Goal: Find specific page/section: Find specific page/section

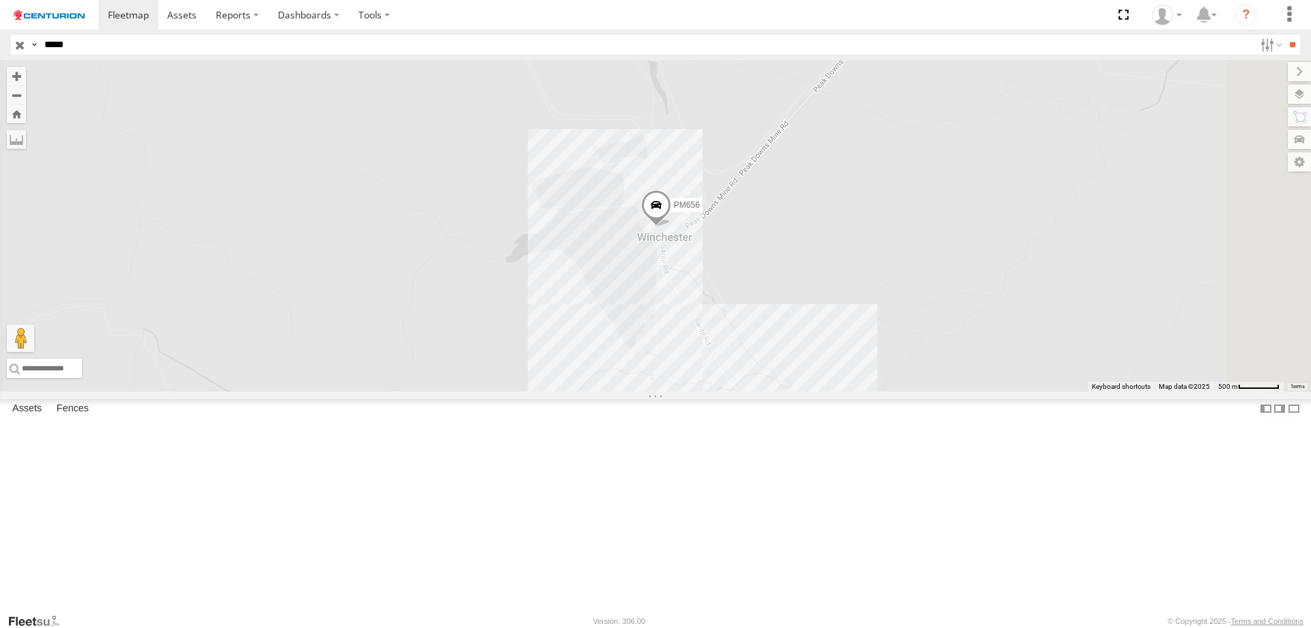
click at [671, 226] on span at bounding box center [656, 207] width 30 height 37
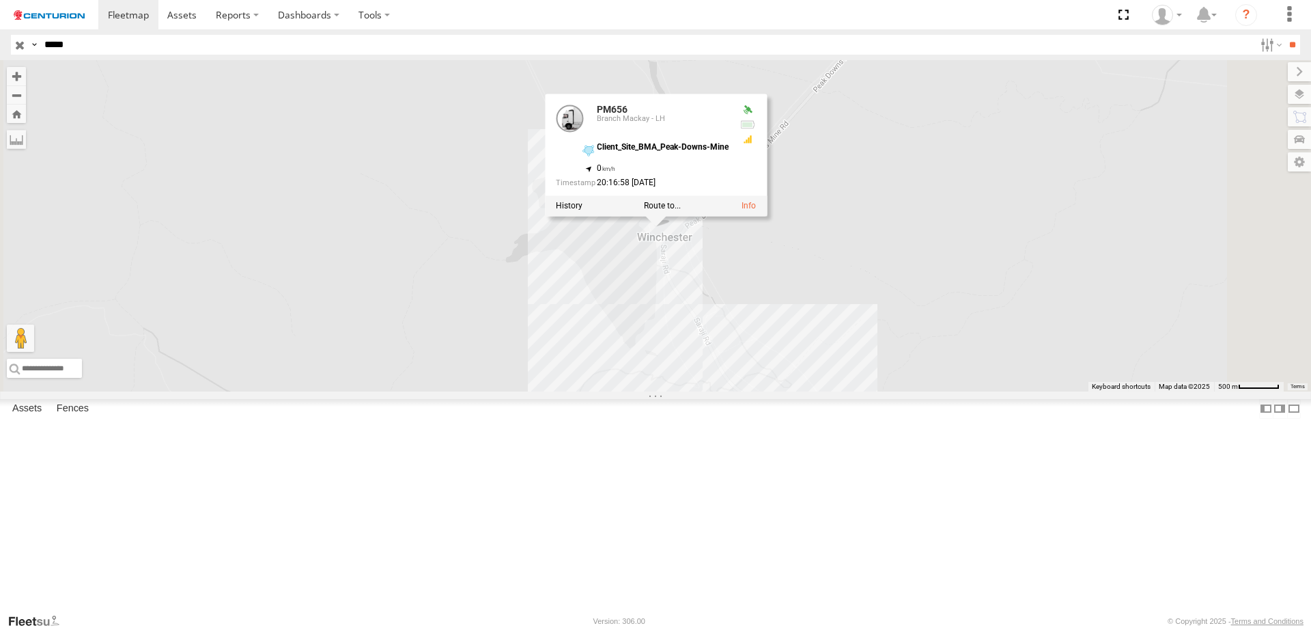
click at [641, 360] on div "PM656 PM656 Branch Mackay - LH Client_Site_BMA_Peak-Downs-Mine -22.25976 , 148.…" at bounding box center [655, 225] width 1311 height 331
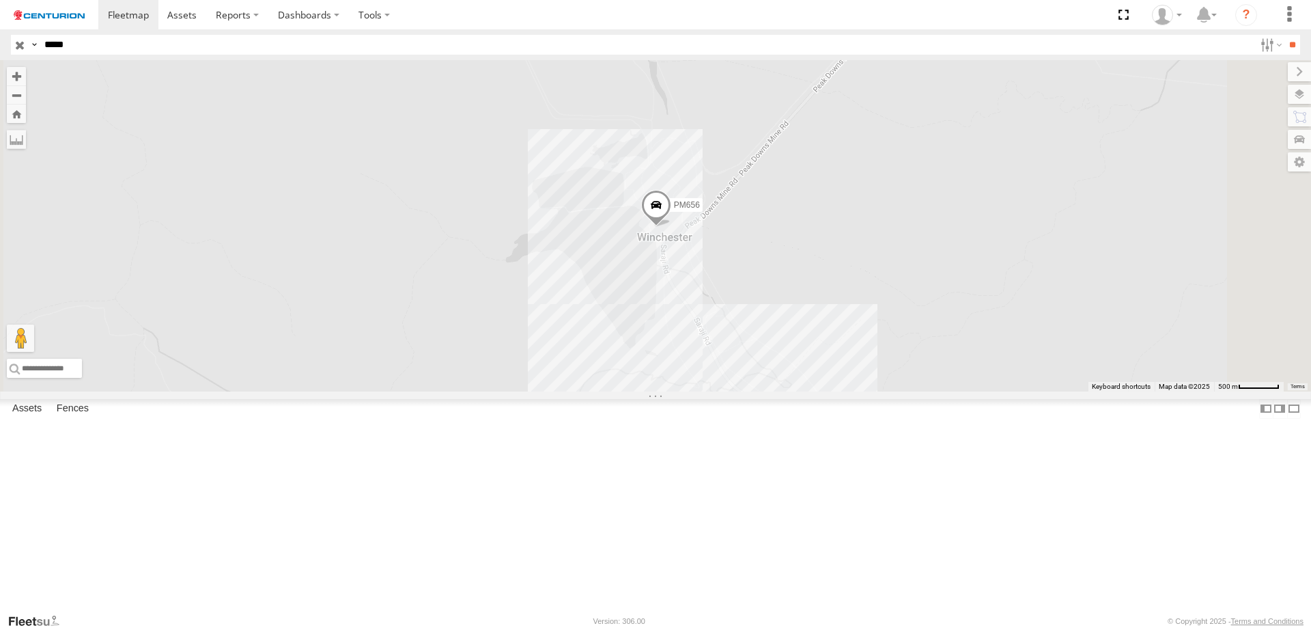
click at [86, 46] on input "*****" at bounding box center [647, 45] width 1216 height 20
click at [1285, 35] on input "**" at bounding box center [1293, 45] width 16 height 20
click at [0, 0] on div "Branch Mackay - LH" at bounding box center [0, 0] width 0 height 0
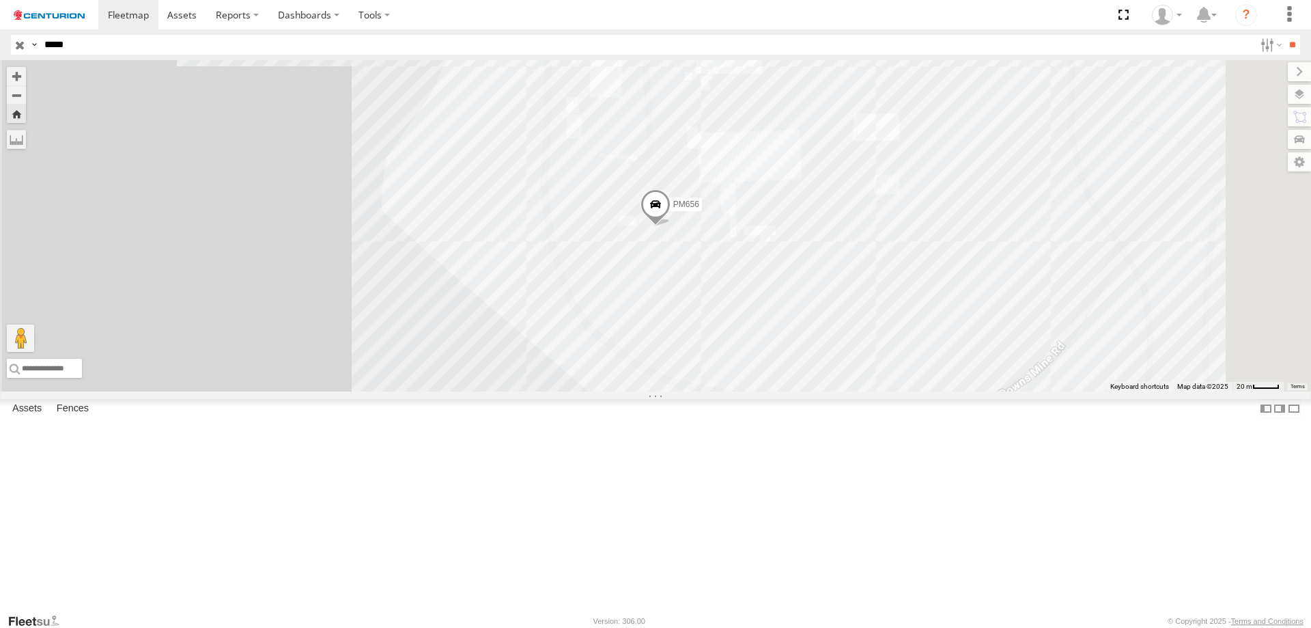
click at [671, 226] on span at bounding box center [656, 207] width 30 height 37
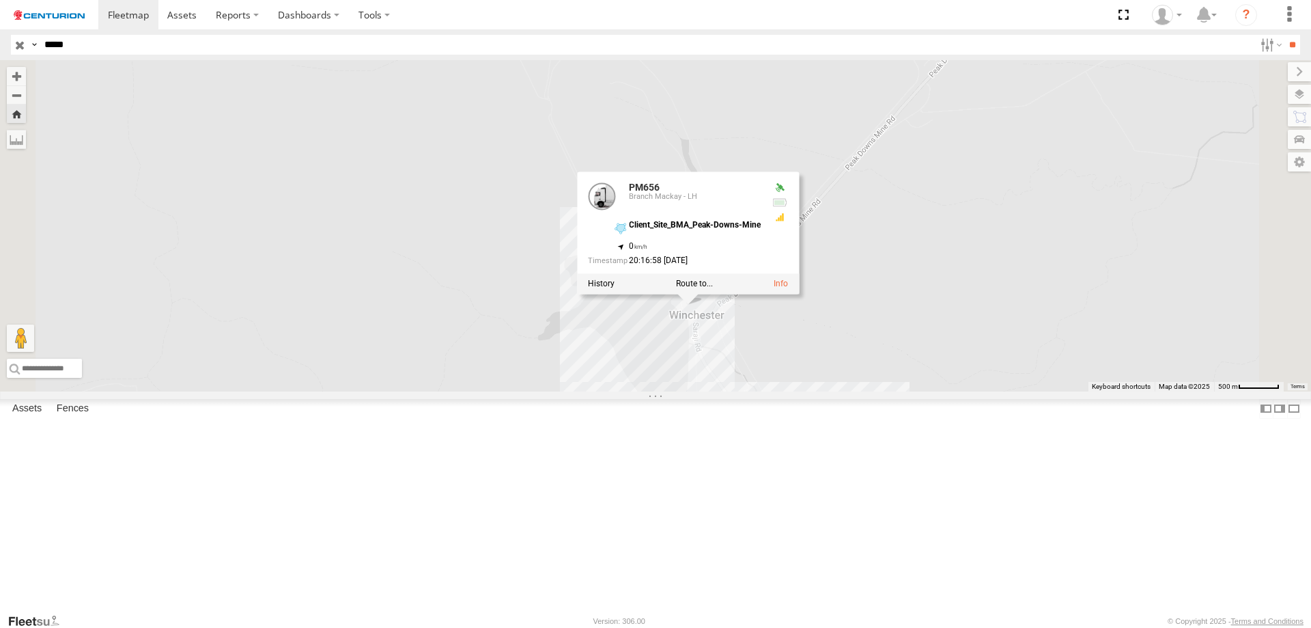
click at [1075, 355] on div "PM656 PM656 Branch Mackay - LH Client_Site_BMA_Peak-Downs-Mine -22.25976 , 148.…" at bounding box center [655, 225] width 1311 height 331
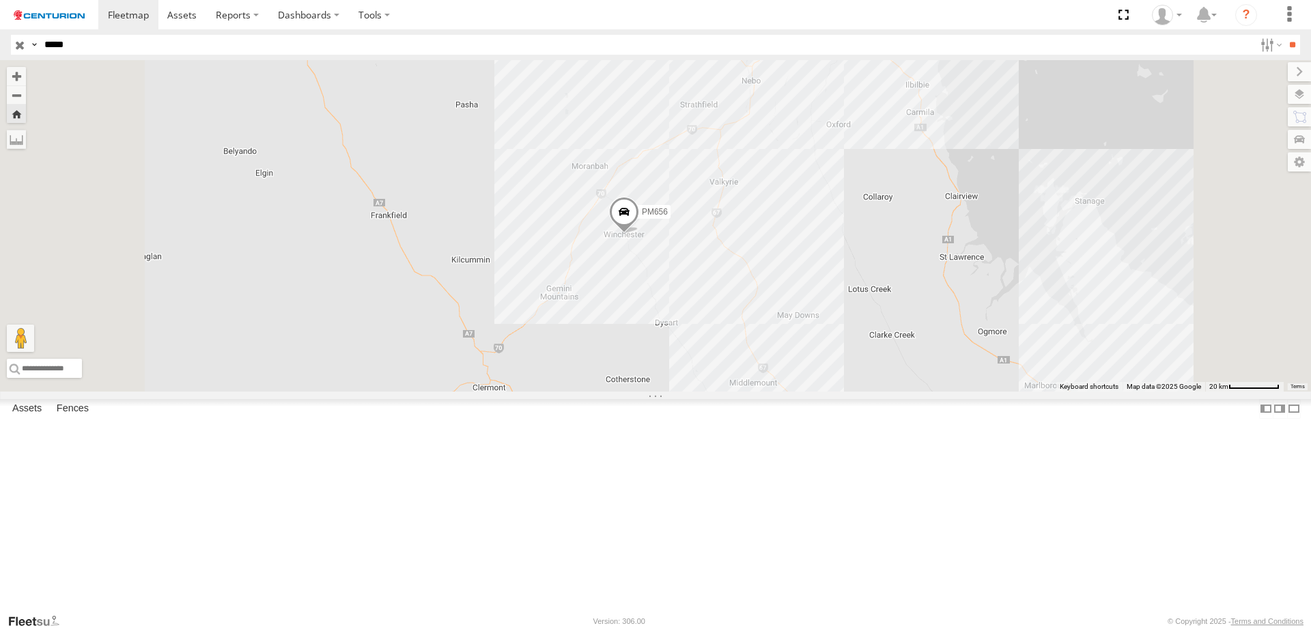
click at [639, 234] on span at bounding box center [624, 215] width 30 height 37
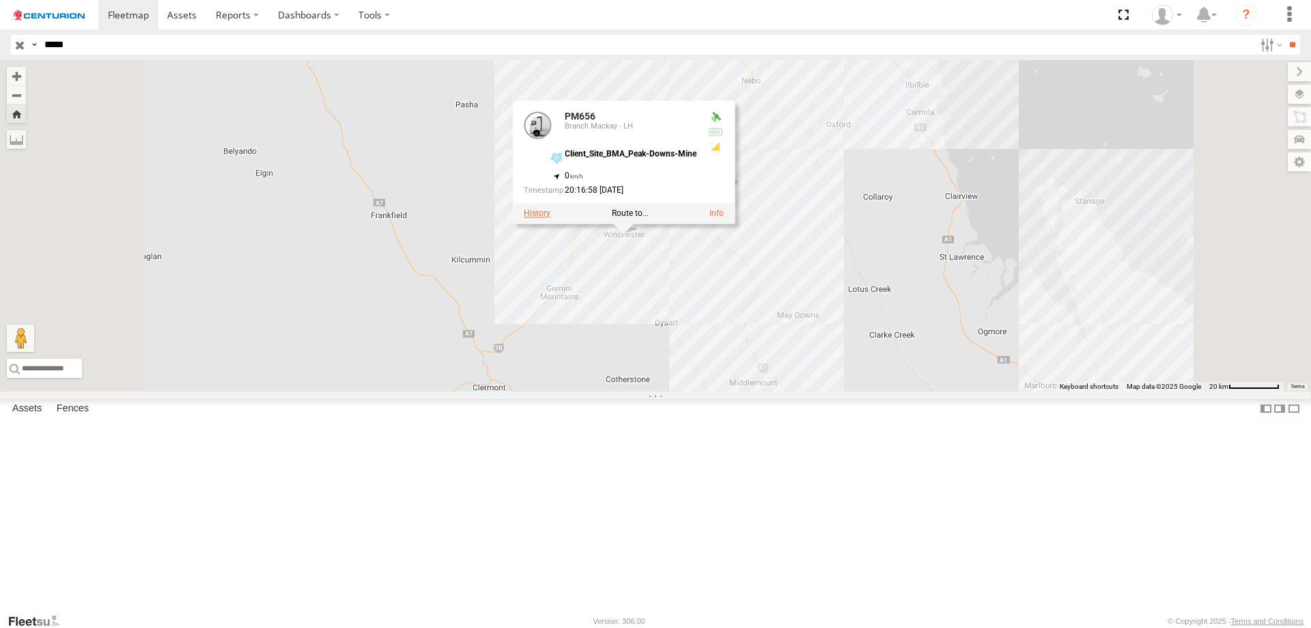
click at [550, 218] on label at bounding box center [537, 213] width 27 height 10
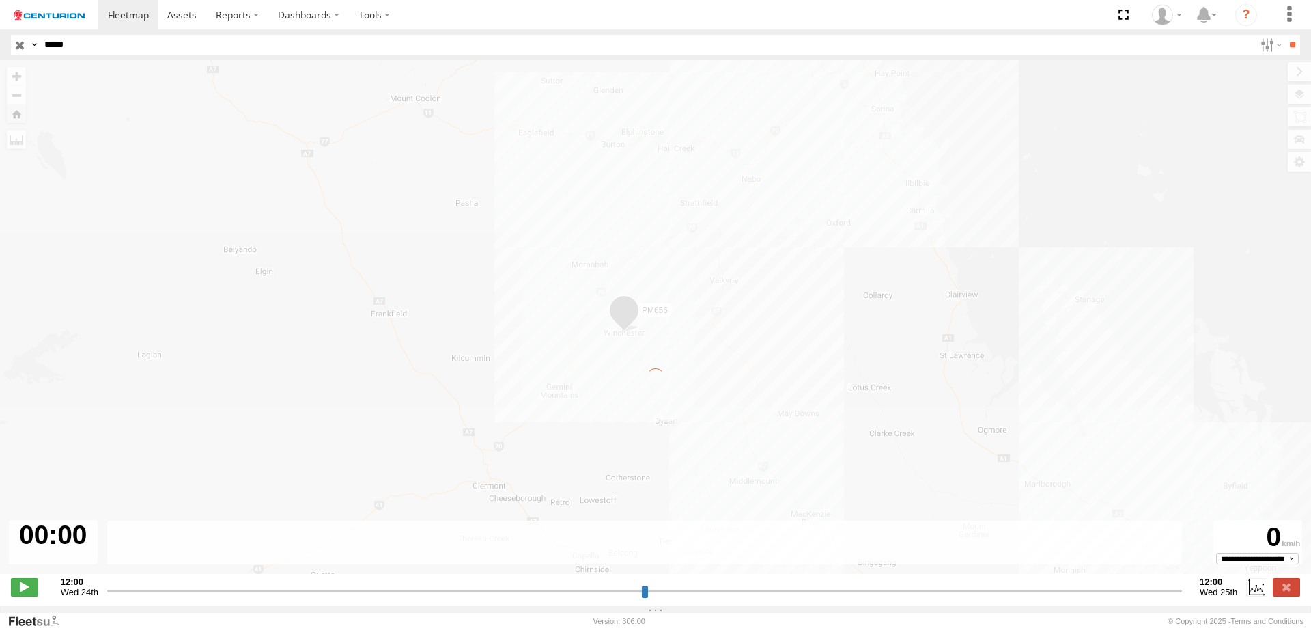
type input "**********"
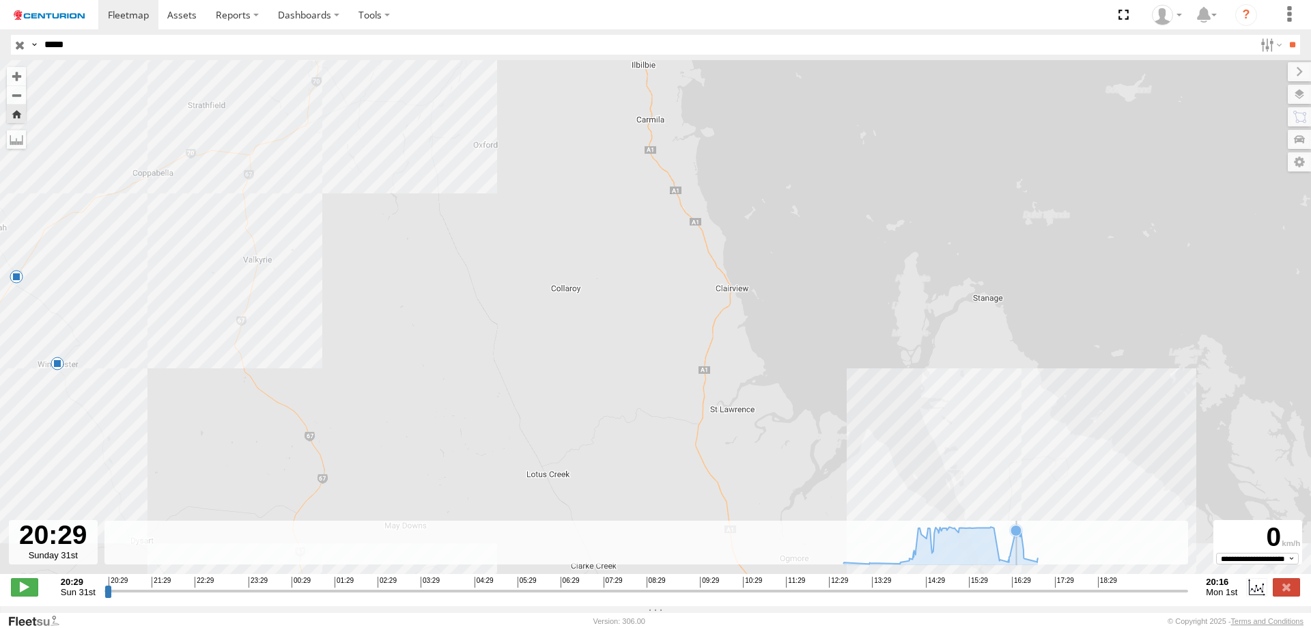
click at [1018, 535] on icon at bounding box center [1016, 530] width 11 height 11
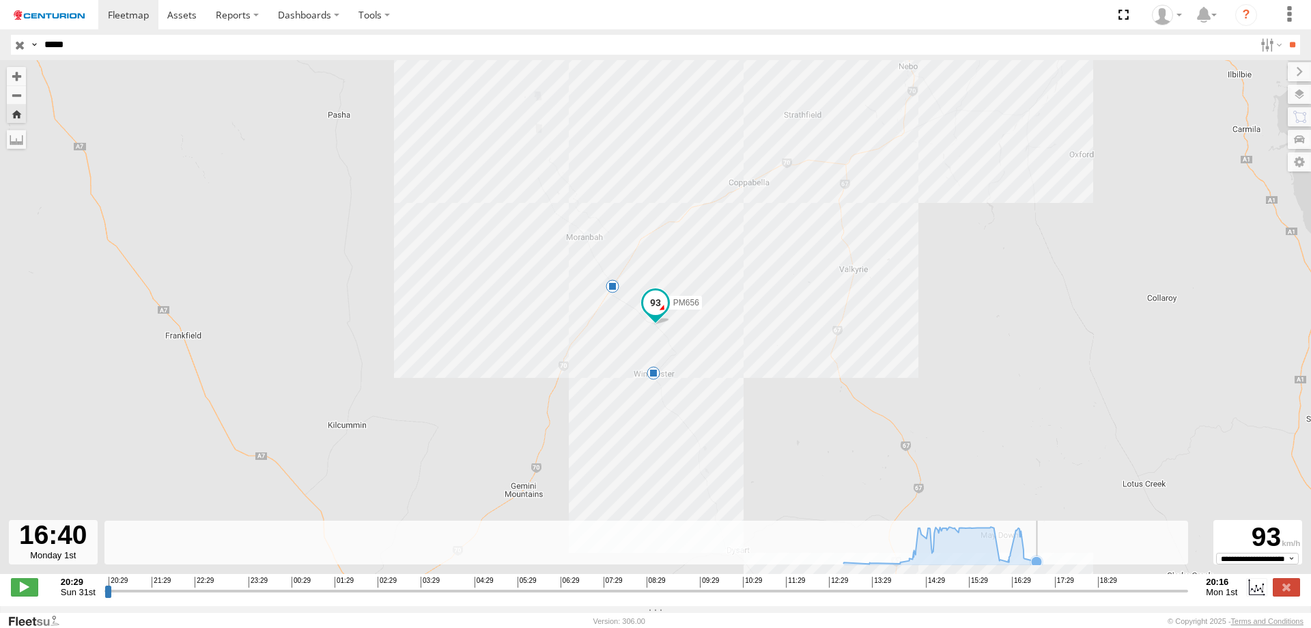
click at [1033, 566] on icon at bounding box center [1036, 561] width 11 height 11
click at [1037, 565] on icon at bounding box center [1036, 561] width 11 height 11
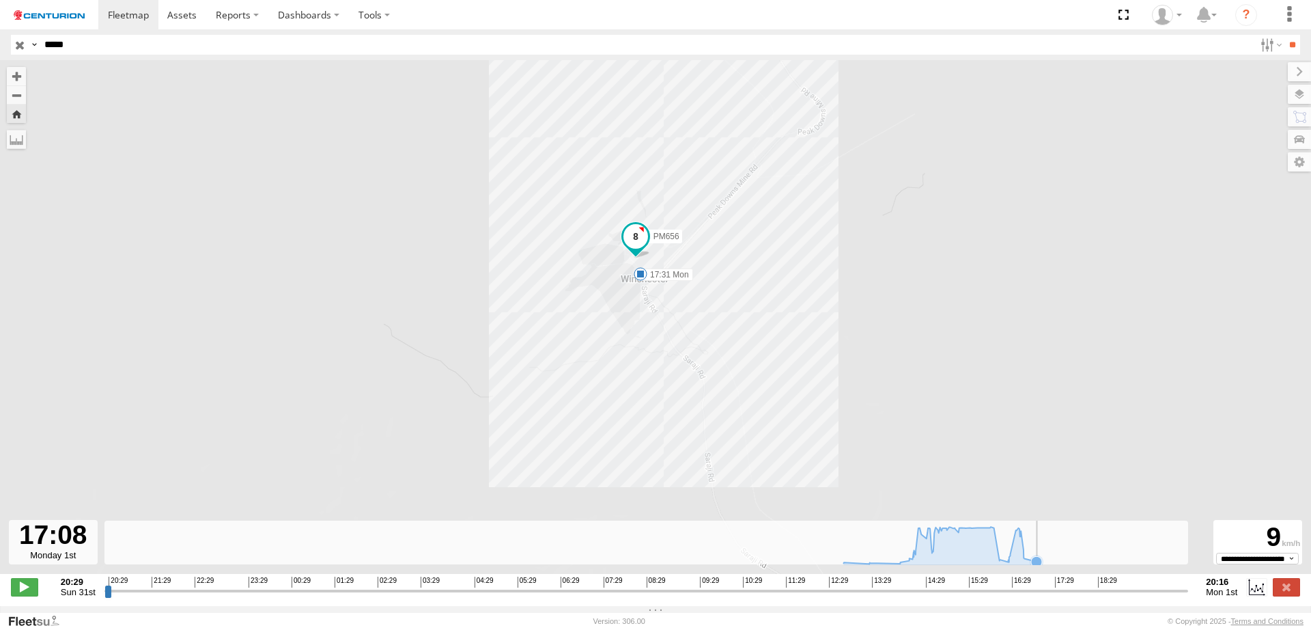
click at [1037, 565] on icon at bounding box center [1036, 561] width 11 height 11
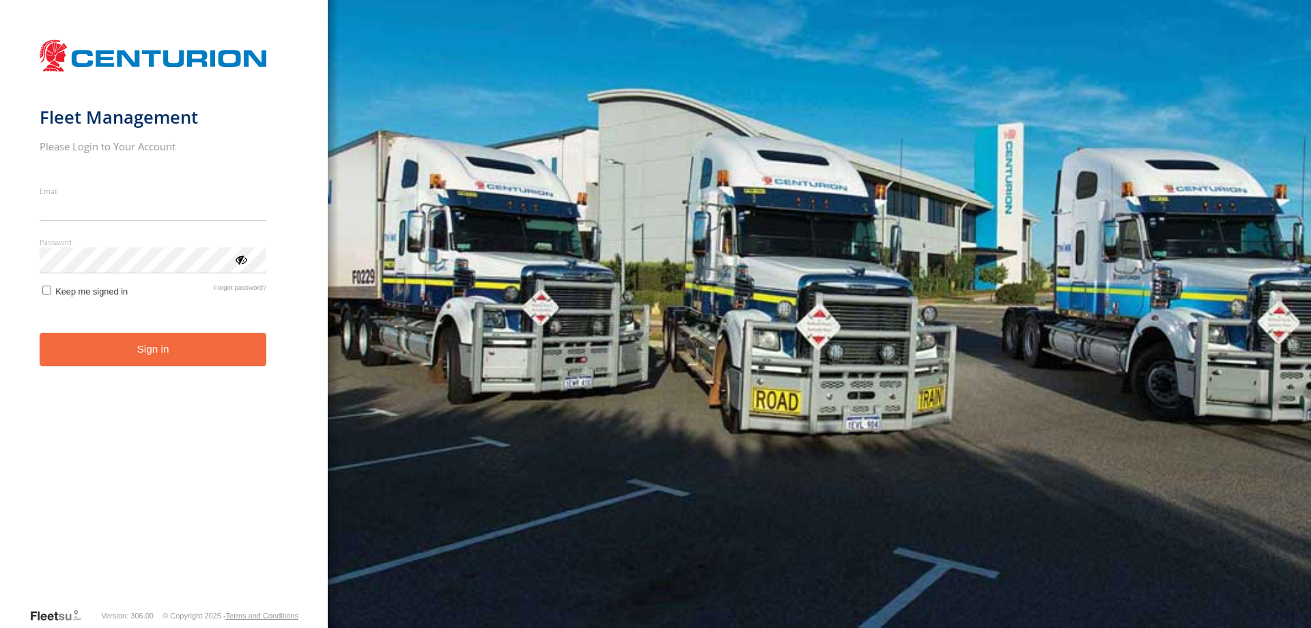
type input "**********"
click at [160, 374] on form "**********" at bounding box center [164, 320] width 249 height 574
click at [166, 353] on button "Sign in" at bounding box center [153, 349] width 227 height 33
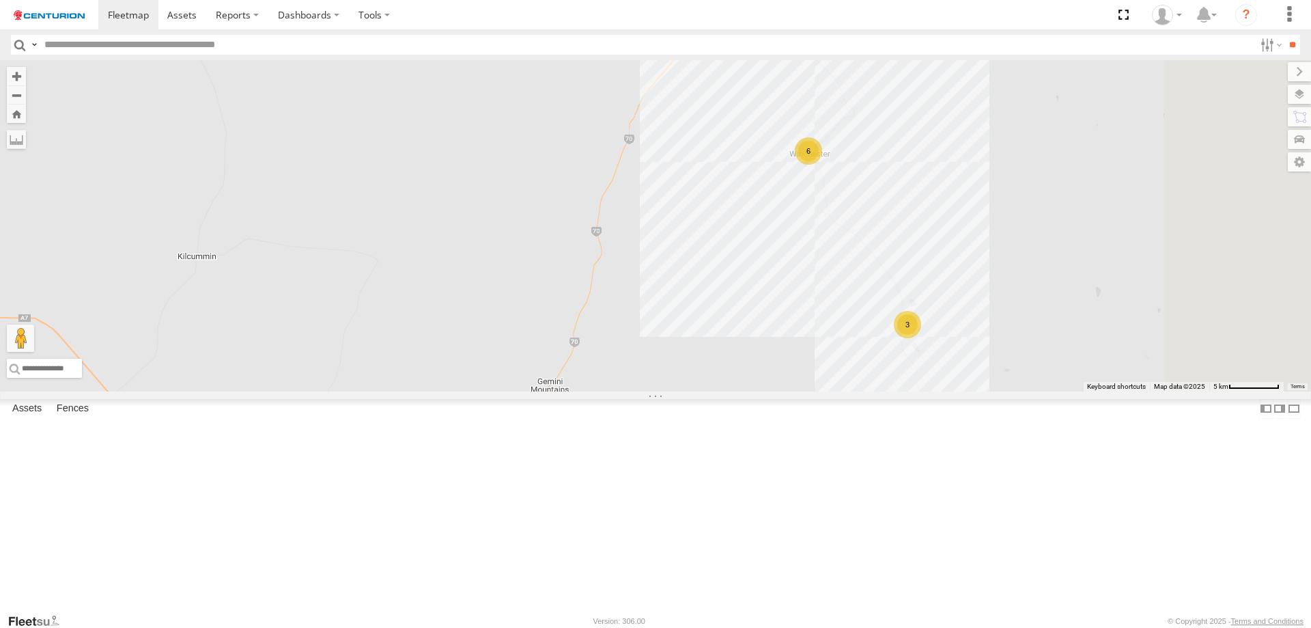
drag, startPoint x: 1057, startPoint y: 238, endPoint x: 869, endPoint y: 378, distance: 234.7
click at [869, 378] on div "PM706 MV283 D0545 TL265 F0275 Cage101 D0557 TL289 F0400 F0340 PM852 F0116 TL283…" at bounding box center [655, 225] width 1311 height 331
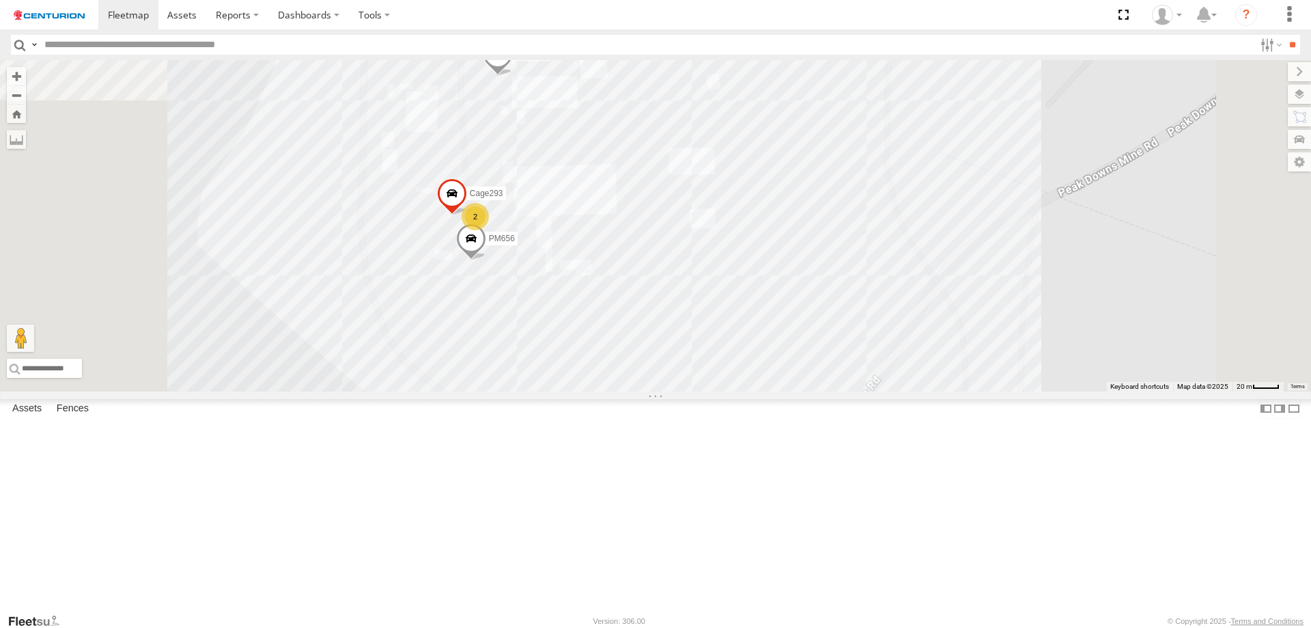
drag, startPoint x: 712, startPoint y: 466, endPoint x: 721, endPoint y: 628, distance: 162.8
click at [721, 627] on html at bounding box center [655, 314] width 1311 height 628
click at [488, 264] on span at bounding box center [473, 245] width 30 height 37
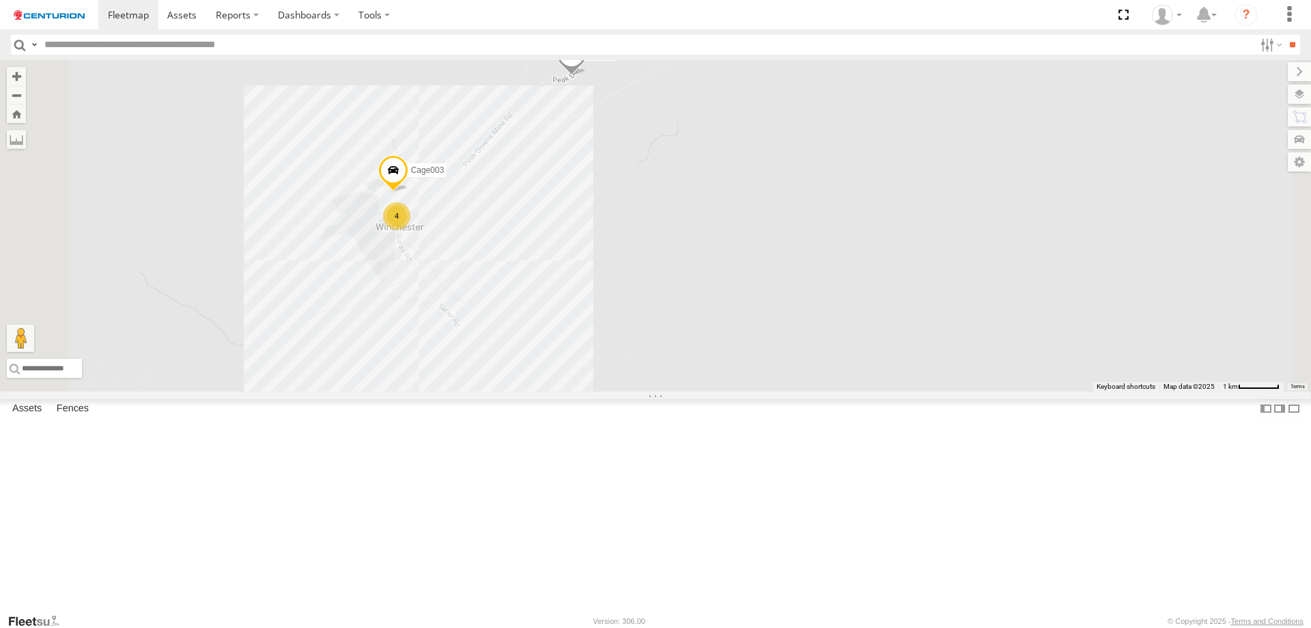
click at [587, 76] on span at bounding box center [572, 57] width 30 height 37
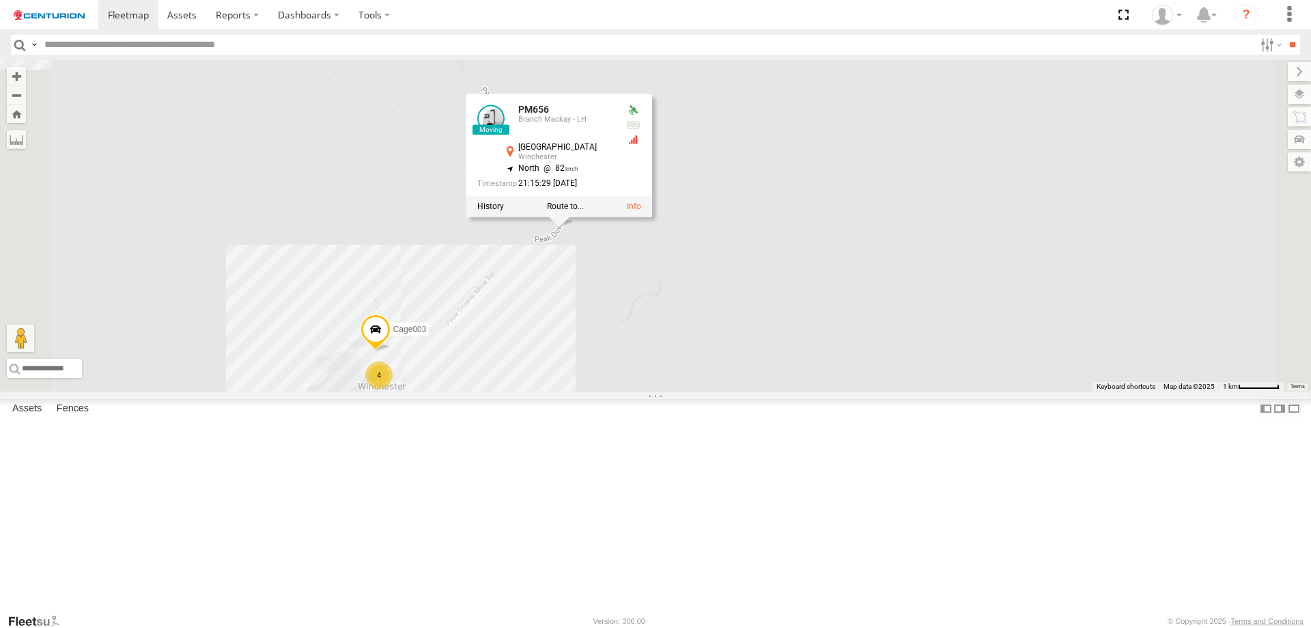
drag, startPoint x: 873, startPoint y: 251, endPoint x: 857, endPoint y: 407, distance: 156.6
click at [857, 391] on div "PM656 Cage084 Cage247 Cage006 Cage032 Cage185 Cage276 4 Cage003 PM656 Branch Ma…" at bounding box center [655, 225] width 1311 height 331
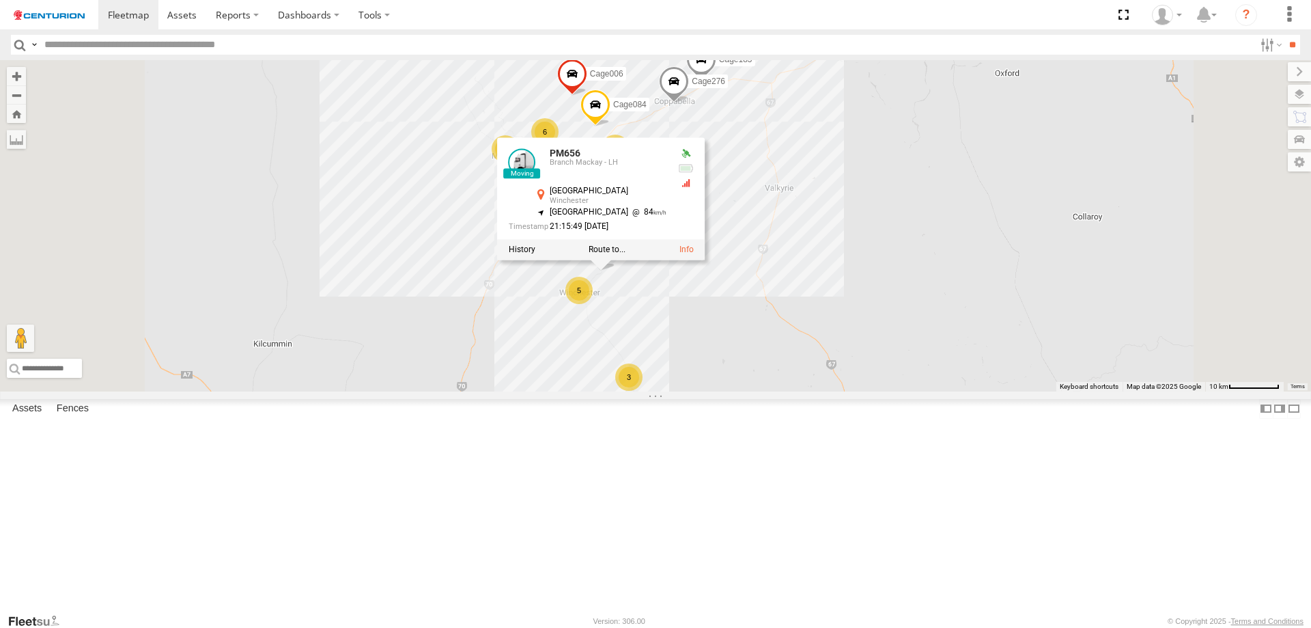
click at [830, 391] on div "PM656 Cage084 Cage247 Cage006 Cage032 Cage185 Cage276 PM656 Branch Mackay - [GE…" at bounding box center [655, 225] width 1311 height 331
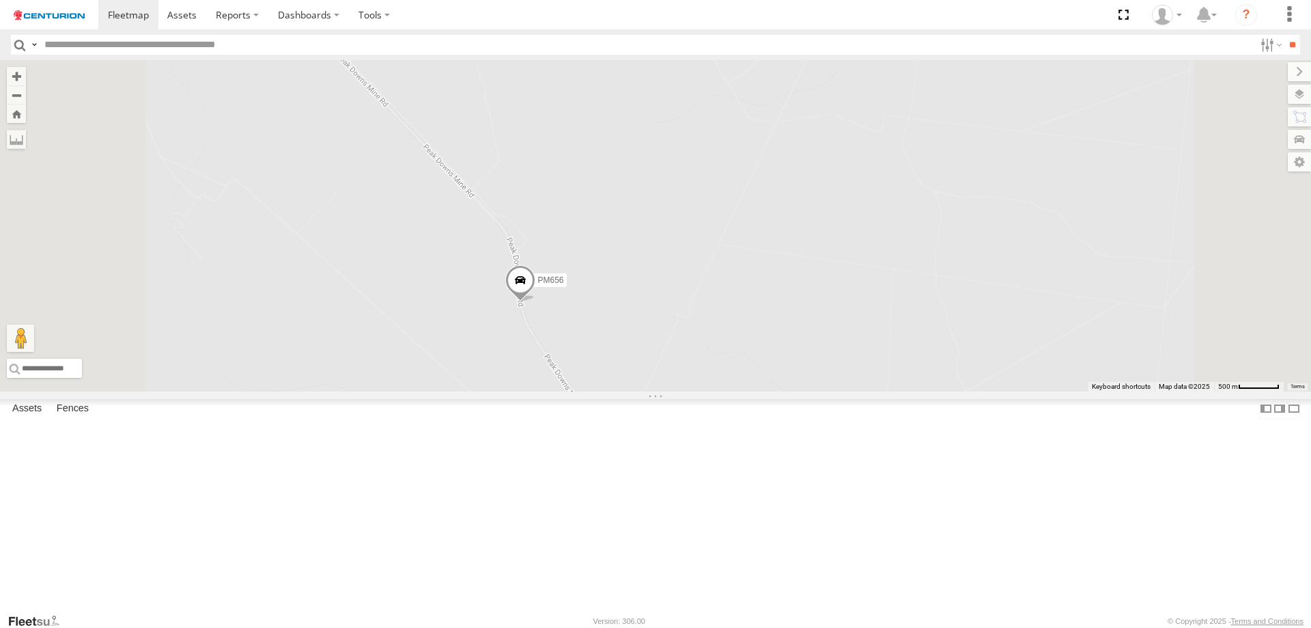
click at [535, 302] on span at bounding box center [520, 283] width 30 height 37
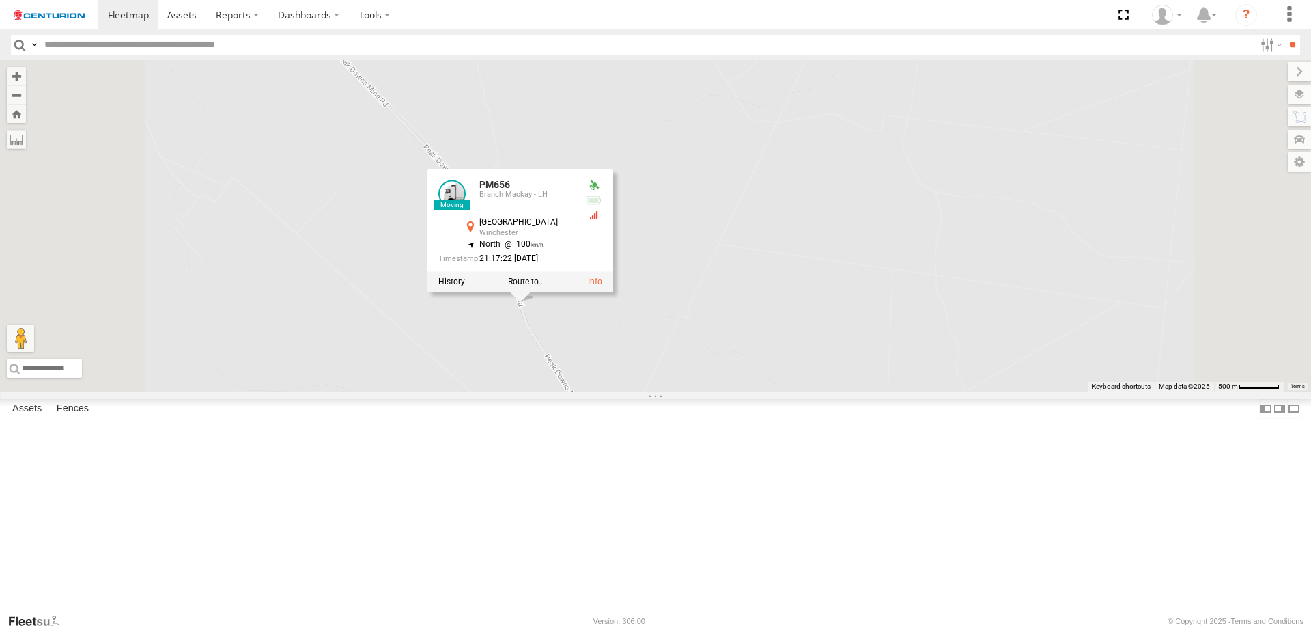
click at [884, 307] on div "Cage032 Cage078 MV289 PM656 PM656 Branch [GEOGRAPHIC_DATA][PERSON_NAME] -22.202…" at bounding box center [655, 225] width 1311 height 331
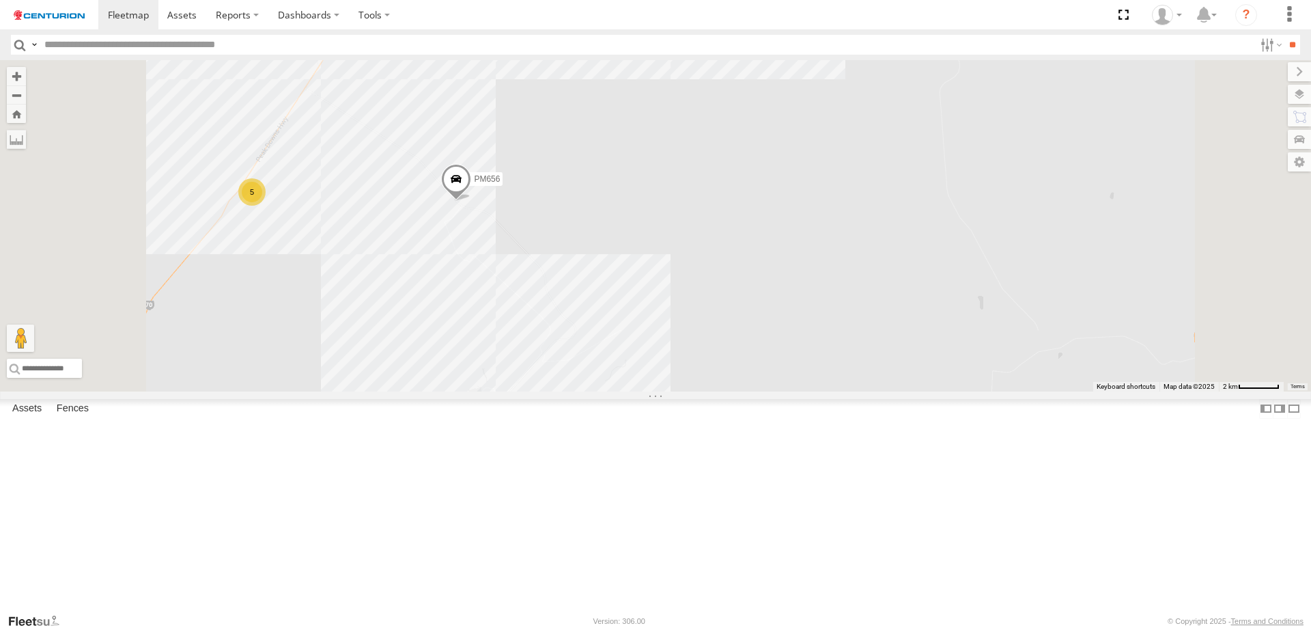
click at [471, 201] on span at bounding box center [456, 182] width 30 height 37
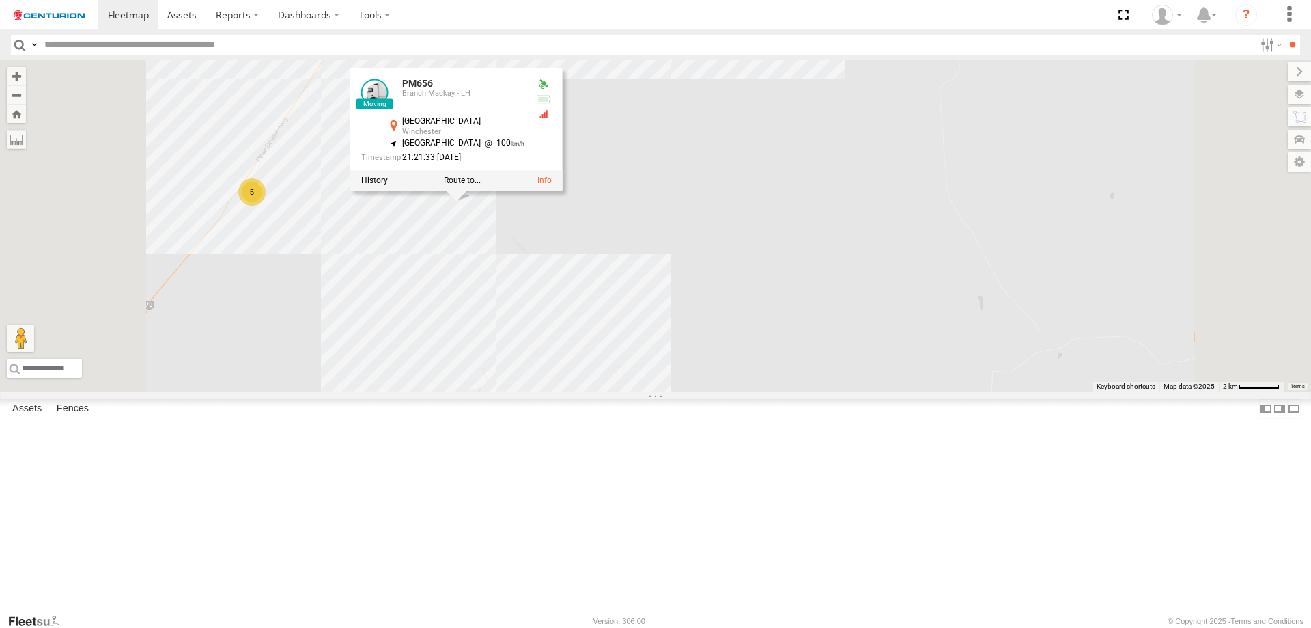
click at [873, 239] on div "Cage148 Cage101 MV289 Cage120 MV285 D0465 Kumho 43 Cage032 Cage078 PM656 Cage00…" at bounding box center [655, 225] width 1311 height 331
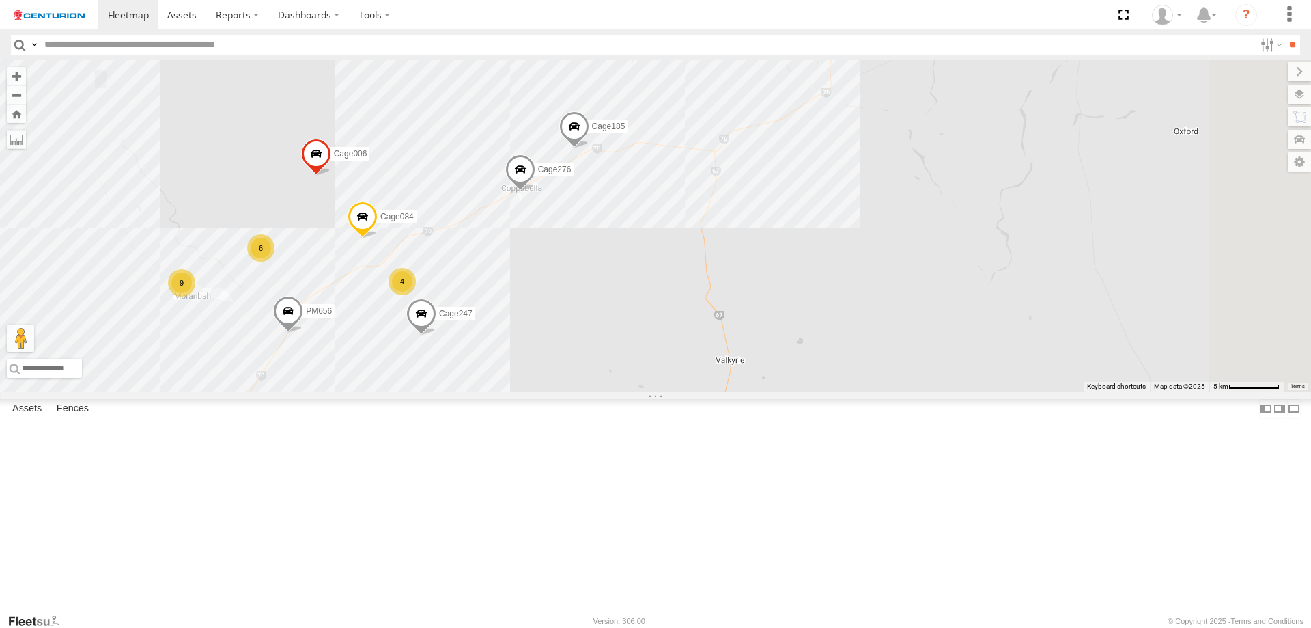
drag, startPoint x: 847, startPoint y: 265, endPoint x: 731, endPoint y: 398, distance: 176.2
click at [731, 391] on div "Cage247 PM656 Cage006 Cage032 Cage185 Cage276 Cage084 9 4 6 5 5" at bounding box center [655, 225] width 1311 height 331
click at [68, 45] on input "text" at bounding box center [647, 45] width 1216 height 20
type input "*****"
click at [1285, 35] on input "**" at bounding box center [1293, 45] width 16 height 20
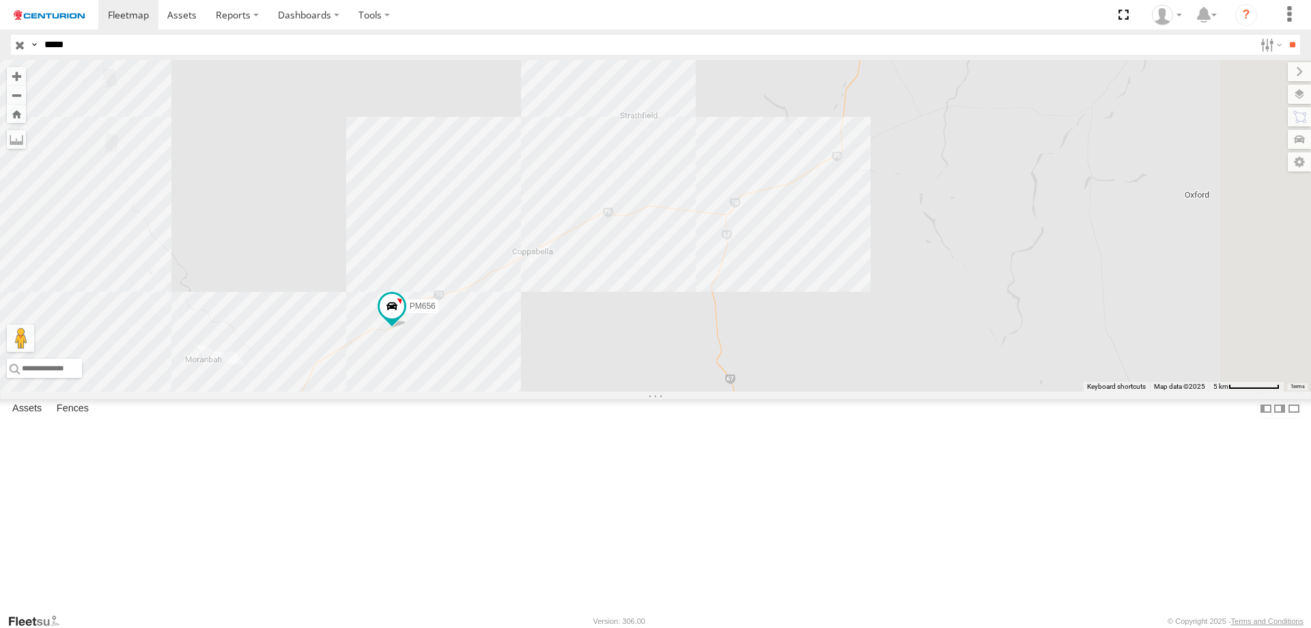
drag, startPoint x: 1107, startPoint y: 316, endPoint x: 712, endPoint y: 441, distance: 413.9
click at [712, 391] on div "PM656" at bounding box center [655, 225] width 1311 height 331
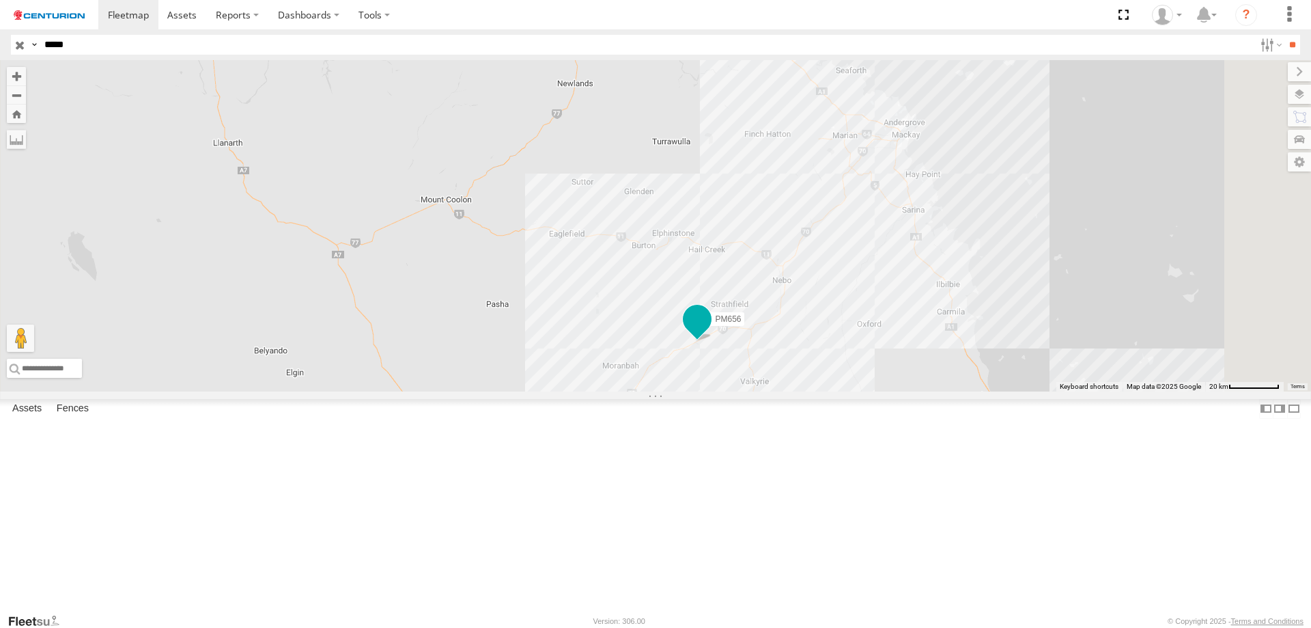
click at [710, 331] on span at bounding box center [697, 319] width 25 height 25
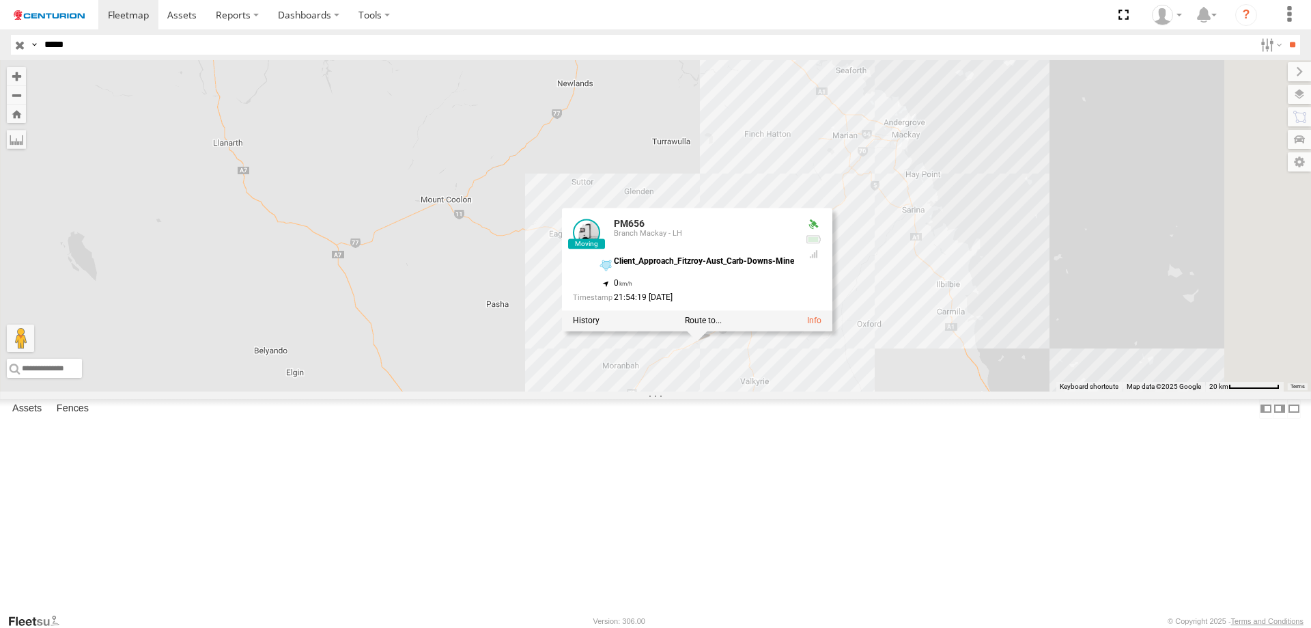
click at [906, 391] on div "PM656 PM656 Branch Mackay - LH Client_Approach_Fitzroy-Aust_Carb-Downs-Mine -21…" at bounding box center [655, 225] width 1311 height 331
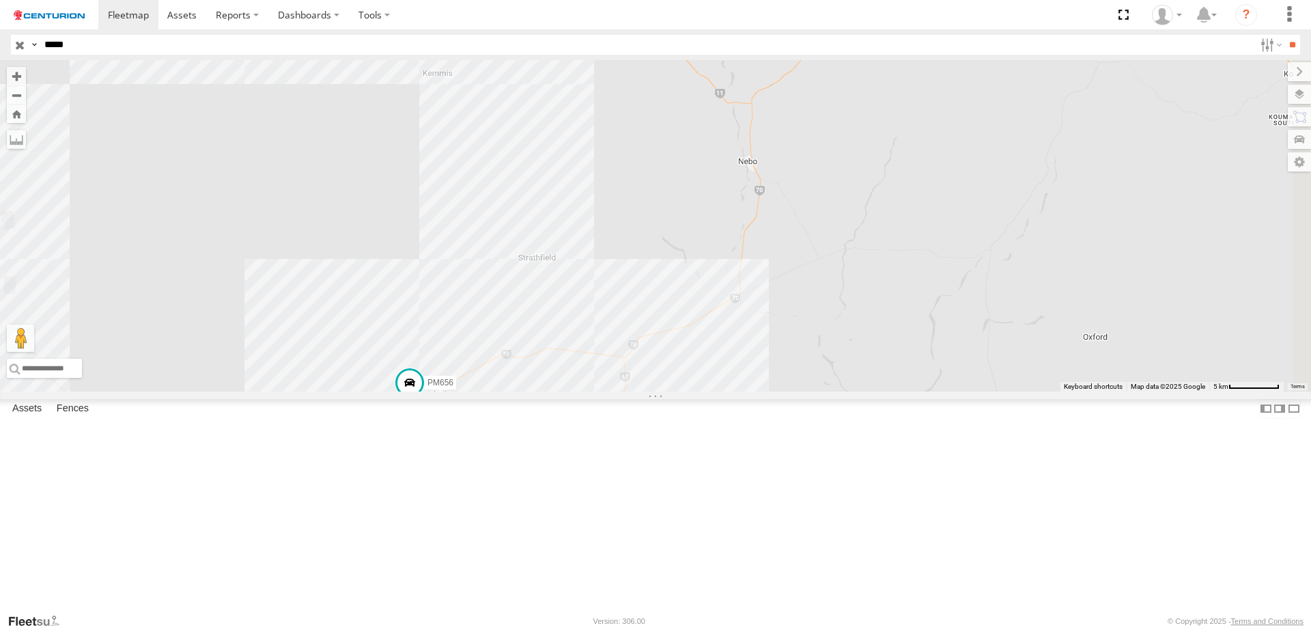
drag, startPoint x: 1227, startPoint y: 436, endPoint x: 907, endPoint y: 506, distance: 327.9
click at [907, 391] on div "PM656" at bounding box center [655, 225] width 1311 height 331
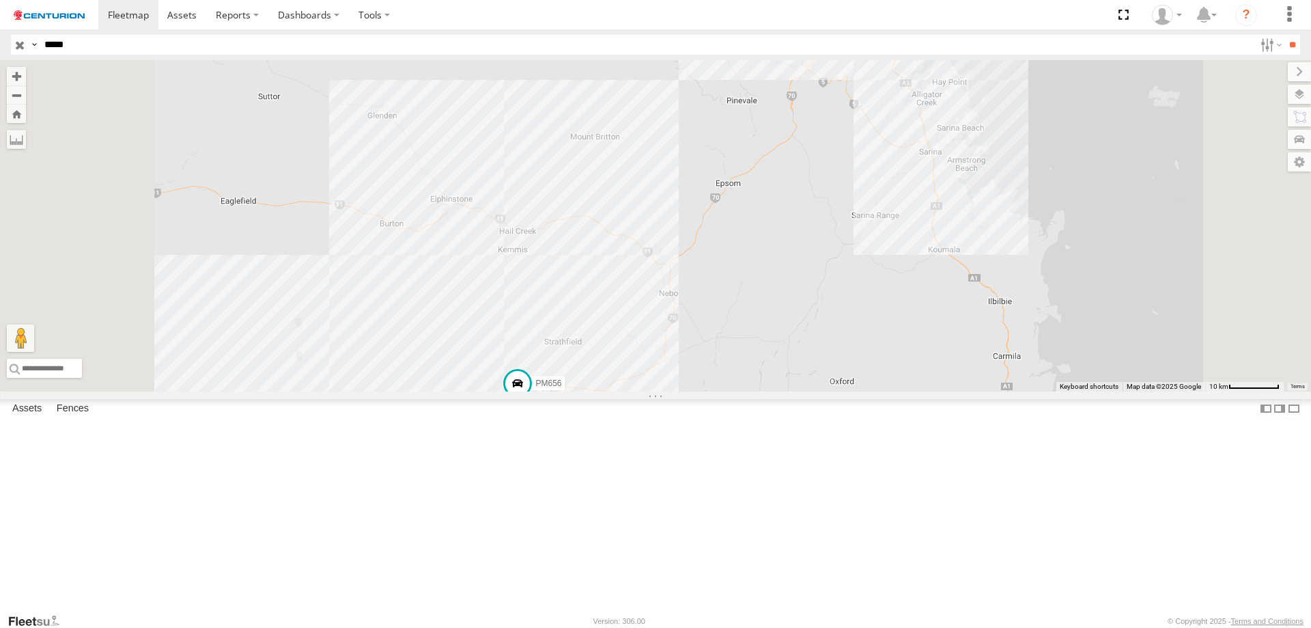
click at [1087, 391] on button "Keyboard shortcuts" at bounding box center [1089, 387] width 59 height 10
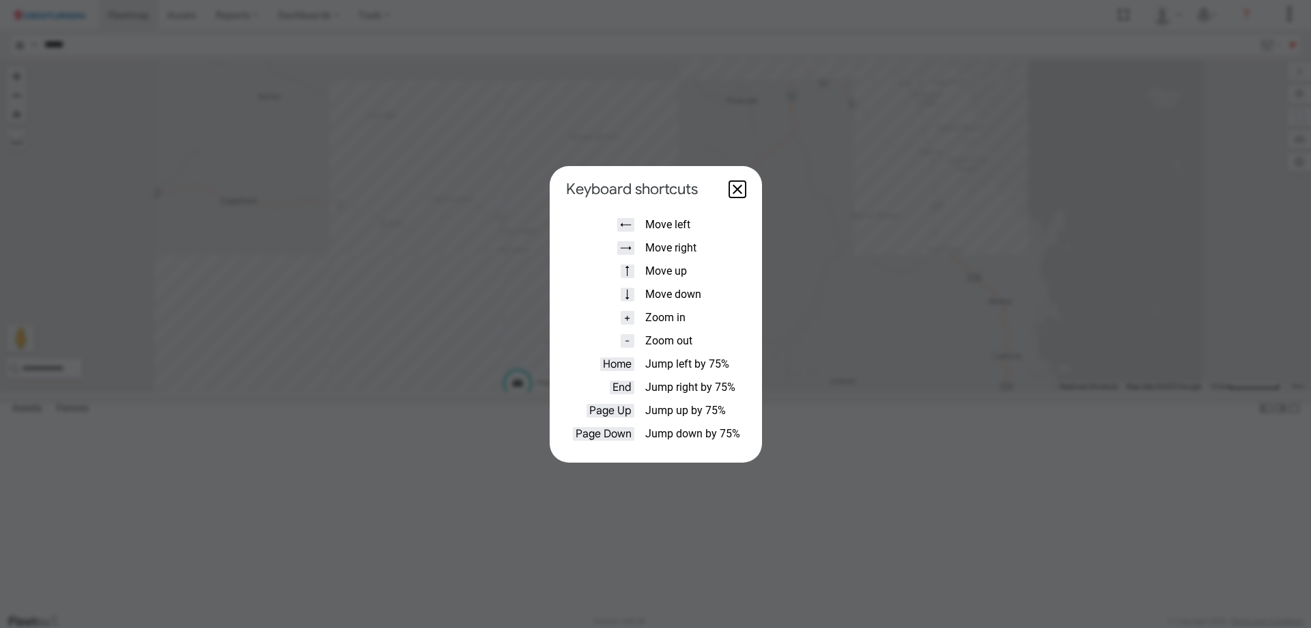
click at [736, 191] on button "Close dialogue" at bounding box center [737, 189] width 16 height 16
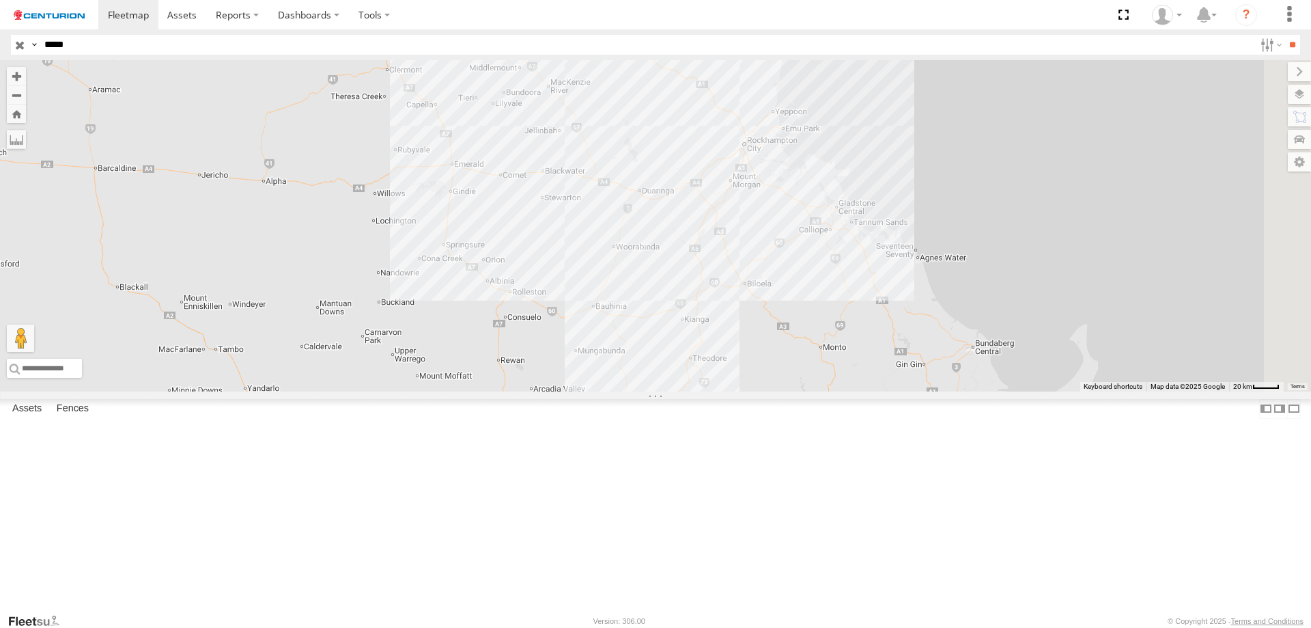
drag, startPoint x: 891, startPoint y: 524, endPoint x: 753, endPoint y: 98, distance: 447.9
click at [753, 98] on div "PM656" at bounding box center [655, 225] width 1311 height 331
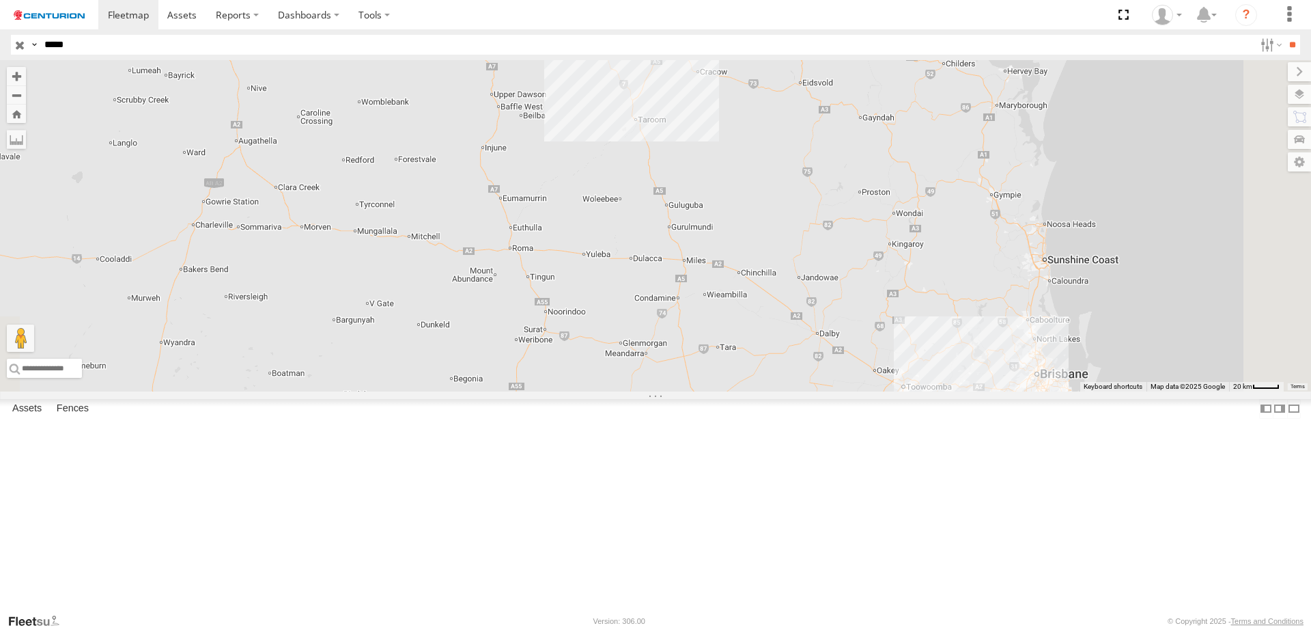
drag, startPoint x: 824, startPoint y: 526, endPoint x: 803, endPoint y: 194, distance: 332.6
click at [803, 194] on div "PM656" at bounding box center [655, 225] width 1311 height 331
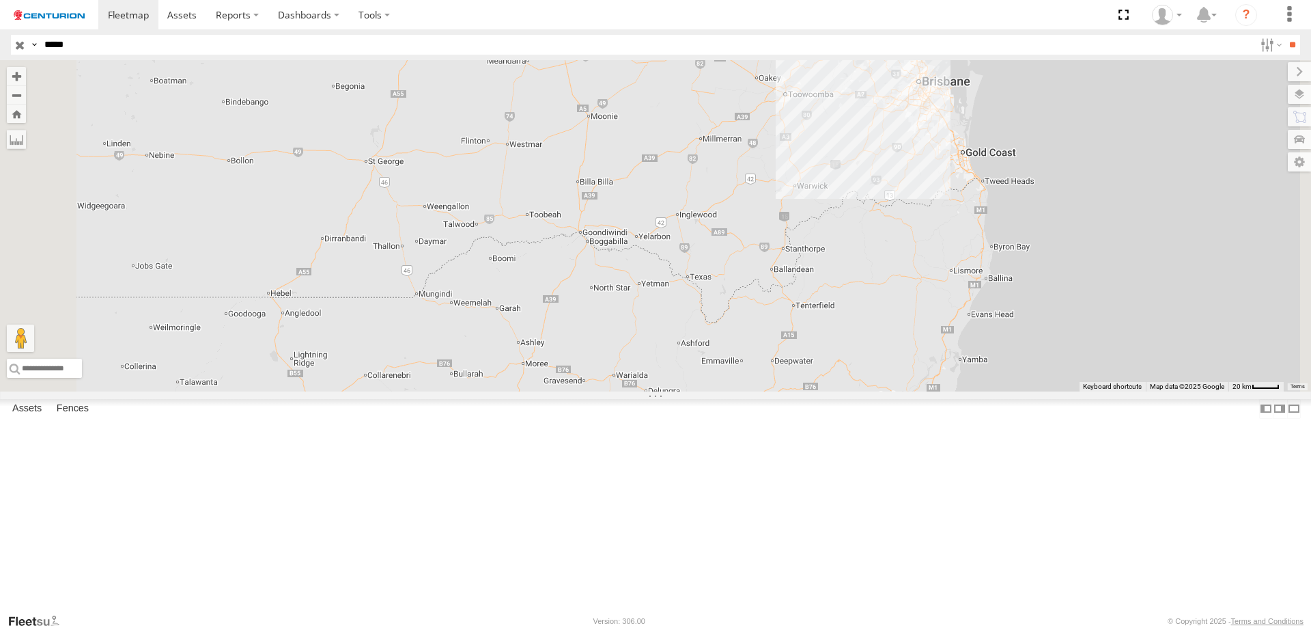
drag, startPoint x: 768, startPoint y: 577, endPoint x: 781, endPoint y: 335, distance: 242.8
click at [781, 335] on div "PM656" at bounding box center [655, 225] width 1311 height 331
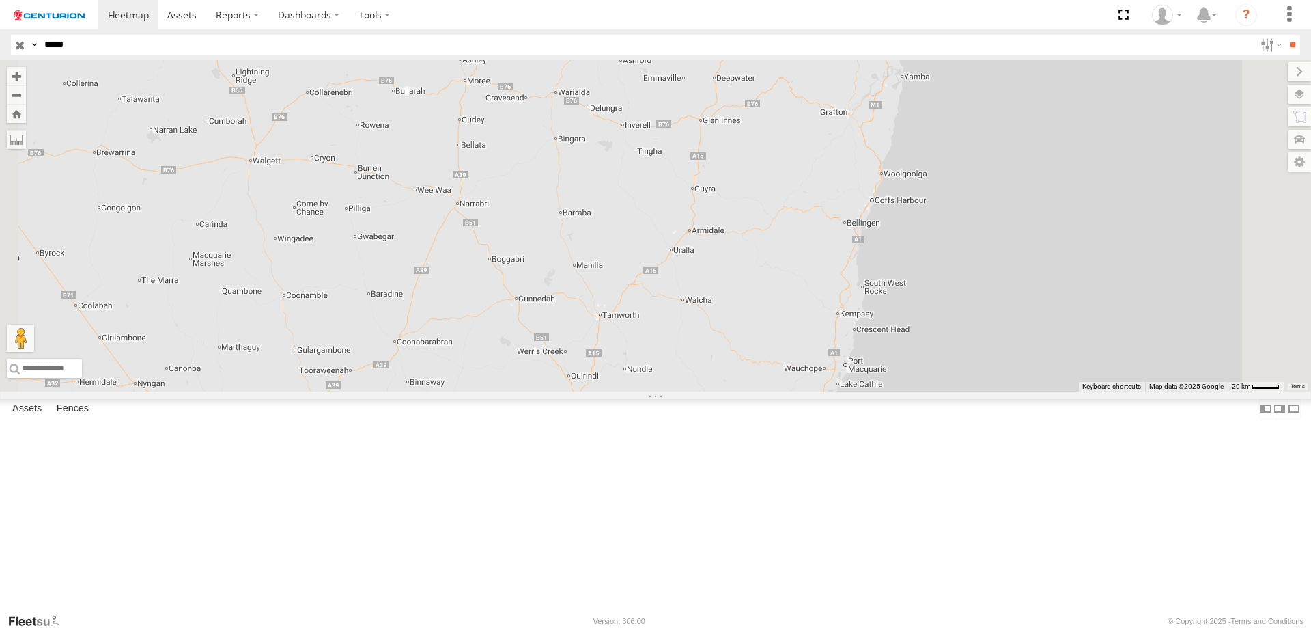
drag, startPoint x: 856, startPoint y: 573, endPoint x: 794, endPoint y: 281, distance: 298.3
click at [794, 281] on div "PM656" at bounding box center [655, 225] width 1311 height 331
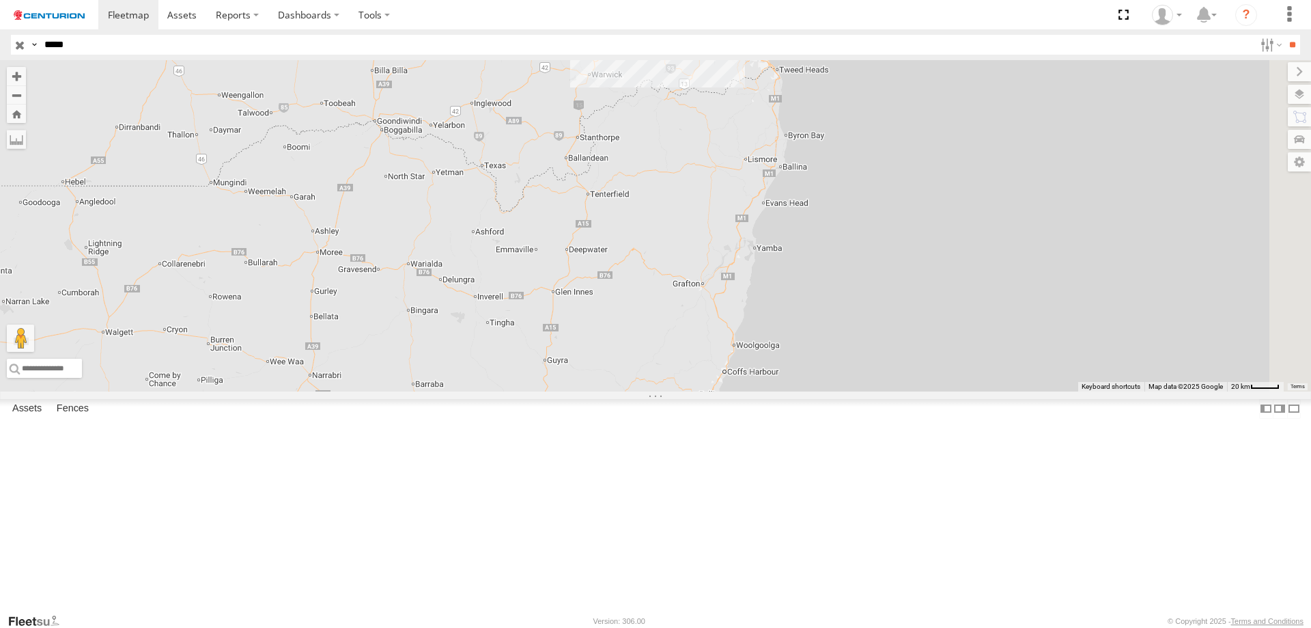
drag, startPoint x: 898, startPoint y: 257, endPoint x: 749, endPoint y: 447, distance: 241.2
click at [749, 391] on div "PM656" at bounding box center [655, 225] width 1311 height 331
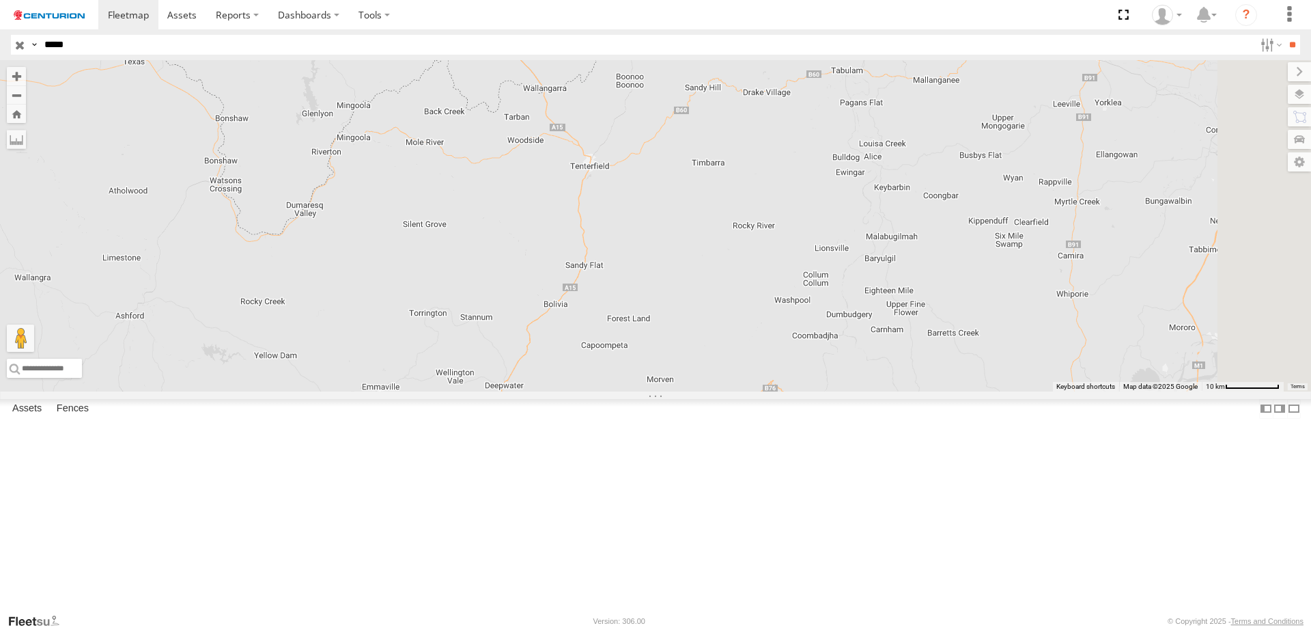
drag, startPoint x: 814, startPoint y: 165, endPoint x: 740, endPoint y: 441, distance: 285.6
click at [742, 391] on div "PM656" at bounding box center [655, 225] width 1311 height 331
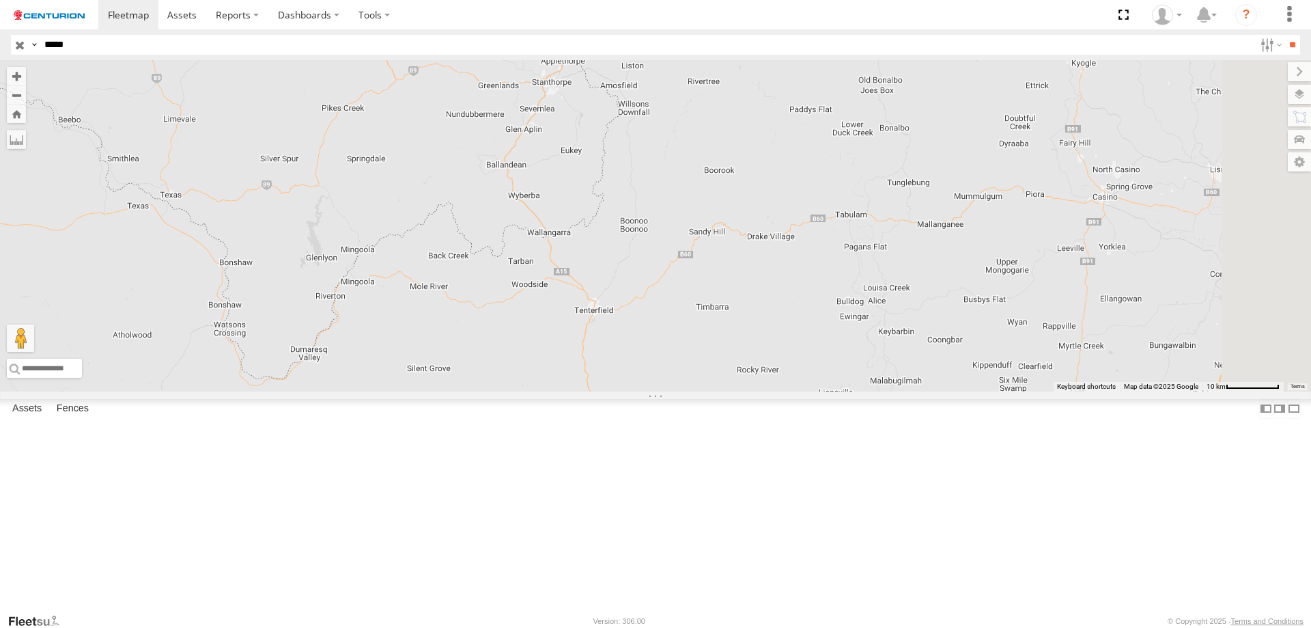
drag, startPoint x: 765, startPoint y: 259, endPoint x: 770, endPoint y: 399, distance: 140.1
click at [770, 391] on div "PM656" at bounding box center [655, 225] width 1311 height 331
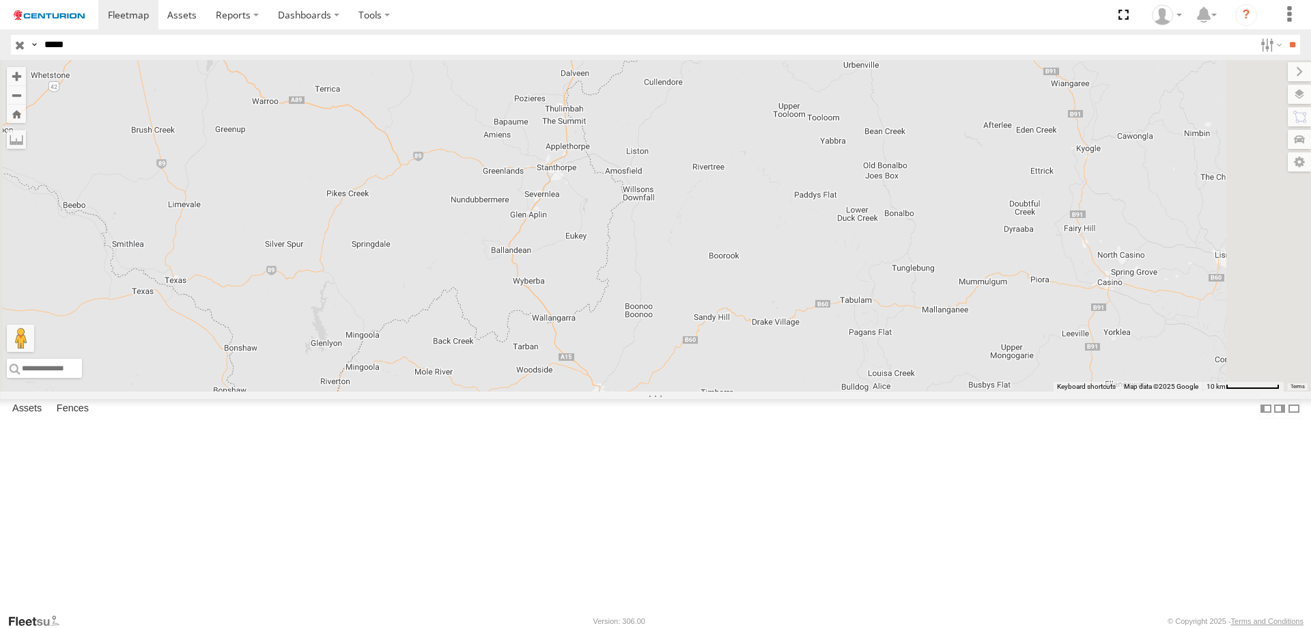
drag, startPoint x: 779, startPoint y: 372, endPoint x: 784, endPoint y: 460, distance: 88.2
click at [784, 391] on div "PM656" at bounding box center [655, 225] width 1311 height 331
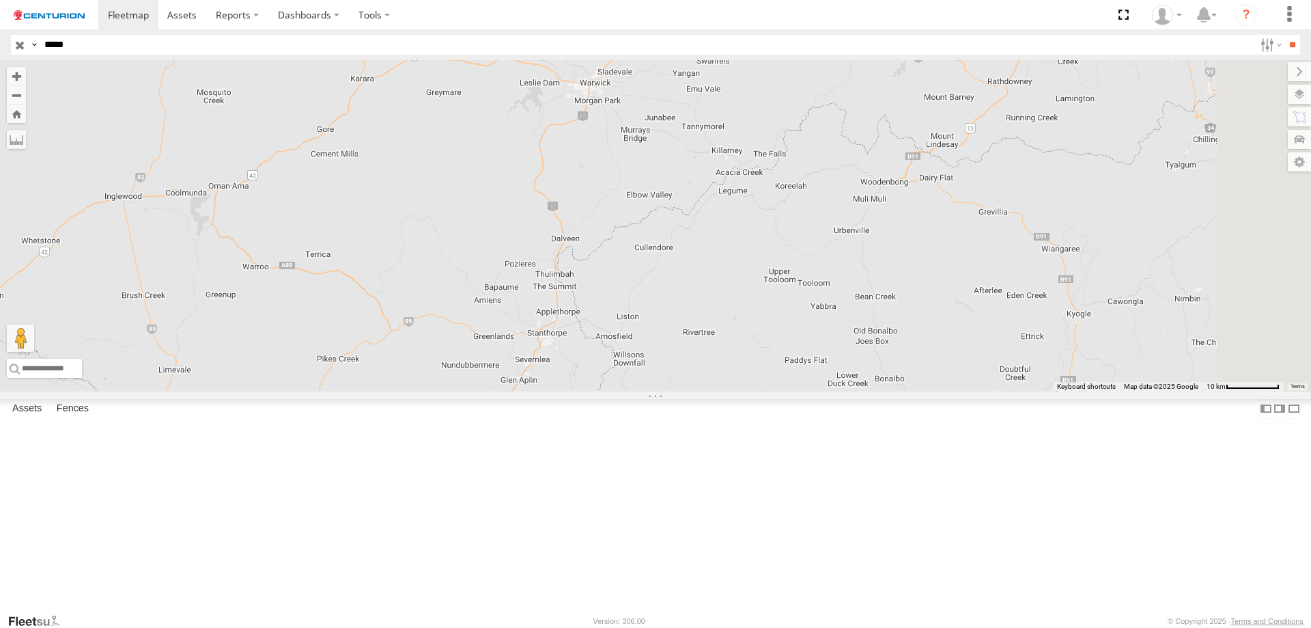
drag, startPoint x: 799, startPoint y: 331, endPoint x: 788, endPoint y: 512, distance: 181.3
click at [788, 391] on div "PM656" at bounding box center [655, 225] width 1311 height 331
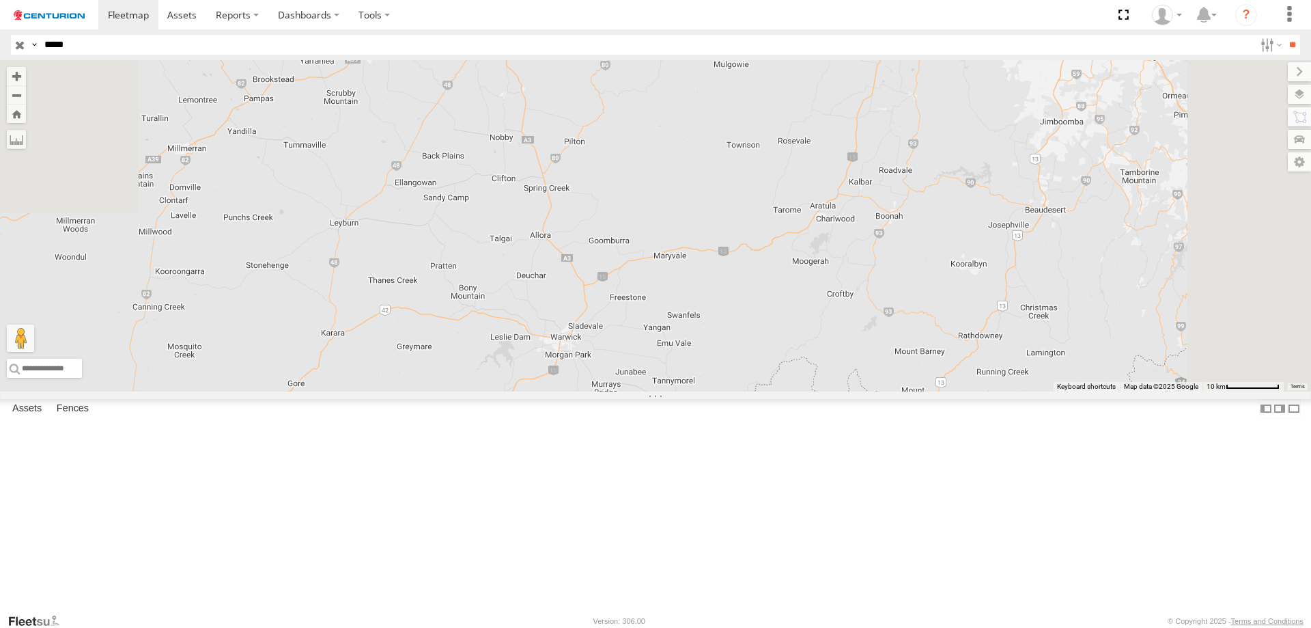
drag, startPoint x: 770, startPoint y: 331, endPoint x: 753, endPoint y: 539, distance: 208.3
click at [753, 391] on div "PM656" at bounding box center [655, 225] width 1311 height 331
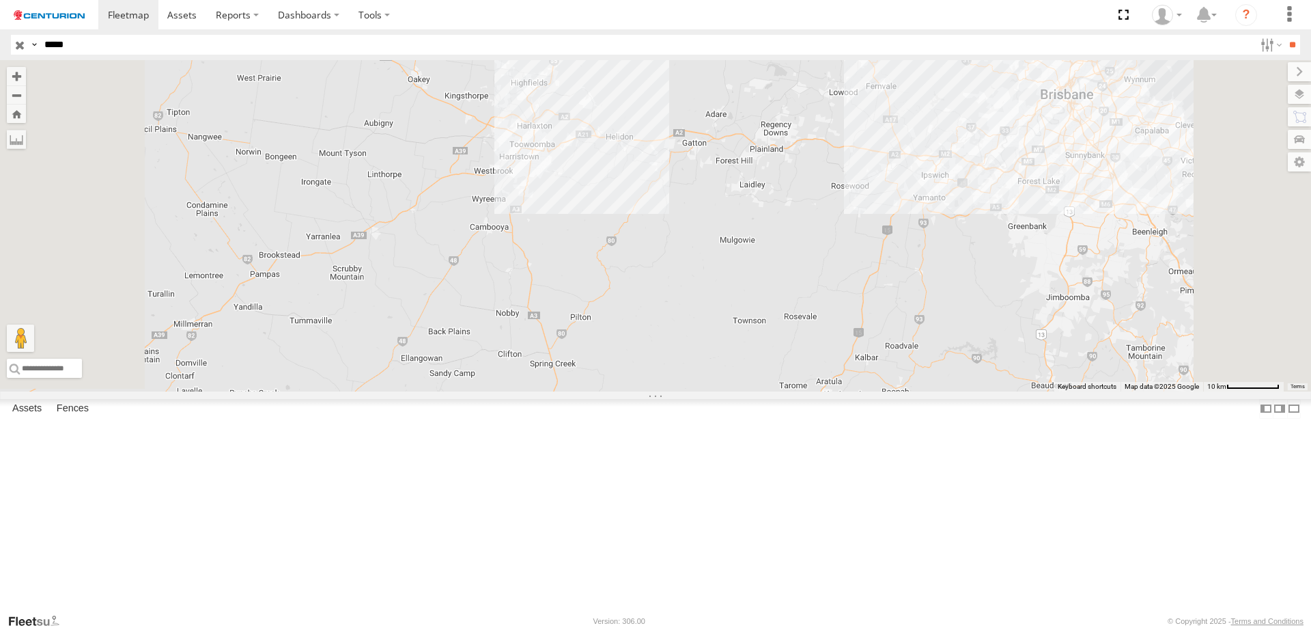
drag, startPoint x: 803, startPoint y: 309, endPoint x: 809, endPoint y: 485, distance: 175.6
click at [809, 391] on div "PM656" at bounding box center [655, 225] width 1311 height 331
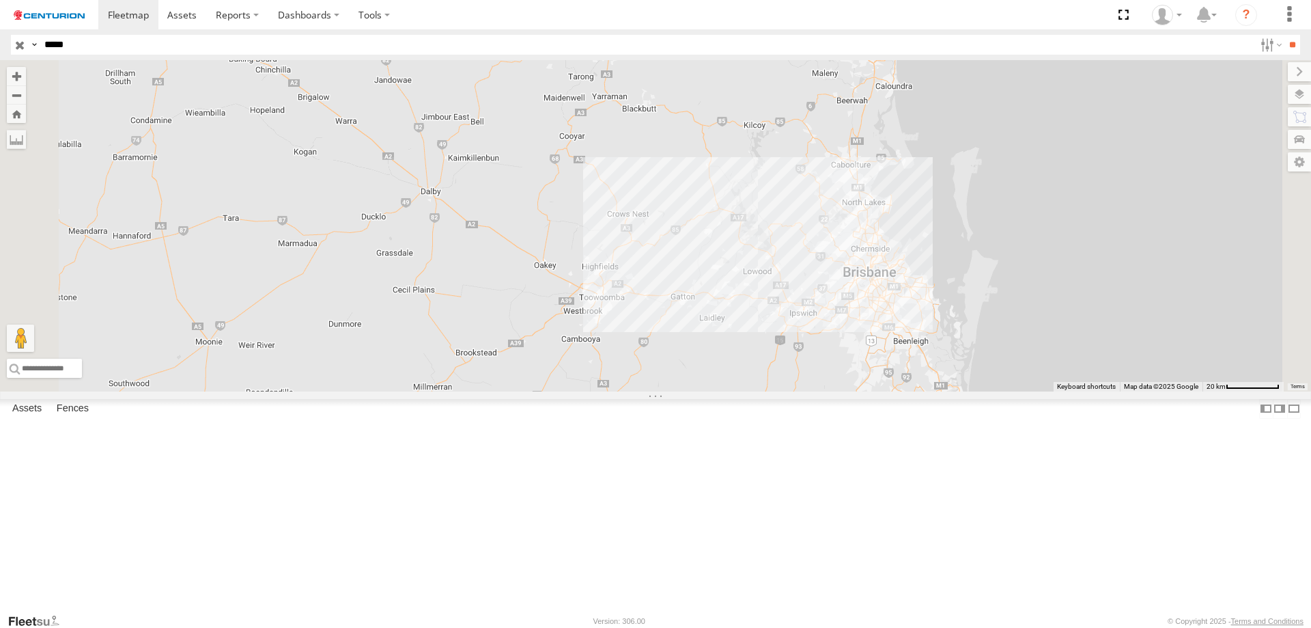
drag, startPoint x: 776, startPoint y: 304, endPoint x: 824, endPoint y: 400, distance: 107.8
click at [824, 391] on div "PM656" at bounding box center [655, 225] width 1311 height 331
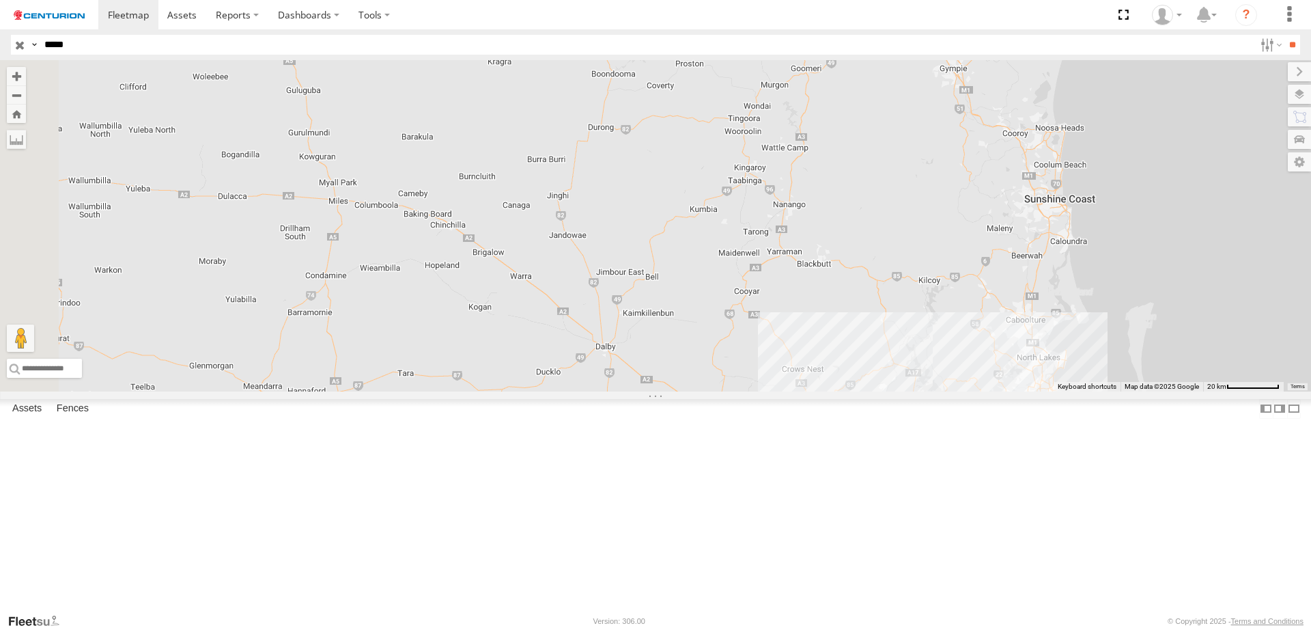
drag, startPoint x: 563, startPoint y: 289, endPoint x: 741, endPoint y: 444, distance: 235.7
click at [741, 391] on div "PM656" at bounding box center [655, 225] width 1311 height 331
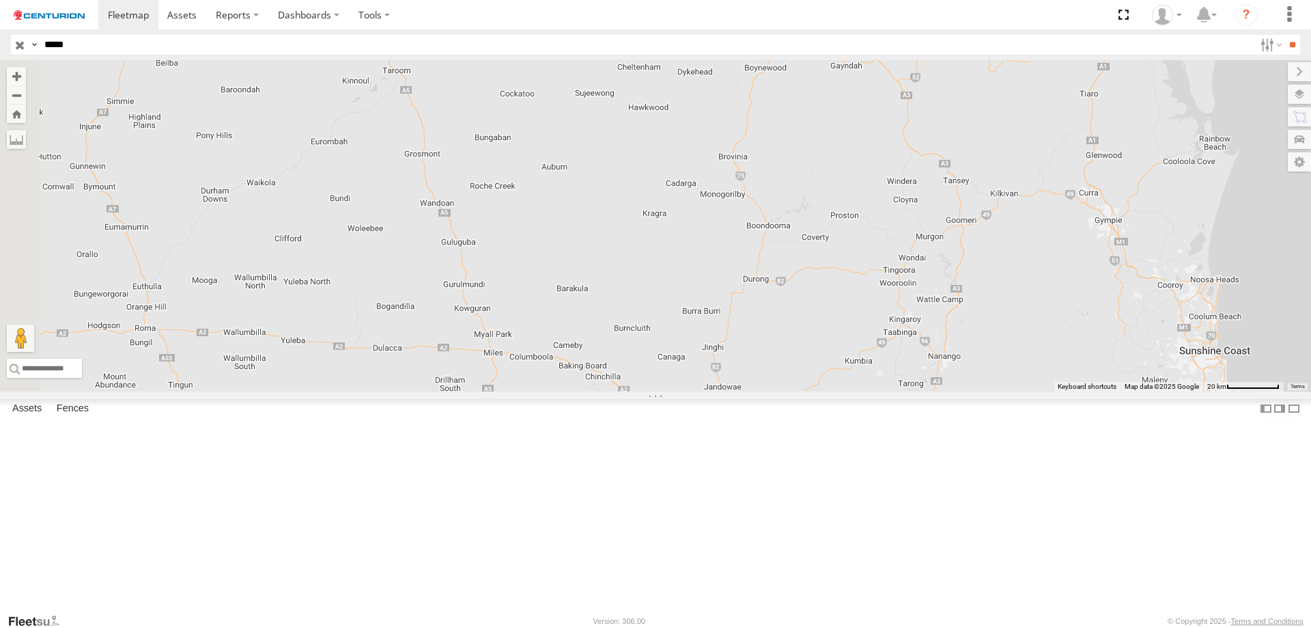
drag, startPoint x: 503, startPoint y: 243, endPoint x: 660, endPoint y: 399, distance: 220.7
click at [660, 391] on div "PM656" at bounding box center [655, 225] width 1311 height 331
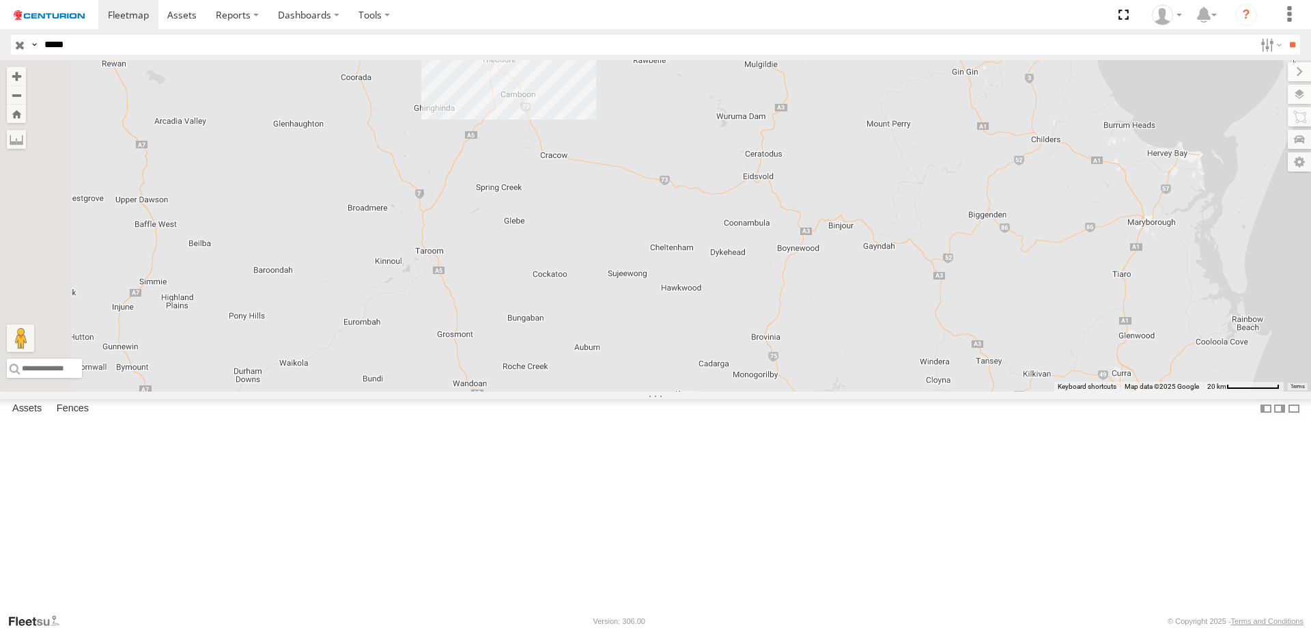
drag, startPoint x: 673, startPoint y: 253, endPoint x: 708, endPoint y: 438, distance: 188.9
click at [708, 391] on div "PM656" at bounding box center [655, 225] width 1311 height 331
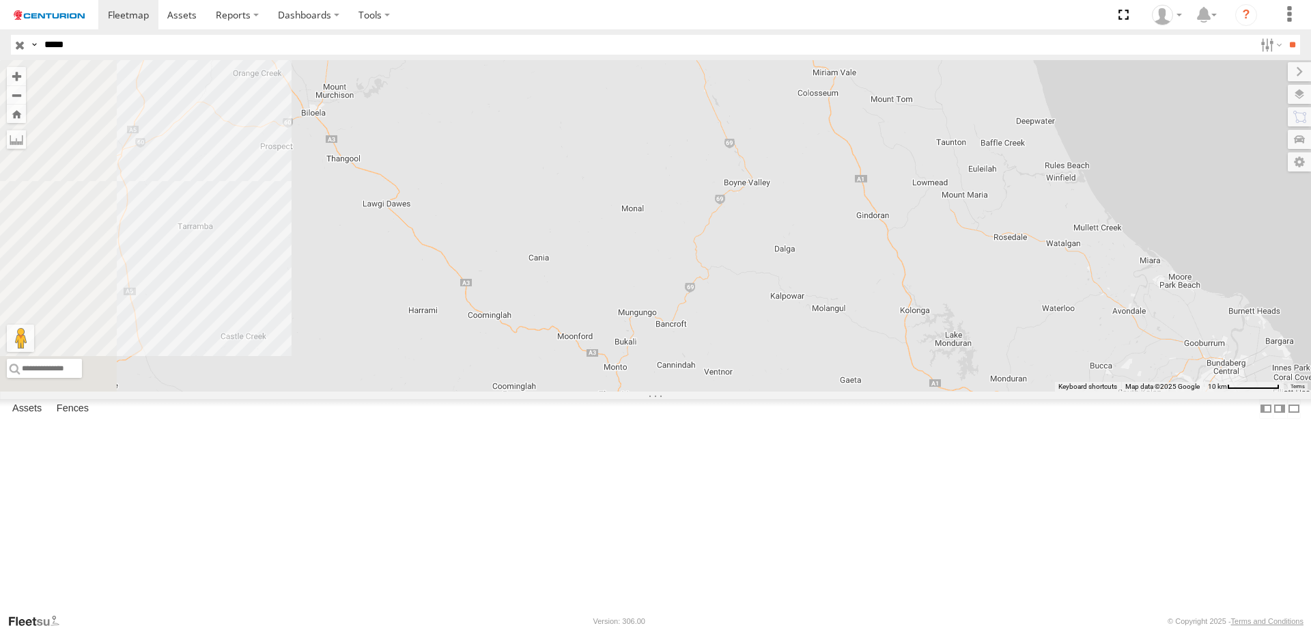
drag, startPoint x: 839, startPoint y: 346, endPoint x: 878, endPoint y: 653, distance: 309.1
click at [878, 627] on html at bounding box center [655, 314] width 1311 height 628
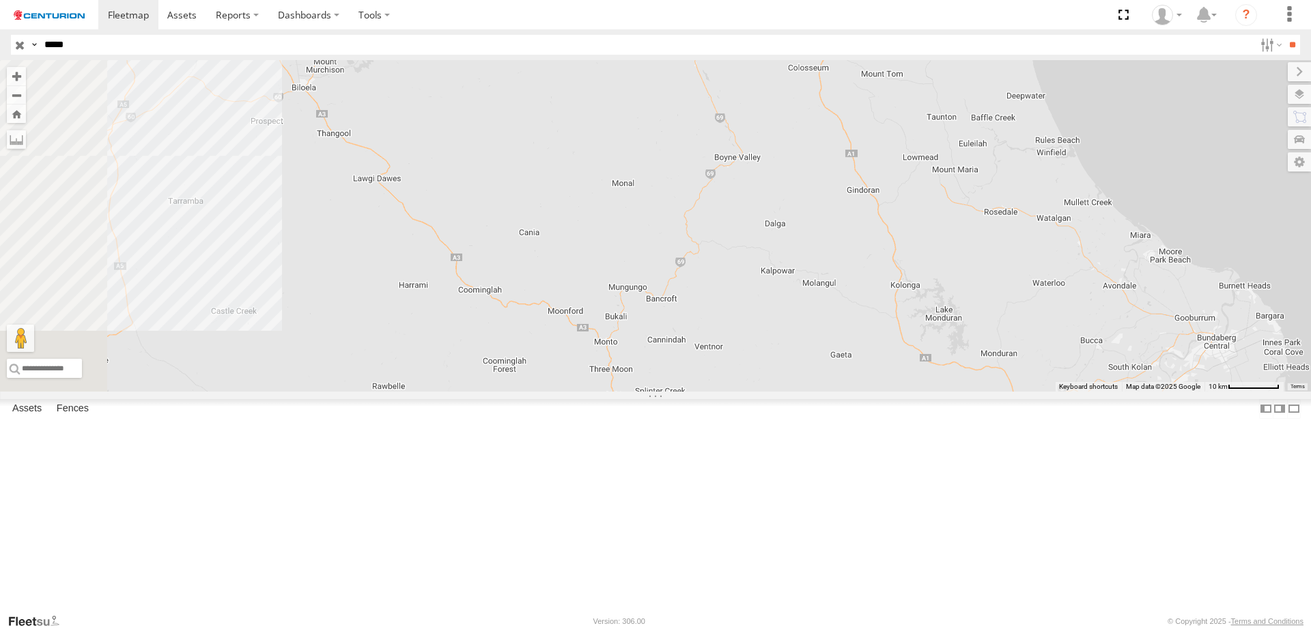
drag, startPoint x: 774, startPoint y: 563, endPoint x: 645, endPoint y: 309, distance: 285.6
click at [652, 320] on div at bounding box center [655, 225] width 1311 height 331
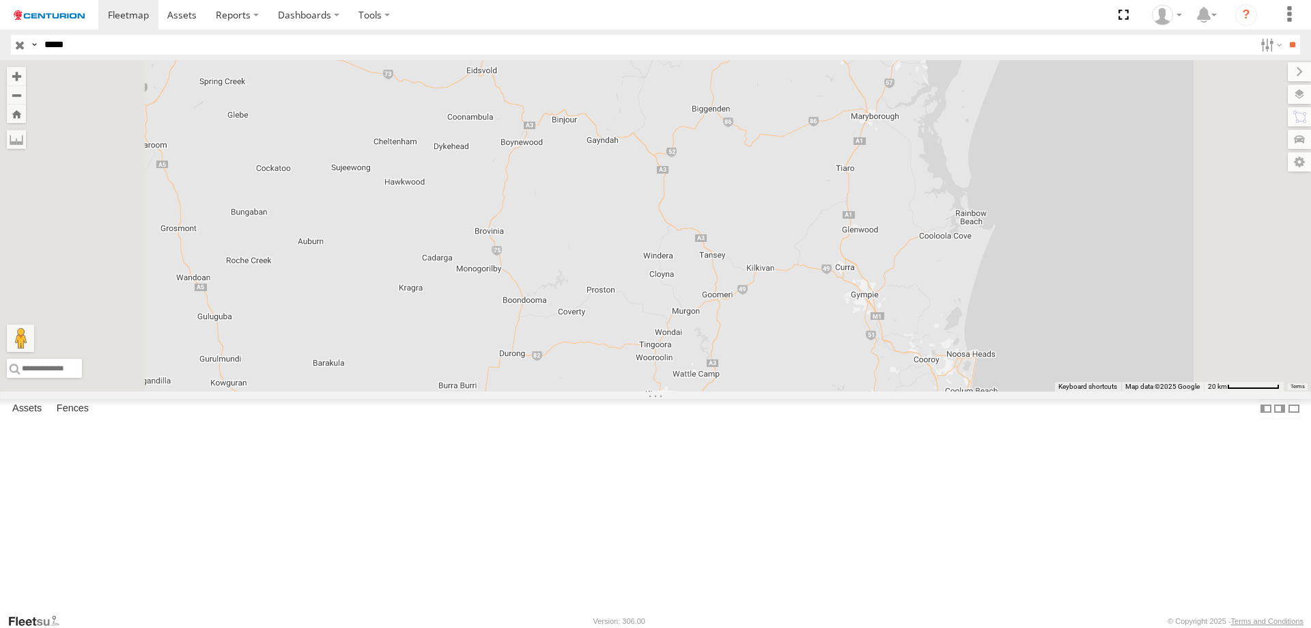
drag, startPoint x: 669, startPoint y: 474, endPoint x: 705, endPoint y: 212, distance: 264.1
click at [705, 212] on div at bounding box center [655, 225] width 1311 height 331
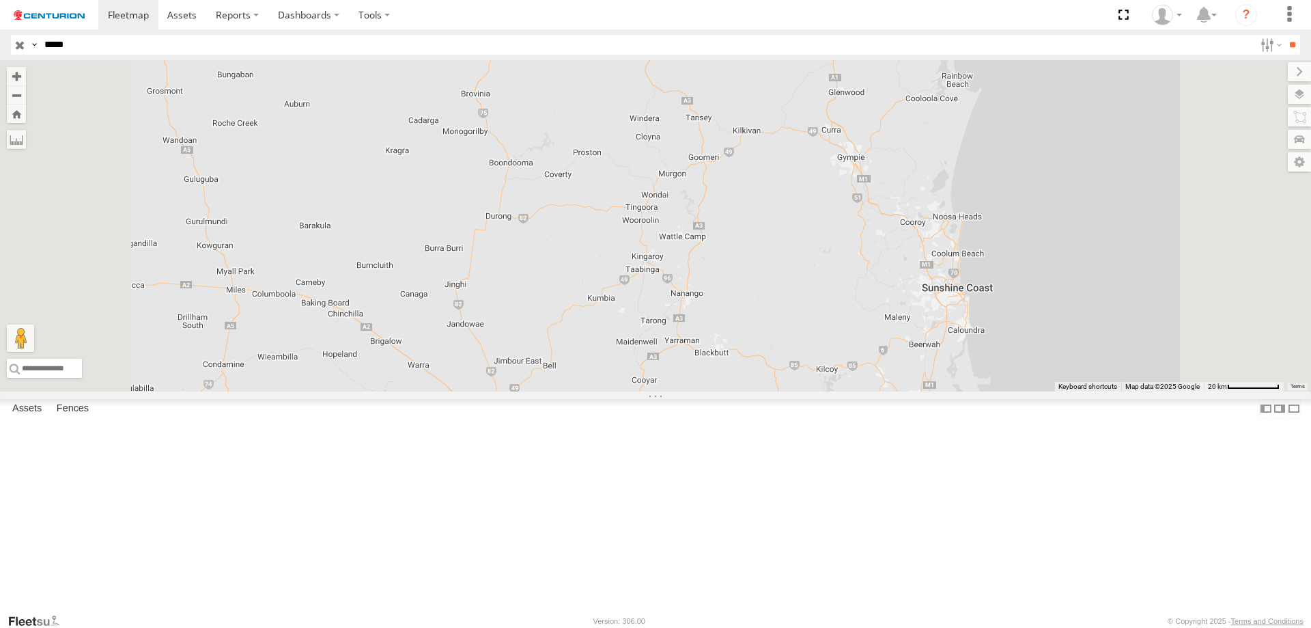
drag, startPoint x: 763, startPoint y: 470, endPoint x: 749, endPoint y: 327, distance: 143.4
click at [749, 327] on div at bounding box center [655, 225] width 1311 height 331
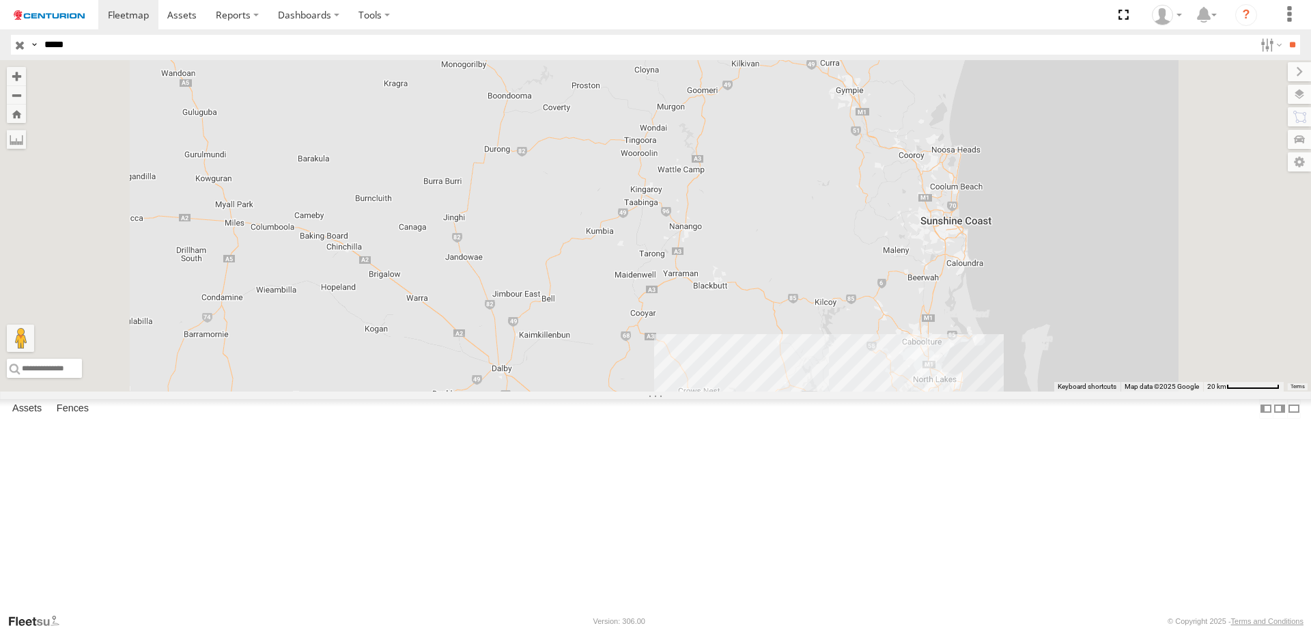
drag, startPoint x: 750, startPoint y: 533, endPoint x: 724, endPoint y: 326, distance: 208.6
click at [724, 326] on div at bounding box center [655, 225] width 1311 height 331
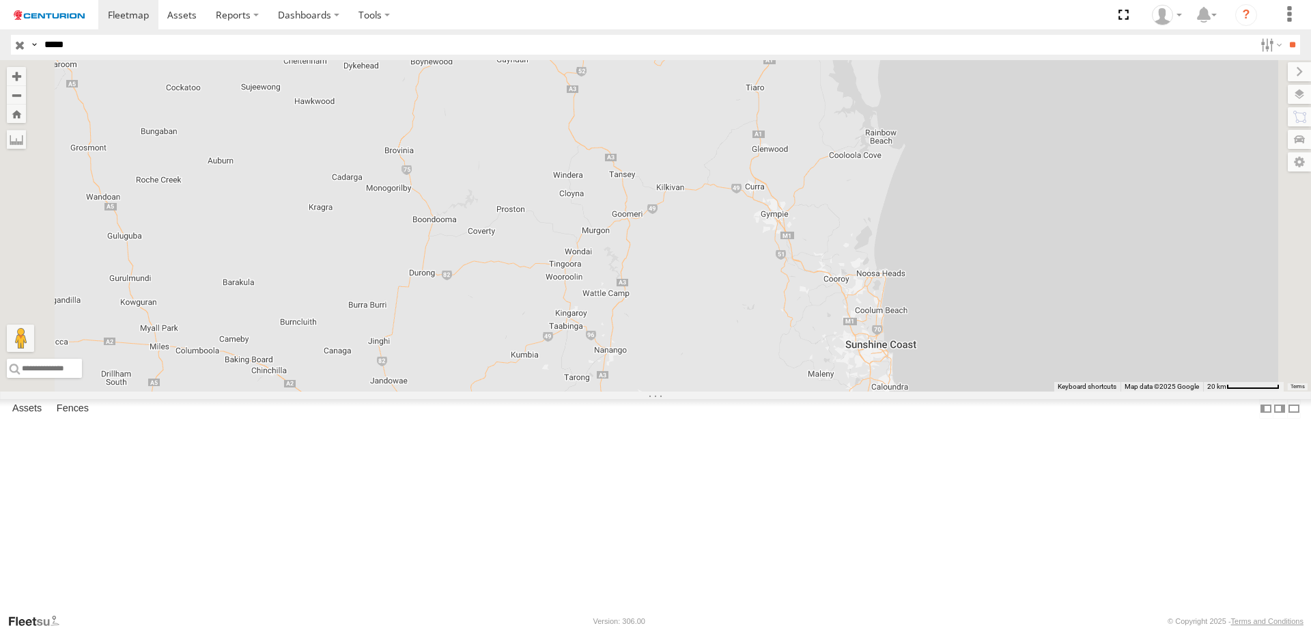
drag, startPoint x: 733, startPoint y: 270, endPoint x: 686, endPoint y: 565, distance: 298.8
click at [686, 391] on div at bounding box center [655, 225] width 1311 height 331
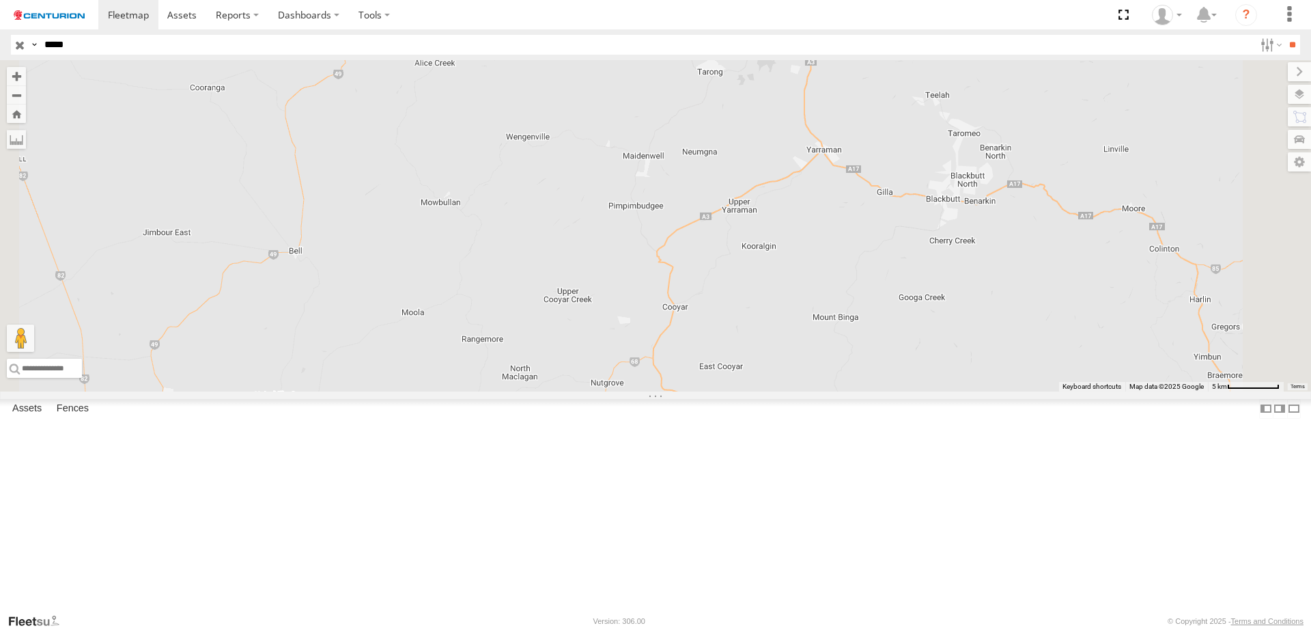
drag, startPoint x: 814, startPoint y: 489, endPoint x: 917, endPoint y: 219, distance: 289.2
click at [917, 219] on div at bounding box center [655, 225] width 1311 height 331
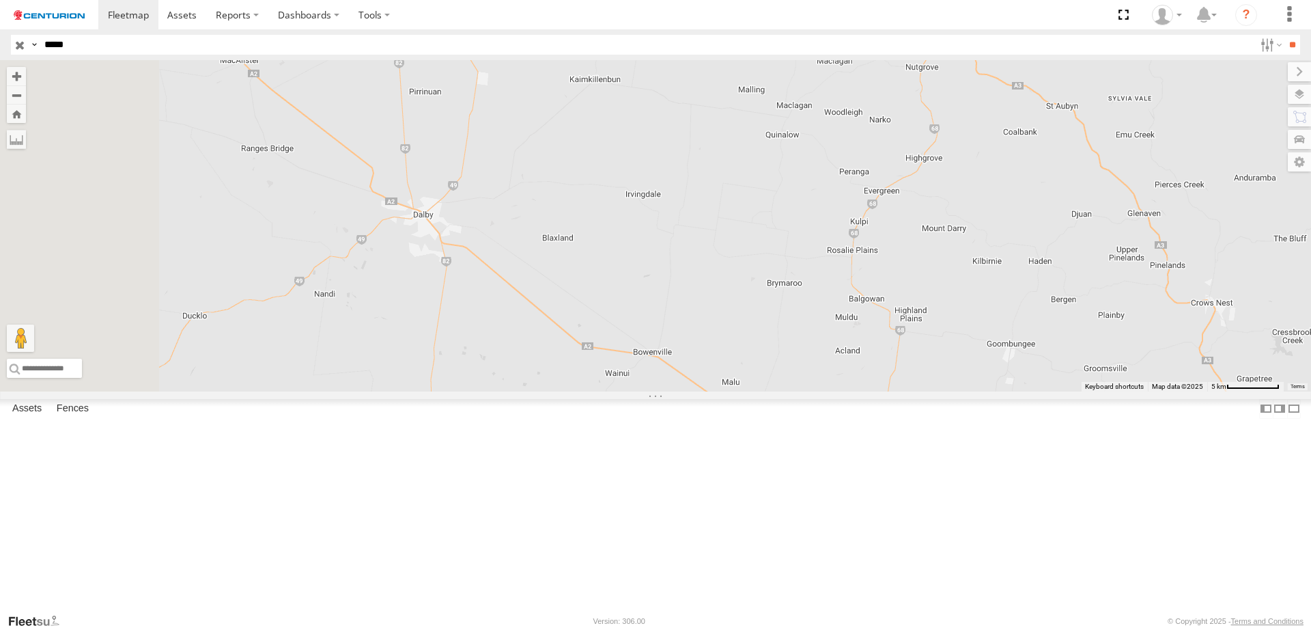
drag, startPoint x: 723, startPoint y: 488, endPoint x: 1040, endPoint y: 178, distance: 443.8
click at [1040, 178] on div at bounding box center [655, 225] width 1311 height 331
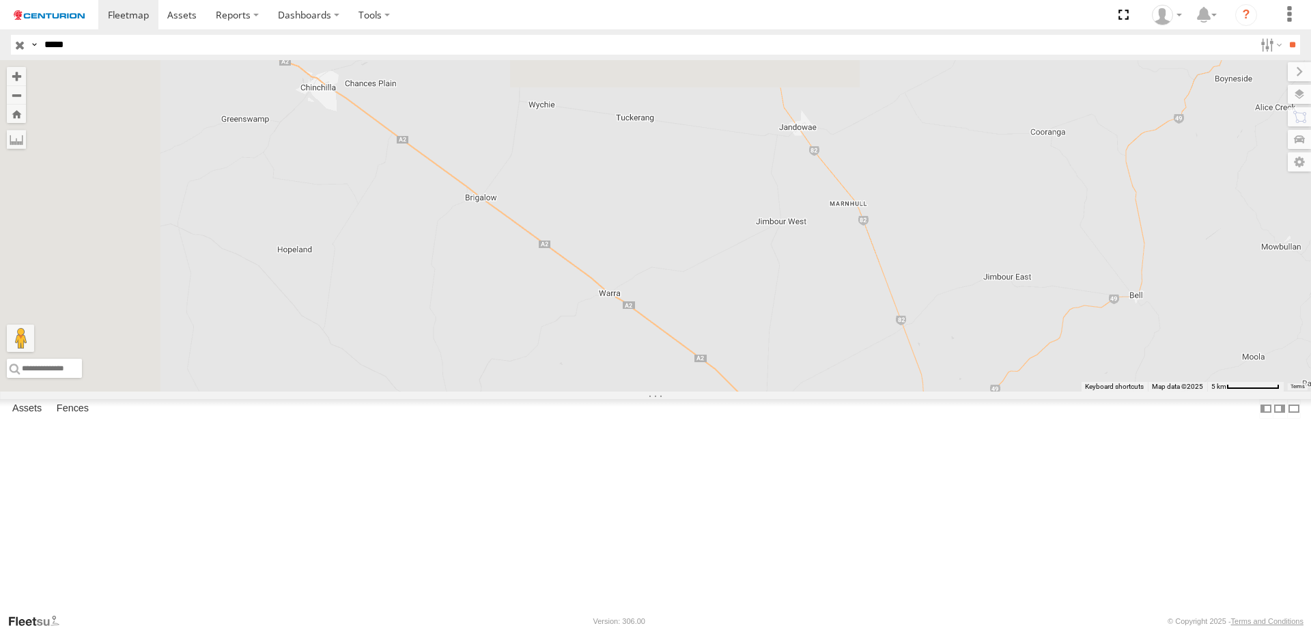
drag, startPoint x: 755, startPoint y: 341, endPoint x: 1333, endPoint y: 708, distance: 684.0
click at [1311, 627] on html at bounding box center [655, 314] width 1311 height 628
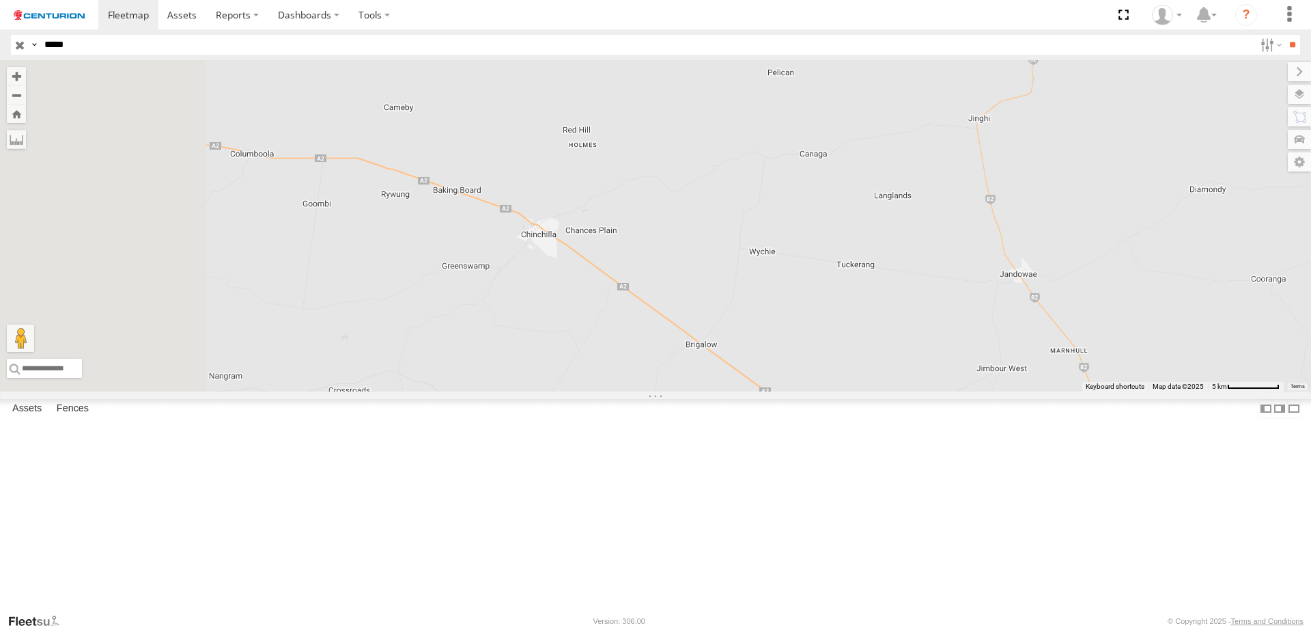
drag, startPoint x: 772, startPoint y: 453, endPoint x: 1147, endPoint y: 690, distance: 443.0
click at [1147, 627] on html at bounding box center [655, 314] width 1311 height 628
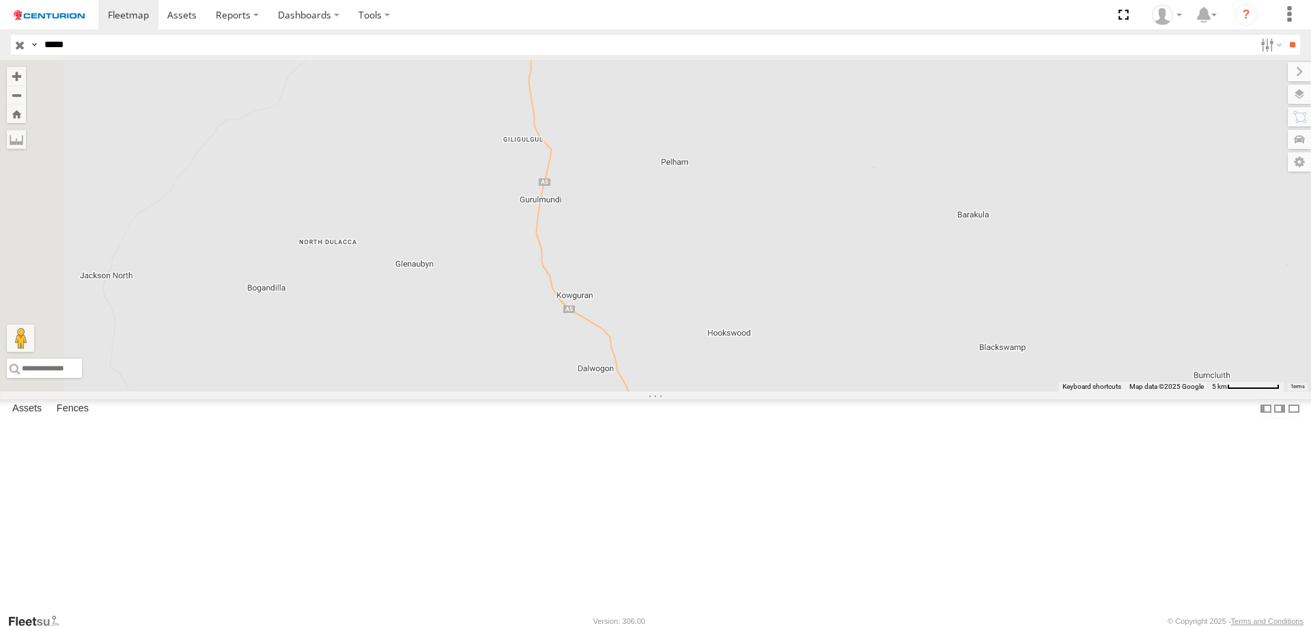
drag, startPoint x: 735, startPoint y: 506, endPoint x: 962, endPoint y: 638, distance: 262.9
click at [962, 627] on html at bounding box center [655, 314] width 1311 height 628
drag, startPoint x: 860, startPoint y: 271, endPoint x: 892, endPoint y: 561, distance: 291.3
click at [892, 391] on div at bounding box center [655, 225] width 1311 height 331
drag, startPoint x: 755, startPoint y: 305, endPoint x: 797, endPoint y: 529, distance: 228.0
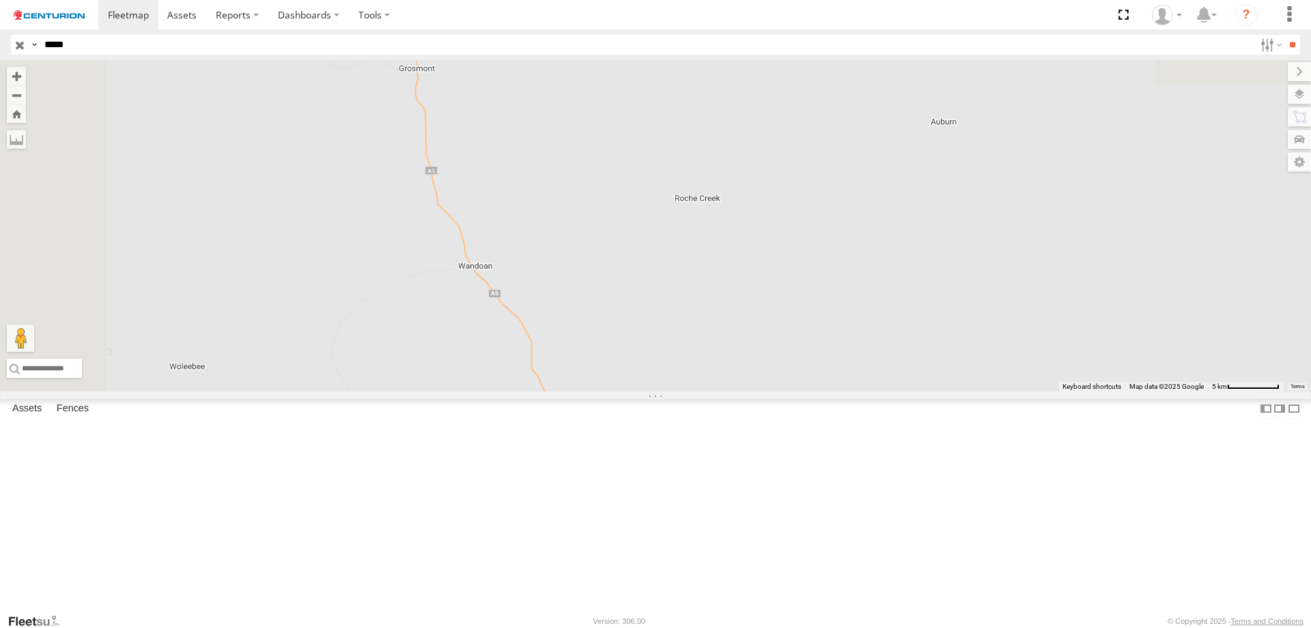
click at [796, 391] on div at bounding box center [655, 225] width 1311 height 331
drag, startPoint x: 733, startPoint y: 302, endPoint x: 764, endPoint y: 541, distance: 241.0
click at [764, 391] on div at bounding box center [655, 225] width 1311 height 331
drag, startPoint x: 694, startPoint y: 267, endPoint x: 716, endPoint y: 540, distance: 273.4
click at [716, 391] on div at bounding box center [655, 225] width 1311 height 331
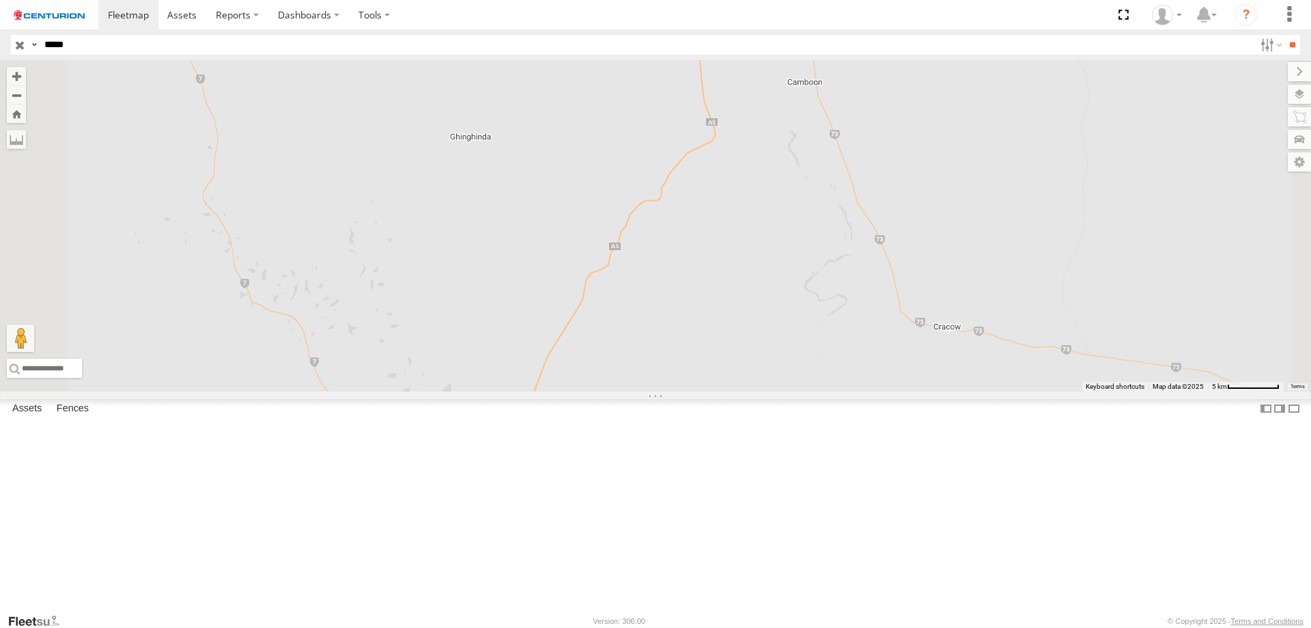
drag, startPoint x: 712, startPoint y: 366, endPoint x: 735, endPoint y: 586, distance: 221.1
click at [735, 391] on div at bounding box center [655, 225] width 1311 height 331
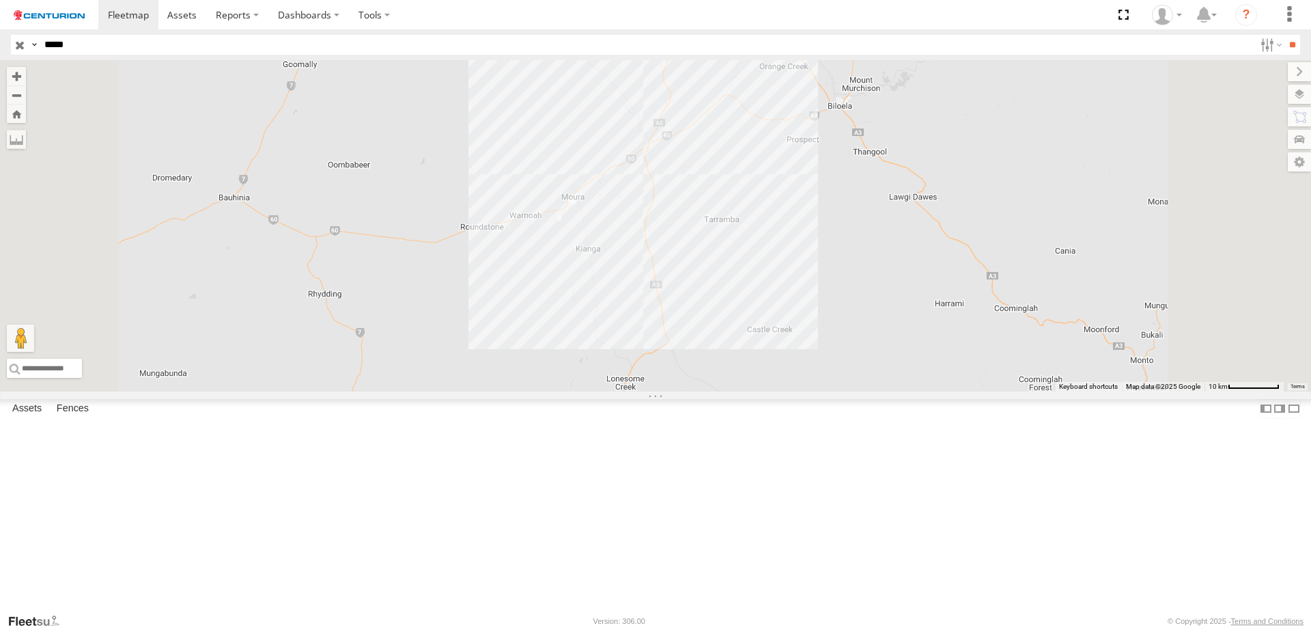
drag, startPoint x: 799, startPoint y: 375, endPoint x: 757, endPoint y: 606, distance: 235.2
click at [757, 391] on div at bounding box center [655, 225] width 1311 height 331
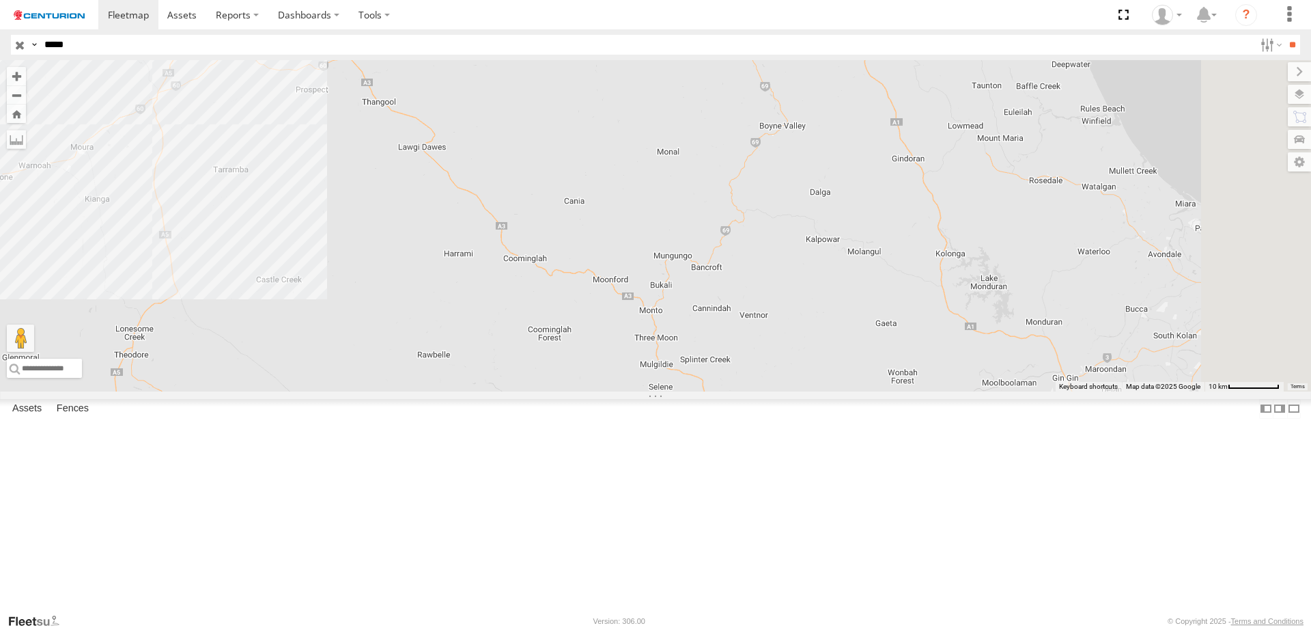
drag, startPoint x: 992, startPoint y: 419, endPoint x: 606, endPoint y: 337, distance: 395.1
click at [606, 337] on div at bounding box center [655, 225] width 1311 height 331
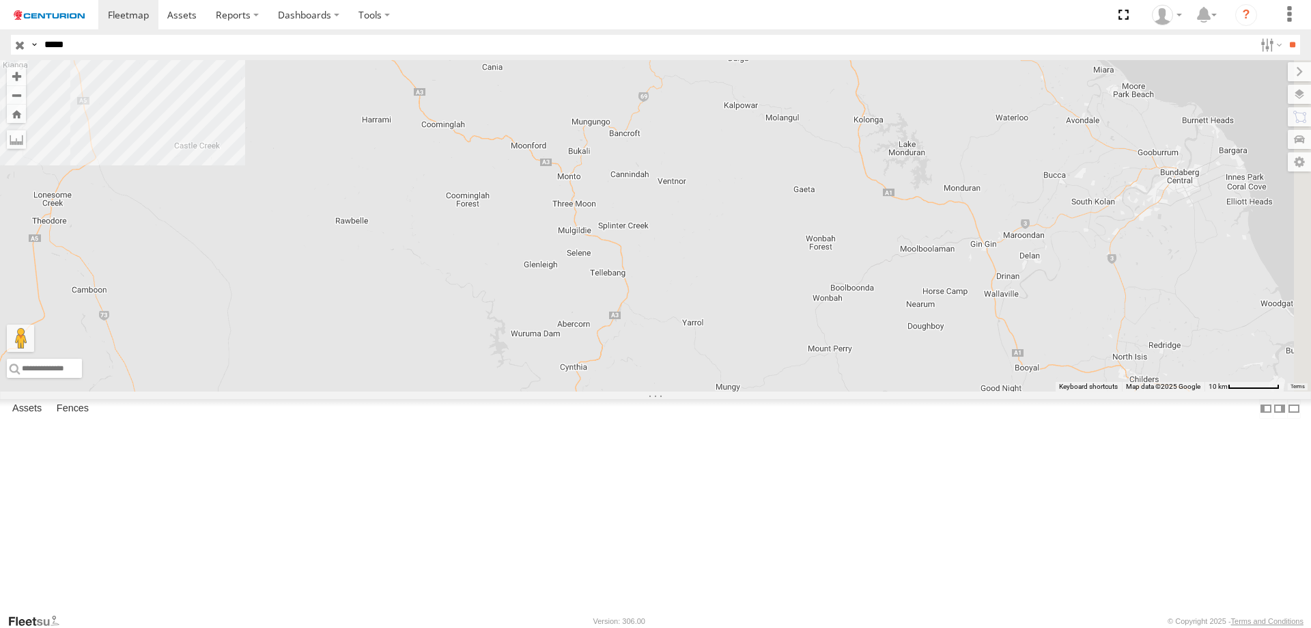
drag, startPoint x: 901, startPoint y: 485, endPoint x: 803, endPoint y: 337, distance: 177.5
click at [814, 345] on div at bounding box center [655, 225] width 1311 height 331
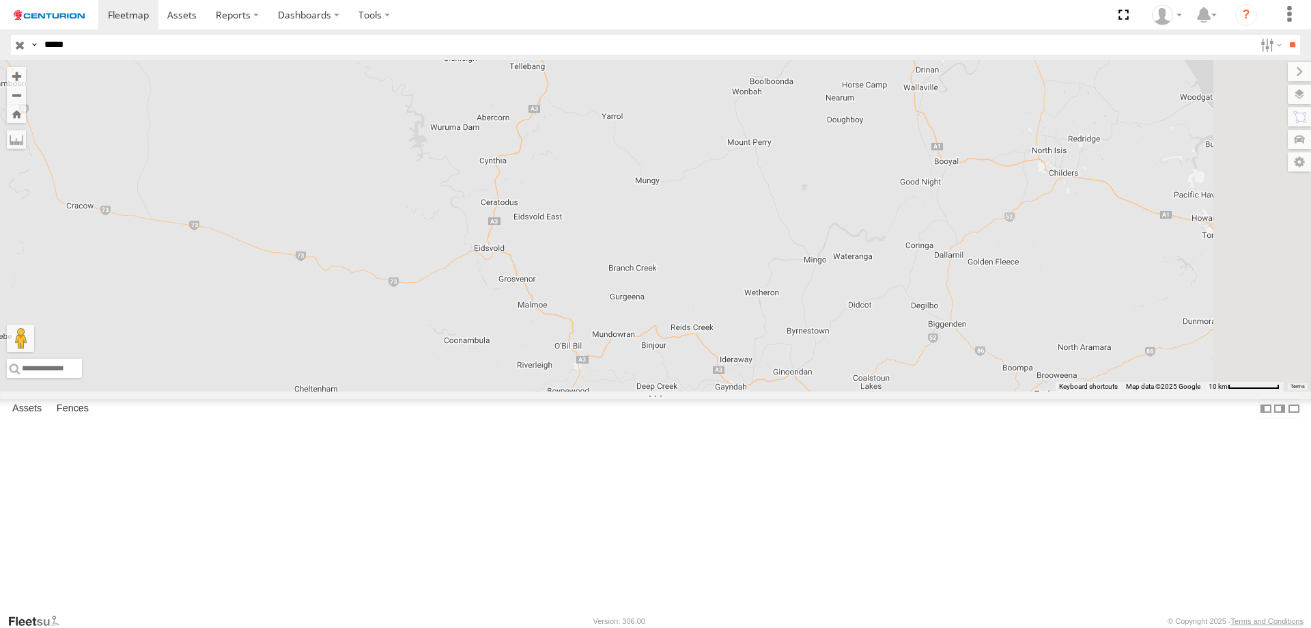
drag, startPoint x: 799, startPoint y: 559, endPoint x: 745, endPoint y: 380, distance: 187.5
click at [745, 380] on div at bounding box center [655, 225] width 1311 height 331
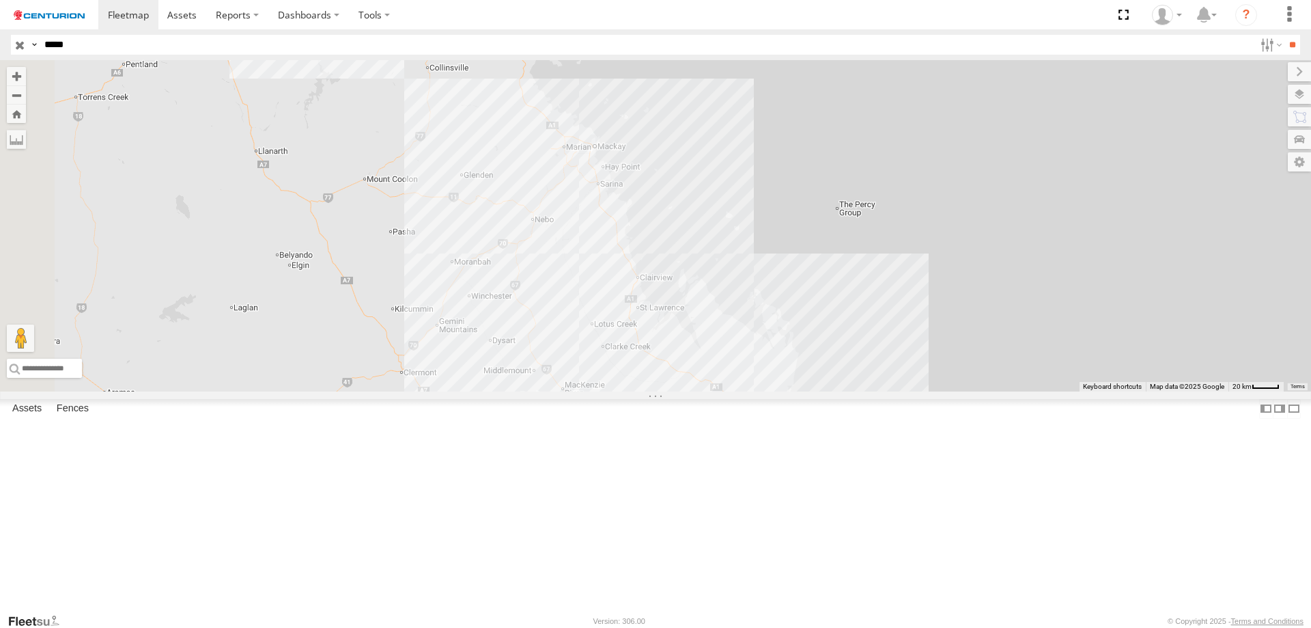
drag, startPoint x: 546, startPoint y: 221, endPoint x: 880, endPoint y: 570, distance: 483.5
click at [905, 391] on div at bounding box center [655, 225] width 1311 height 331
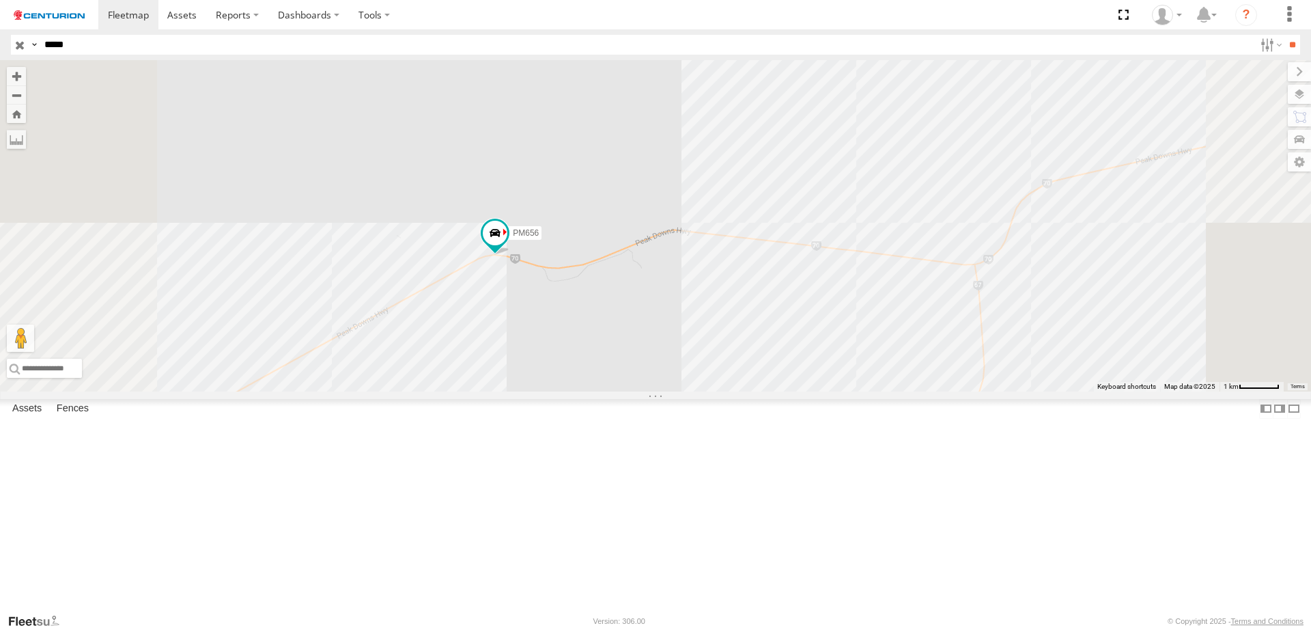
drag, startPoint x: 640, startPoint y: 313, endPoint x: 697, endPoint y: 492, distance: 187.9
click at [697, 391] on div "PM656" at bounding box center [655, 225] width 1311 height 331
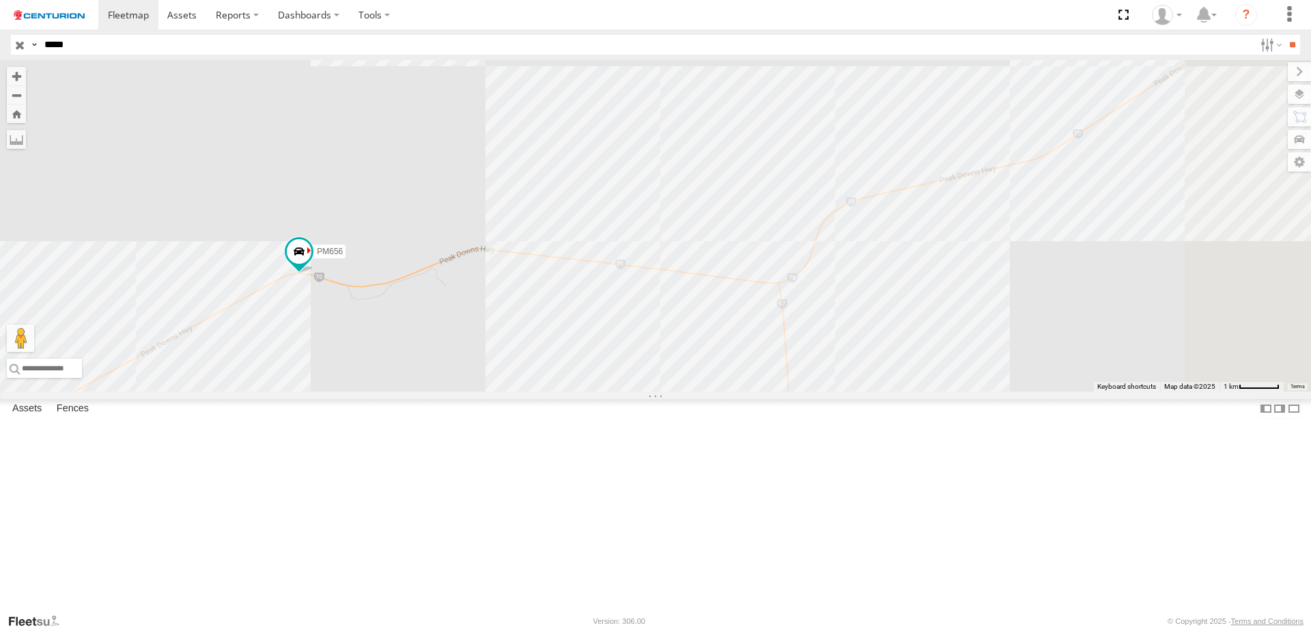
drag, startPoint x: 1002, startPoint y: 512, endPoint x: 796, endPoint y: 523, distance: 205.9
click at [796, 391] on div "PM656" at bounding box center [655, 225] width 1311 height 331
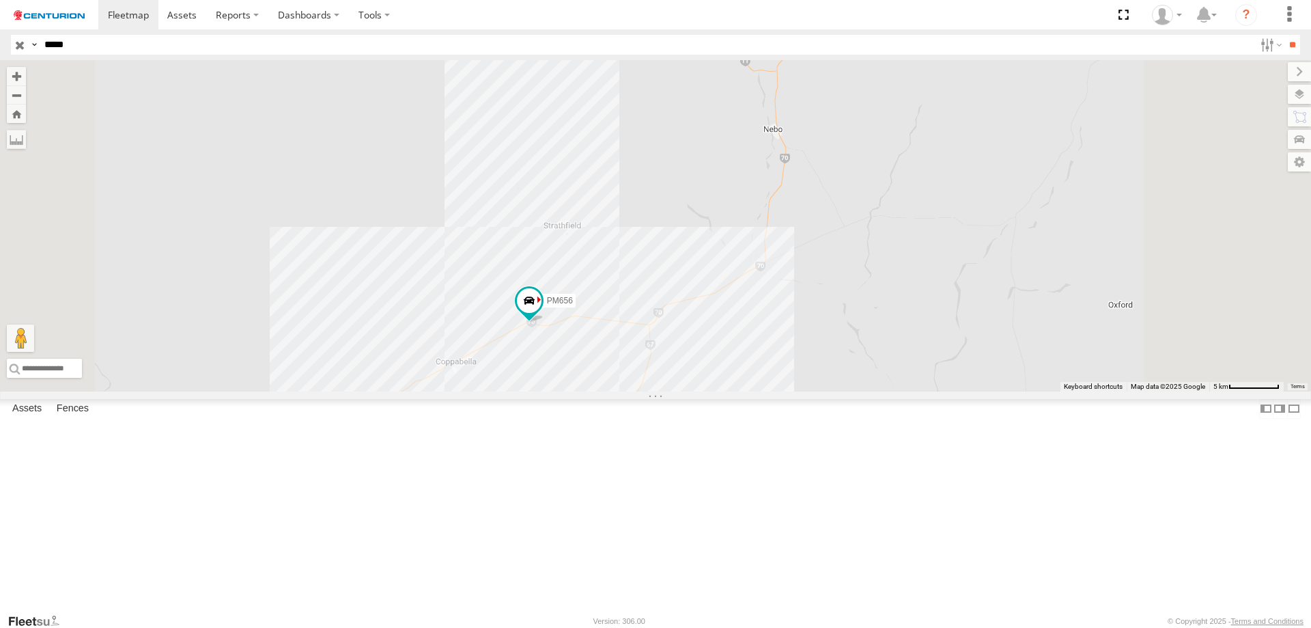
drag, startPoint x: 736, startPoint y: 555, endPoint x: 724, endPoint y: 483, distance: 72.6
click at [724, 391] on div "PM656" at bounding box center [655, 225] width 1311 height 331
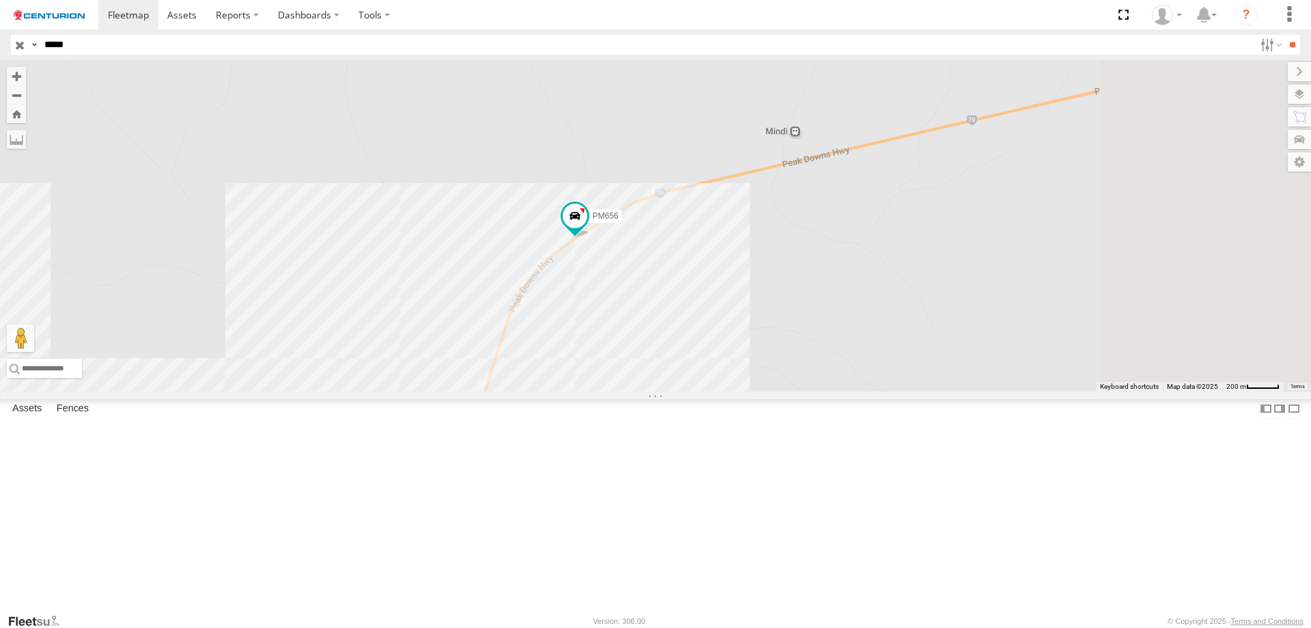
drag, startPoint x: 1183, startPoint y: 253, endPoint x: 811, endPoint y: 367, distance: 389.5
click at [888, 366] on div "PM656" at bounding box center [655, 225] width 1311 height 331
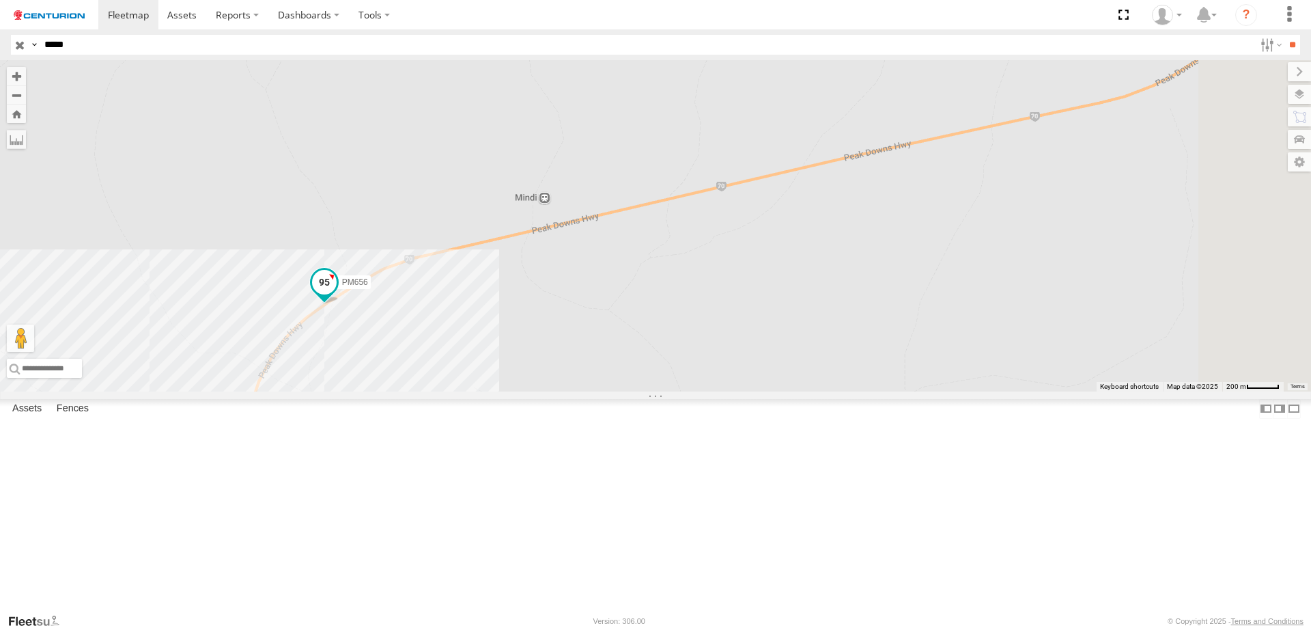
click at [337, 294] on span at bounding box center [324, 282] width 25 height 25
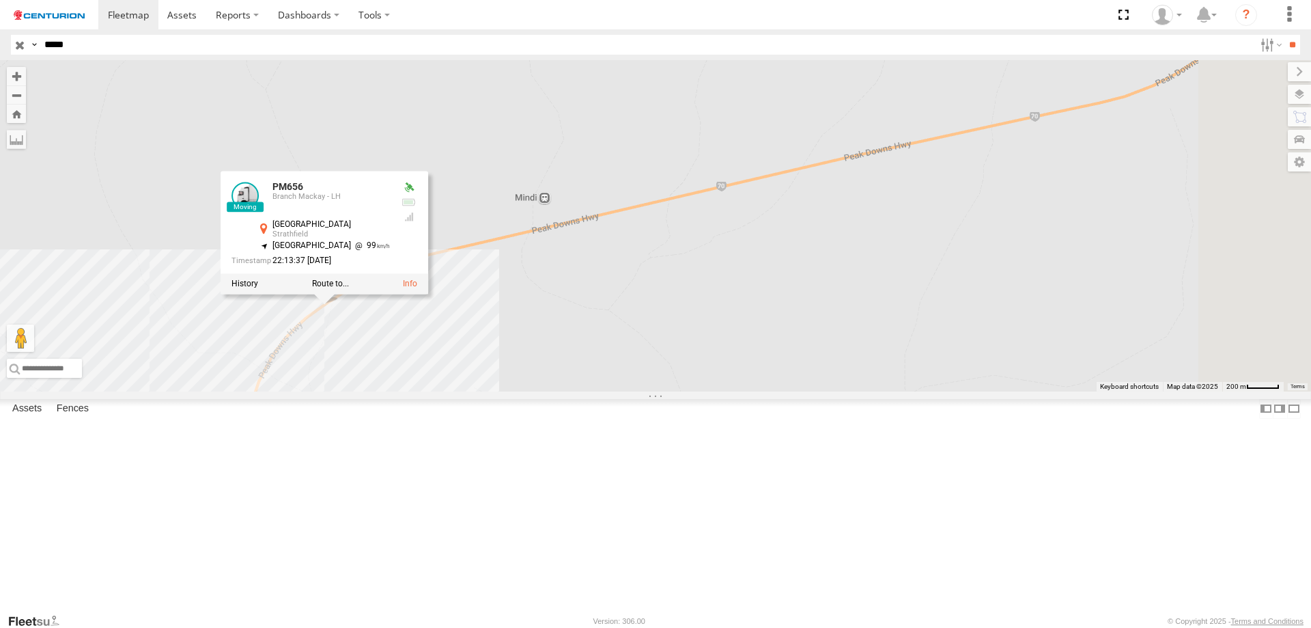
click at [774, 391] on div "PM656 PM656 Branch [GEOGRAPHIC_DATA] -21.8545 , 148.57909 [GEOGRAPHIC_DATA] 99 …" at bounding box center [655, 225] width 1311 height 331
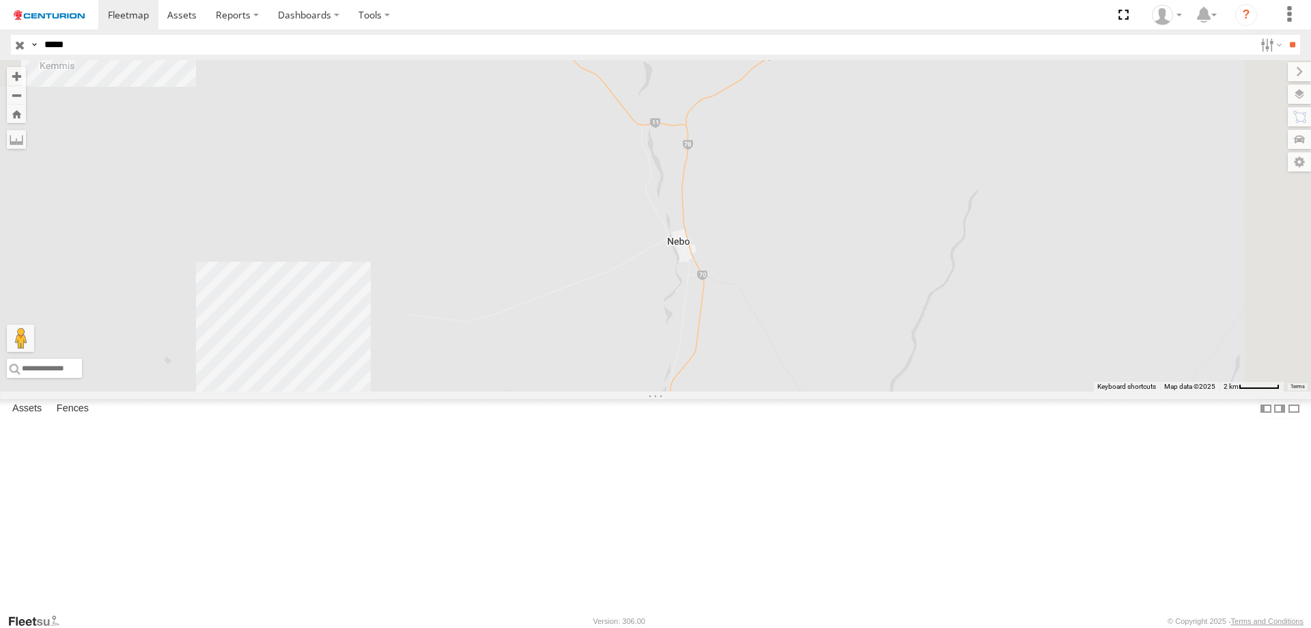
drag, startPoint x: 1138, startPoint y: 167, endPoint x: 921, endPoint y: 528, distance: 421.5
click at [921, 391] on div "PM656" at bounding box center [655, 225] width 1311 height 331
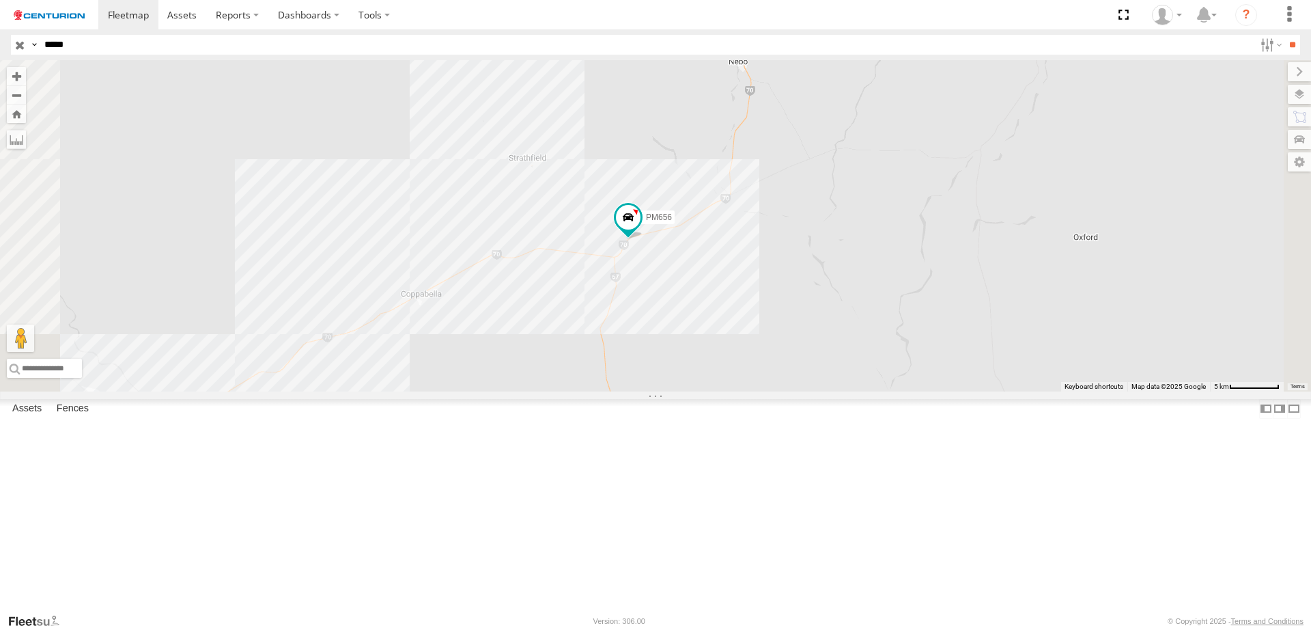
drag, startPoint x: 921, startPoint y: 517, endPoint x: 961, endPoint y: 262, distance: 257.8
click at [961, 262] on div "PM656" at bounding box center [655, 225] width 1311 height 331
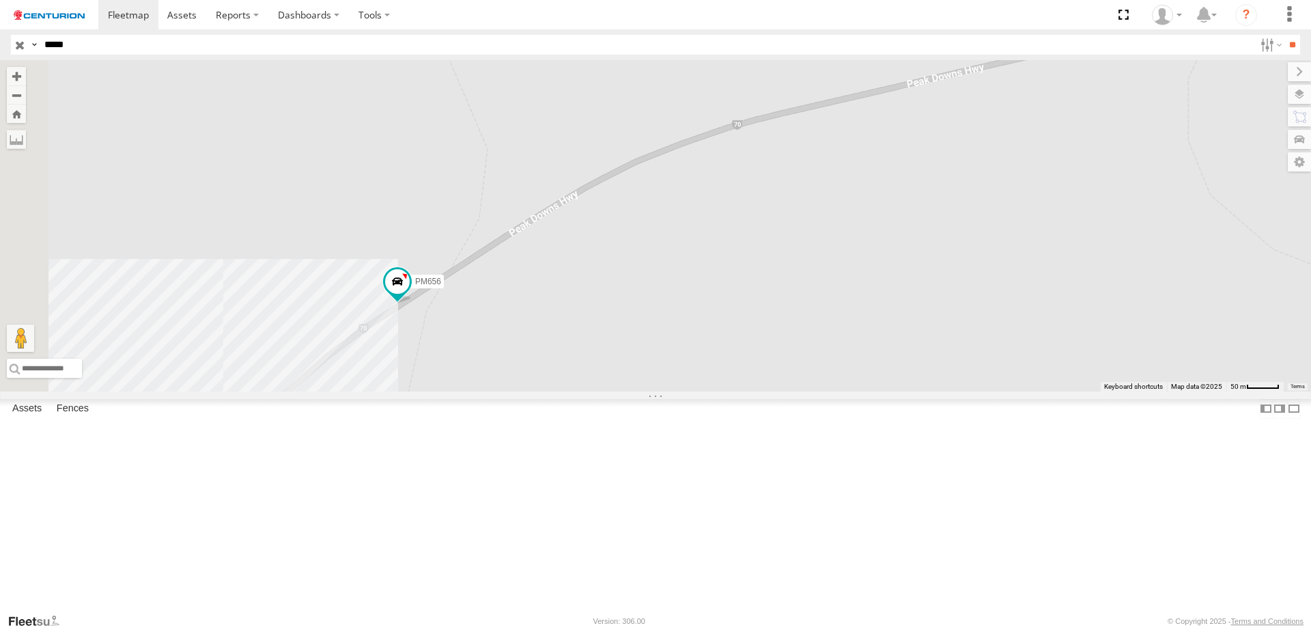
drag, startPoint x: 695, startPoint y: 417, endPoint x: 690, endPoint y: 345, distance: 71.8
click at [968, 354] on div "PM656" at bounding box center [655, 225] width 1311 height 331
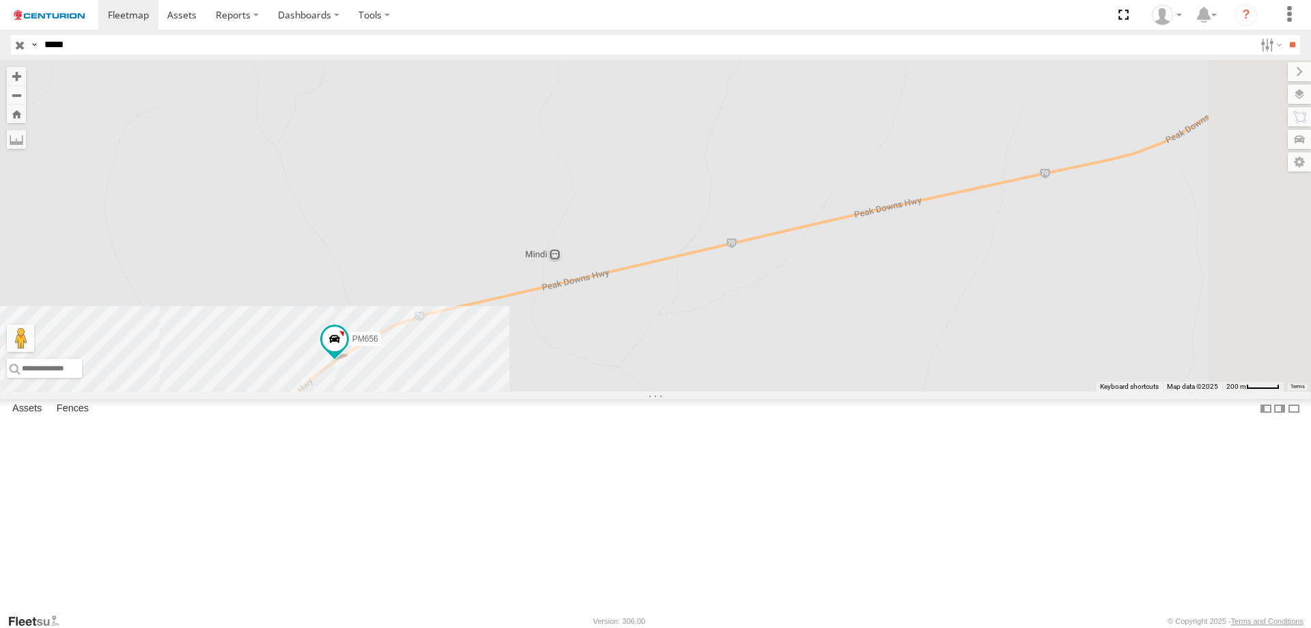
drag, startPoint x: 1231, startPoint y: 330, endPoint x: 755, endPoint y: 436, distance: 487.0
click at [755, 391] on div "PM656" at bounding box center [655, 225] width 1311 height 331
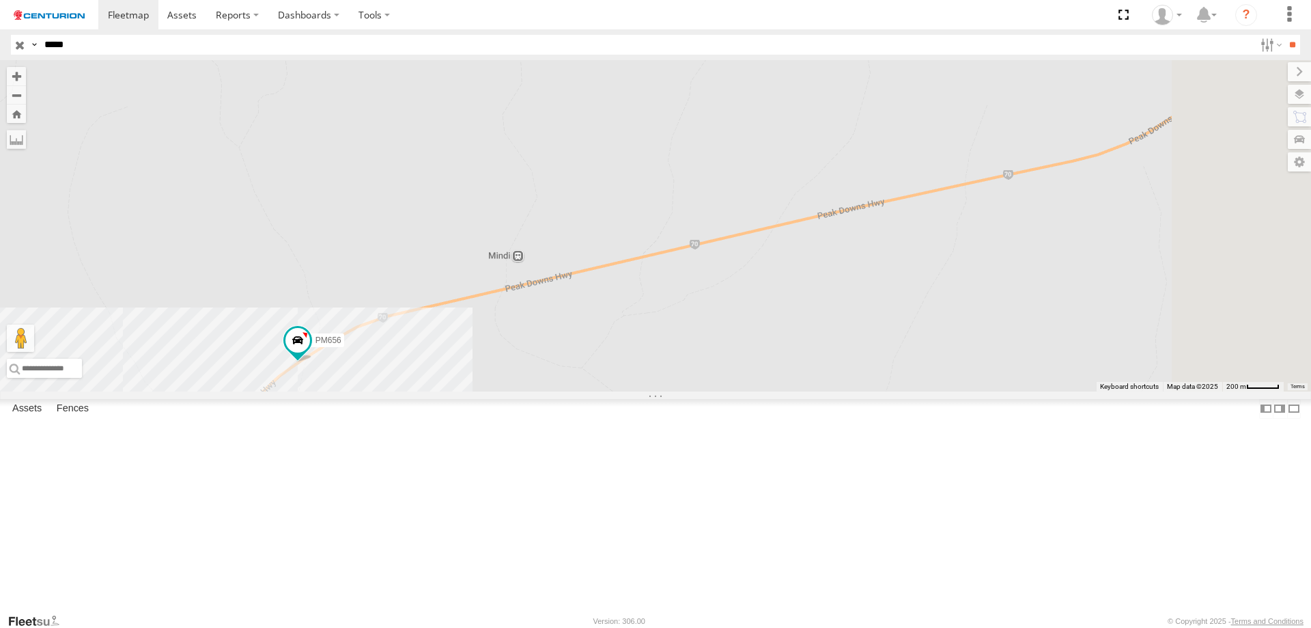
drag, startPoint x: 1087, startPoint y: 371, endPoint x: 777, endPoint y: 421, distance: 313.4
click at [789, 391] on div "PM656" at bounding box center [655, 225] width 1311 height 331
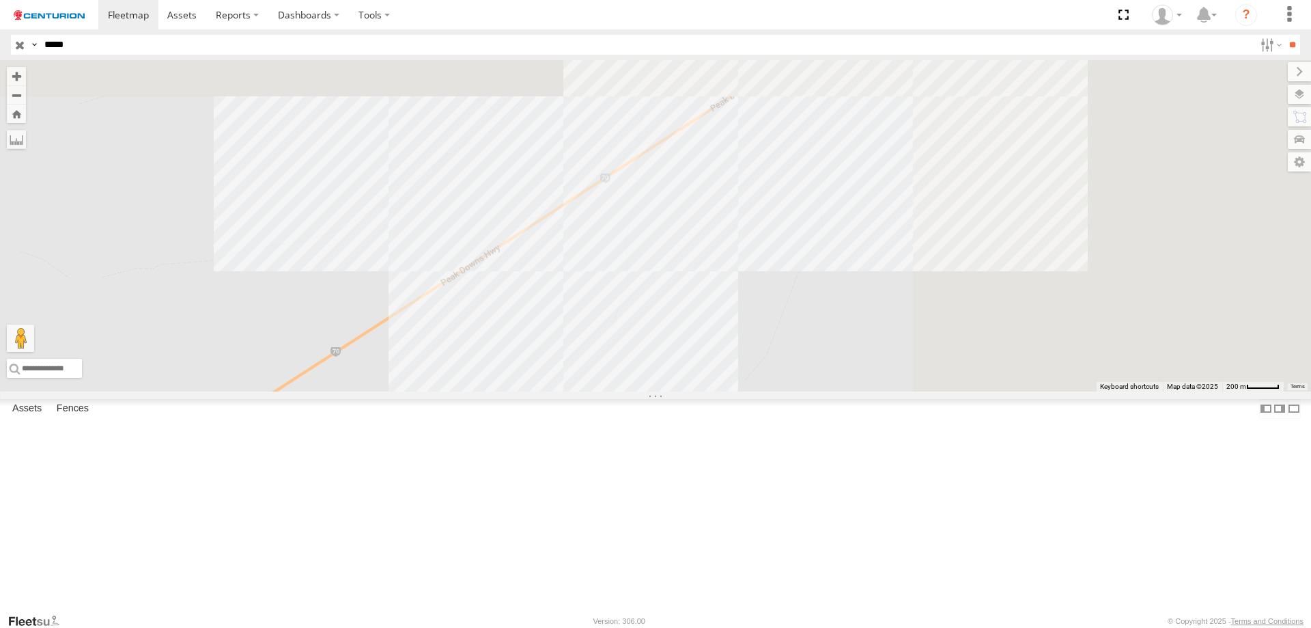
drag, startPoint x: 884, startPoint y: 276, endPoint x: 583, endPoint y: 532, distance: 395.3
click at [583, 391] on div "PM656" at bounding box center [655, 225] width 1311 height 331
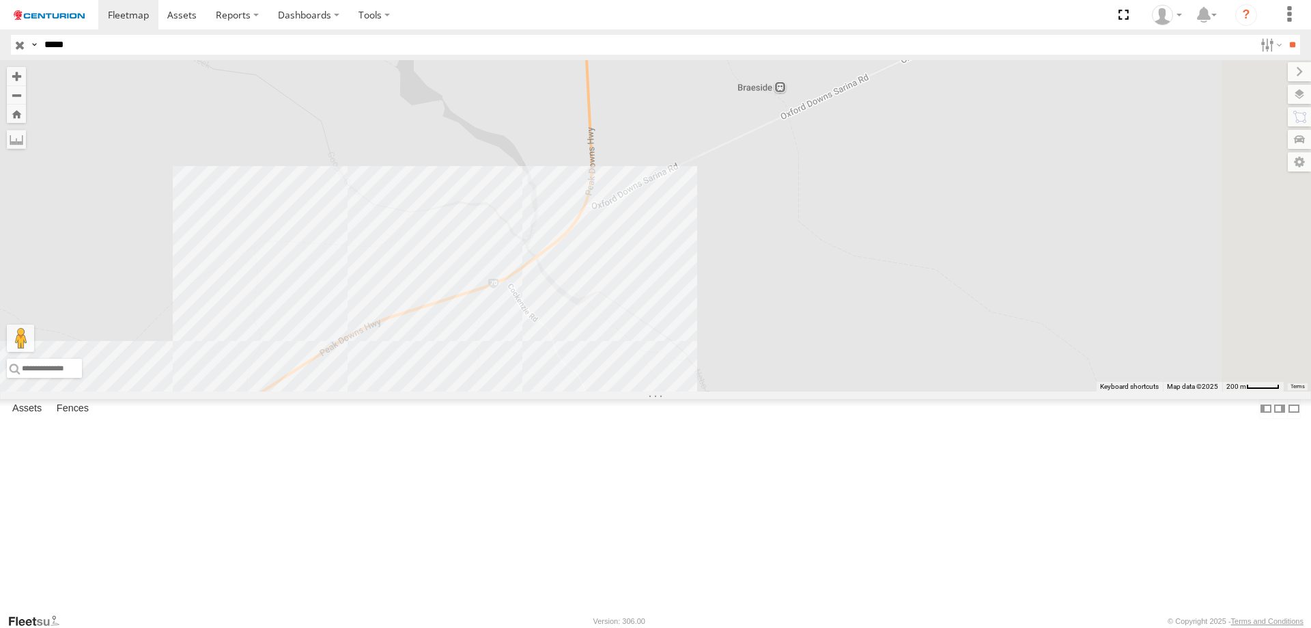
drag, startPoint x: 949, startPoint y: 272, endPoint x: 608, endPoint y: 492, distance: 405.8
click at [608, 391] on div "PM656" at bounding box center [655, 225] width 1311 height 331
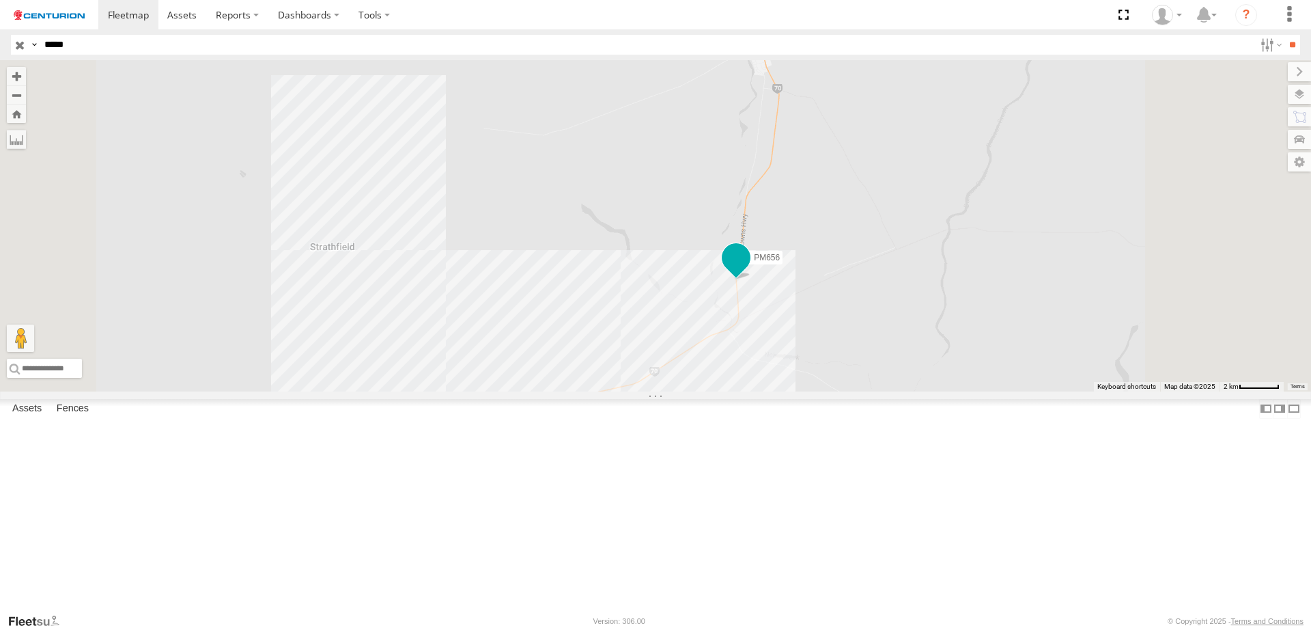
click at [749, 270] on span at bounding box center [736, 257] width 25 height 25
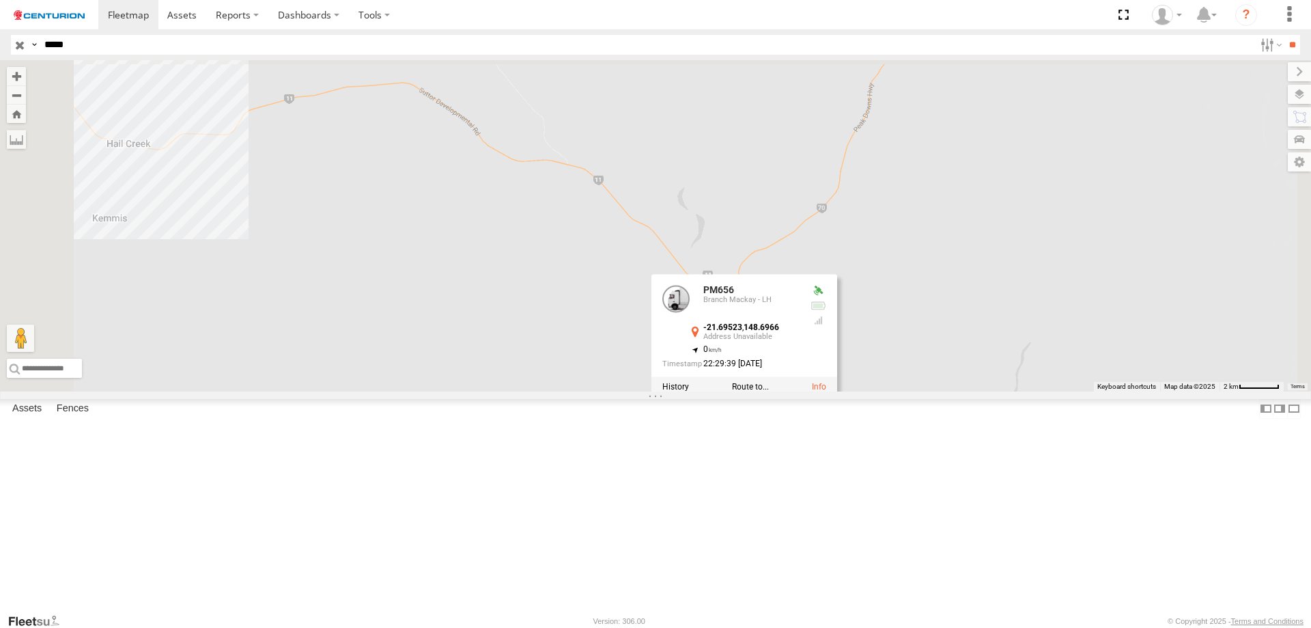
drag, startPoint x: 1002, startPoint y: 258, endPoint x: 1024, endPoint y: 453, distance: 196.6
click at [979, 391] on div "PM656 PM656 Branch Mackay - LH -21.69523 , 148.6966 0 22:29:39 01/09/2025" at bounding box center [655, 225] width 1311 height 331
click at [1100, 378] on div "PM656 PM656 Branch Mackay - LH -21.69523 , 148.6966 0 22:29:39 01/09/2025" at bounding box center [655, 225] width 1311 height 331
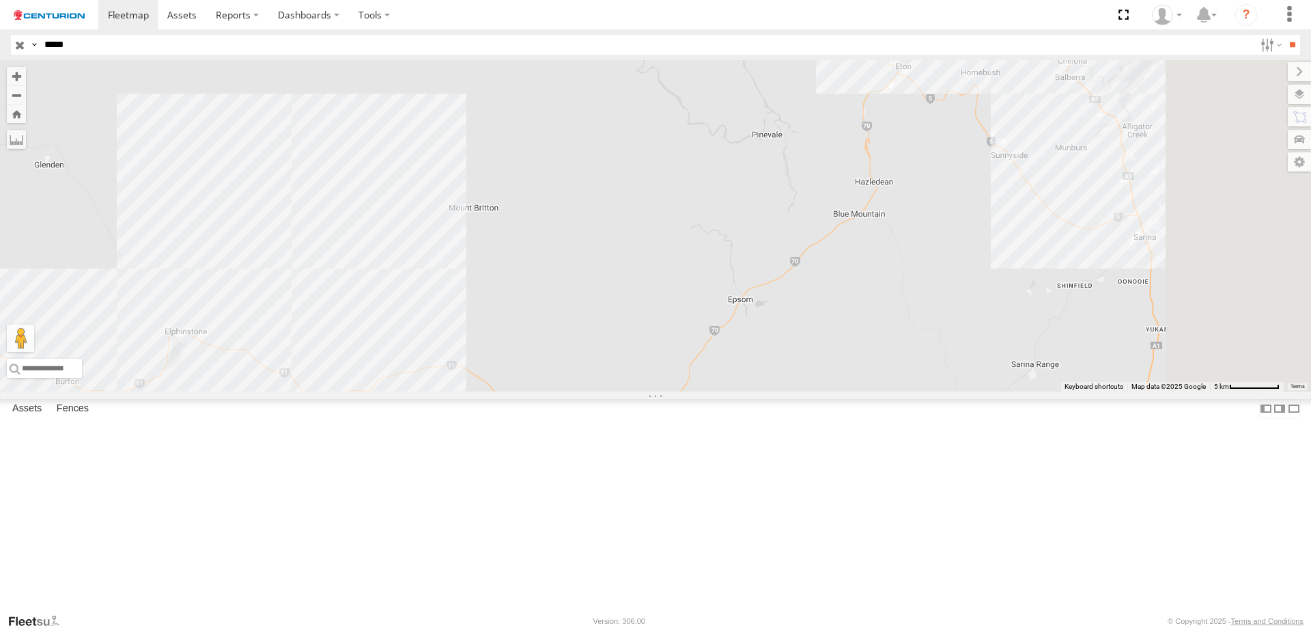
drag, startPoint x: 1203, startPoint y: 318, endPoint x: 949, endPoint y: 513, distance: 320.0
click at [949, 391] on div "PM656" at bounding box center [655, 225] width 1311 height 331
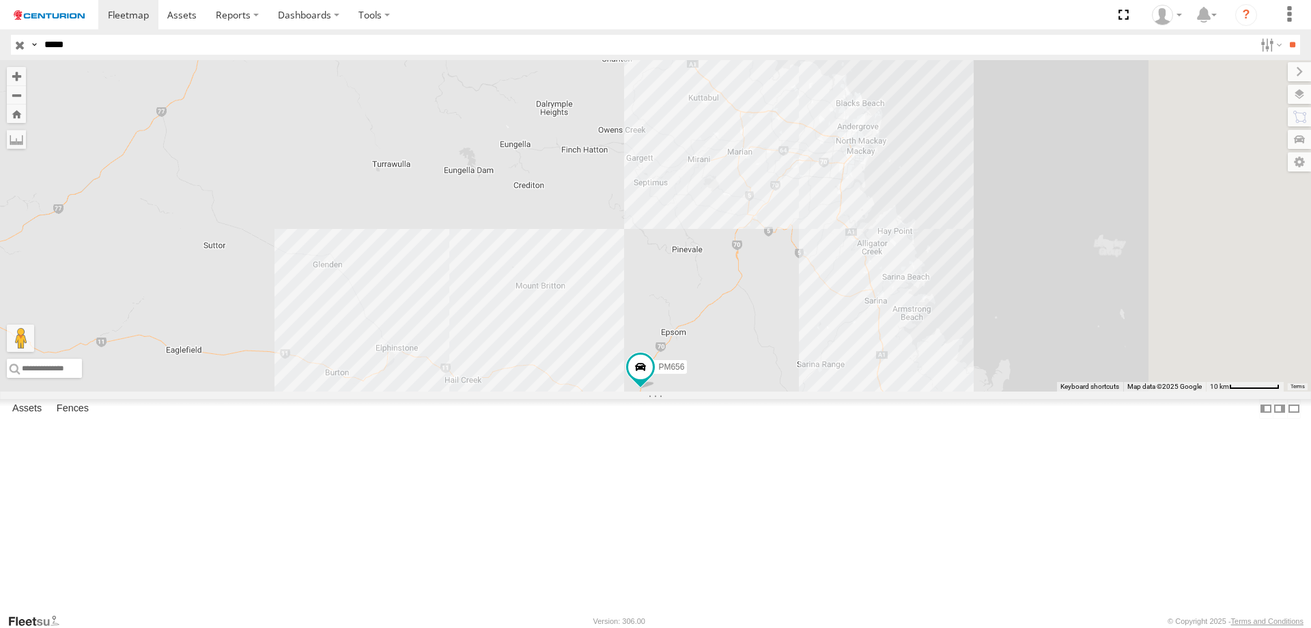
drag, startPoint x: 998, startPoint y: 488, endPoint x: 867, endPoint y: 477, distance: 131.6
click at [867, 391] on div "PM656" at bounding box center [655, 225] width 1311 height 331
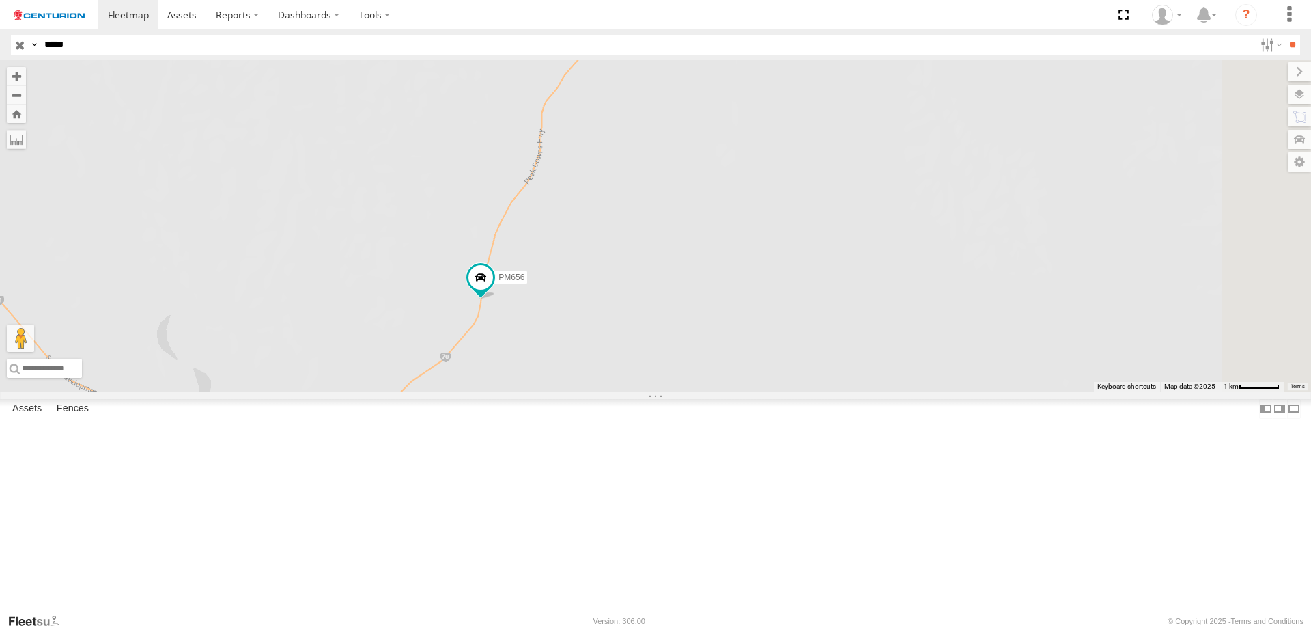
drag, startPoint x: 811, startPoint y: 486, endPoint x: 810, endPoint y: 326, distance: 159.1
click at [810, 326] on div "PM656" at bounding box center [655, 225] width 1311 height 331
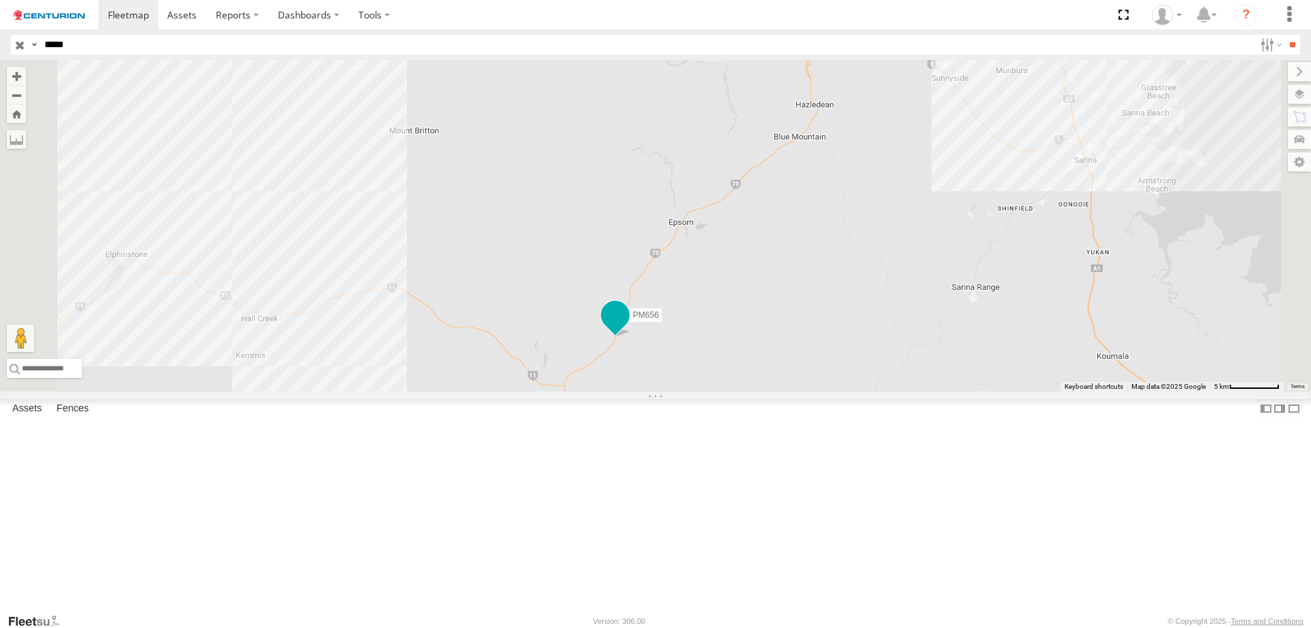
click at [628, 326] on span at bounding box center [615, 314] width 25 height 25
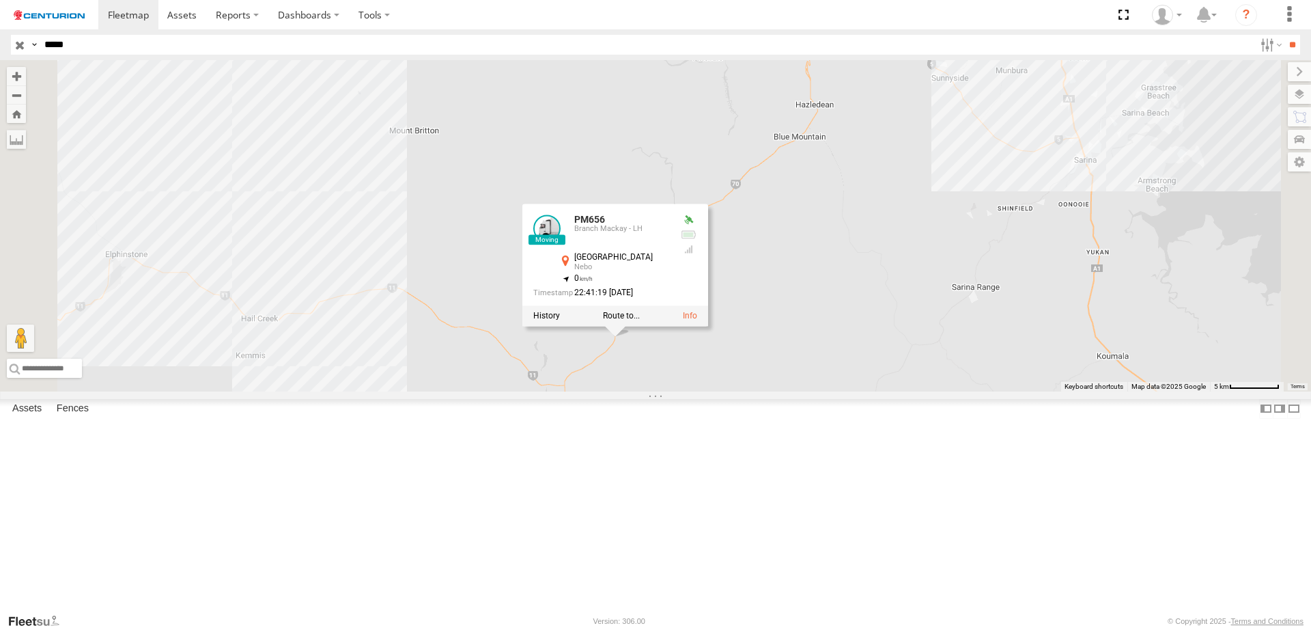
click at [1020, 391] on div "PM656 PM656 Branch Mackay - LH Peak Downs Hwy Nebo -21.58885 , 148.74446 0 22:4…" at bounding box center [655, 225] width 1311 height 331
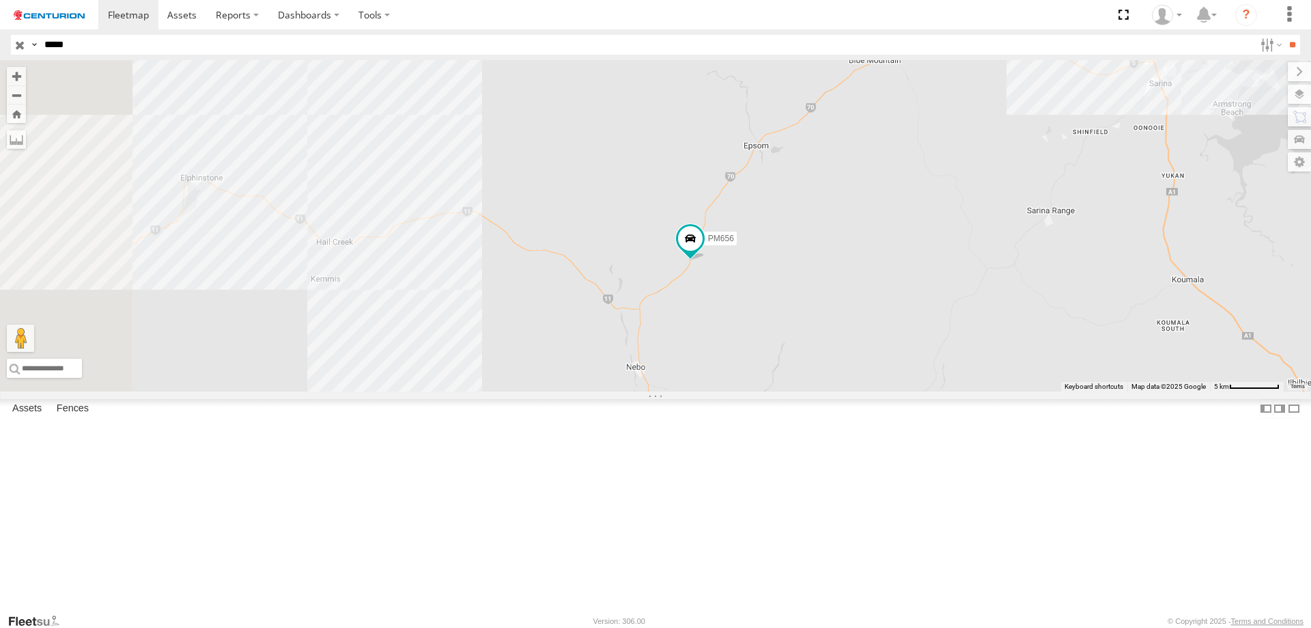
drag, startPoint x: 1117, startPoint y: 255, endPoint x: 1093, endPoint y: 253, distance: 24.1
click at [1093, 253] on div "PM656" at bounding box center [655, 225] width 1311 height 331
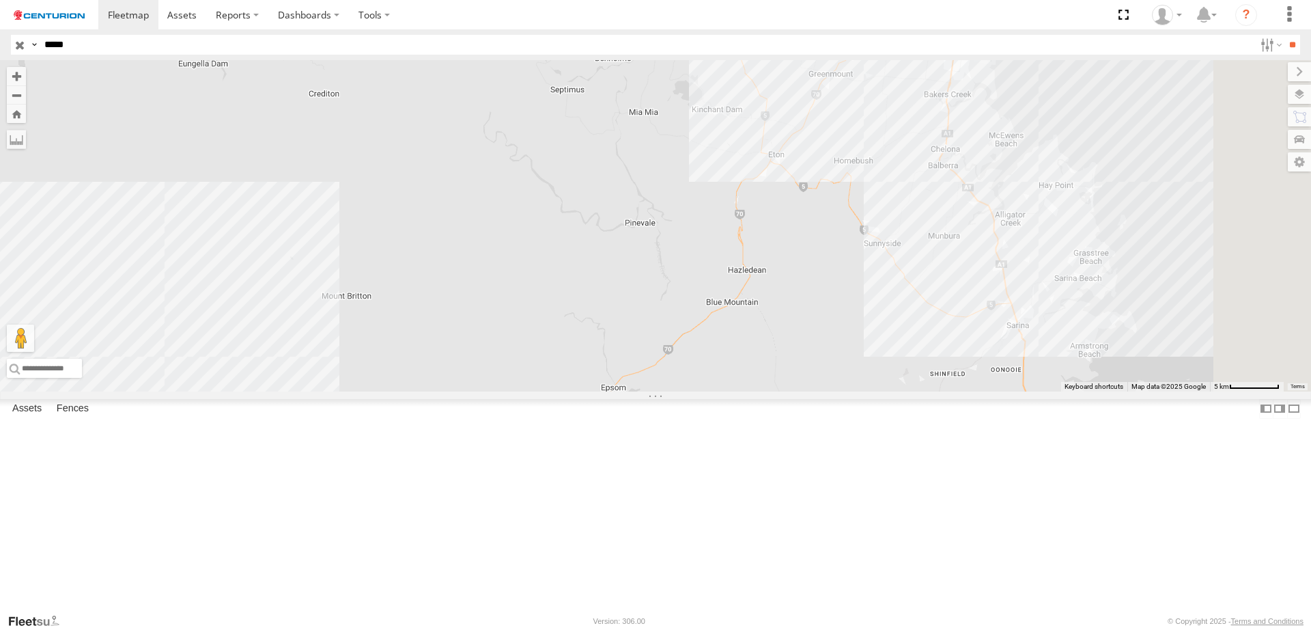
drag, startPoint x: 1005, startPoint y: 348, endPoint x: 904, endPoint y: 509, distance: 189.7
click at [904, 391] on div "PM656" at bounding box center [655, 225] width 1311 height 331
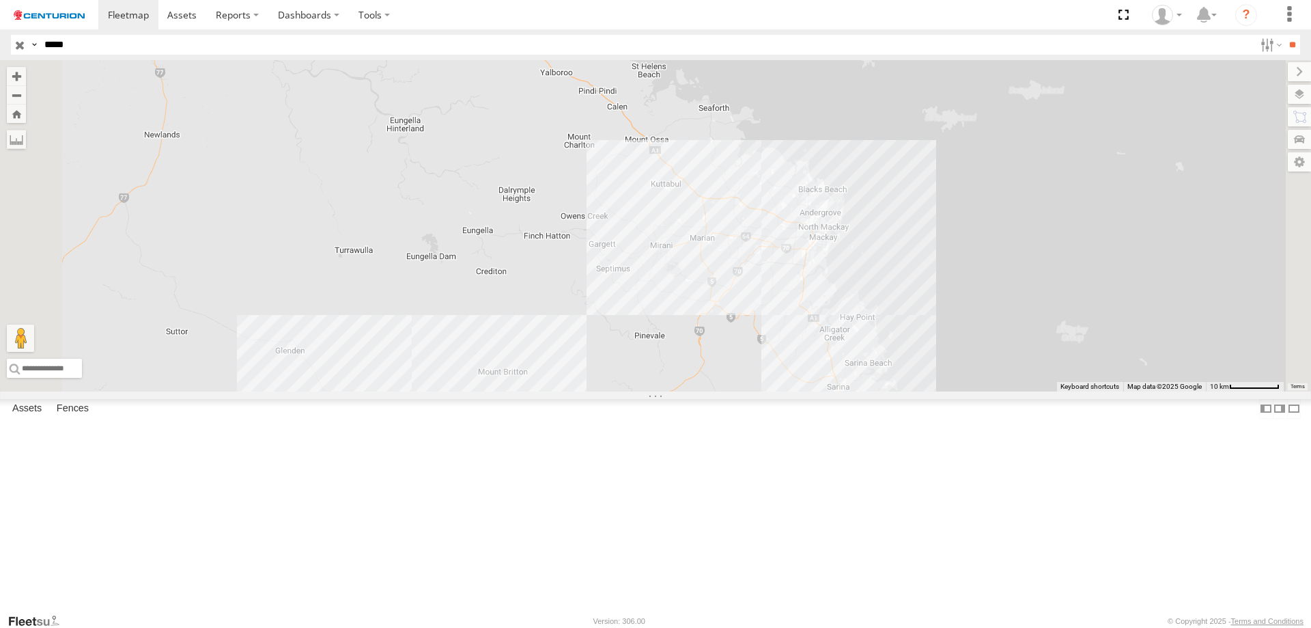
drag, startPoint x: 914, startPoint y: 485, endPoint x: 867, endPoint y: 523, distance: 60.2
click at [867, 391] on div "PM656" at bounding box center [655, 225] width 1311 height 331
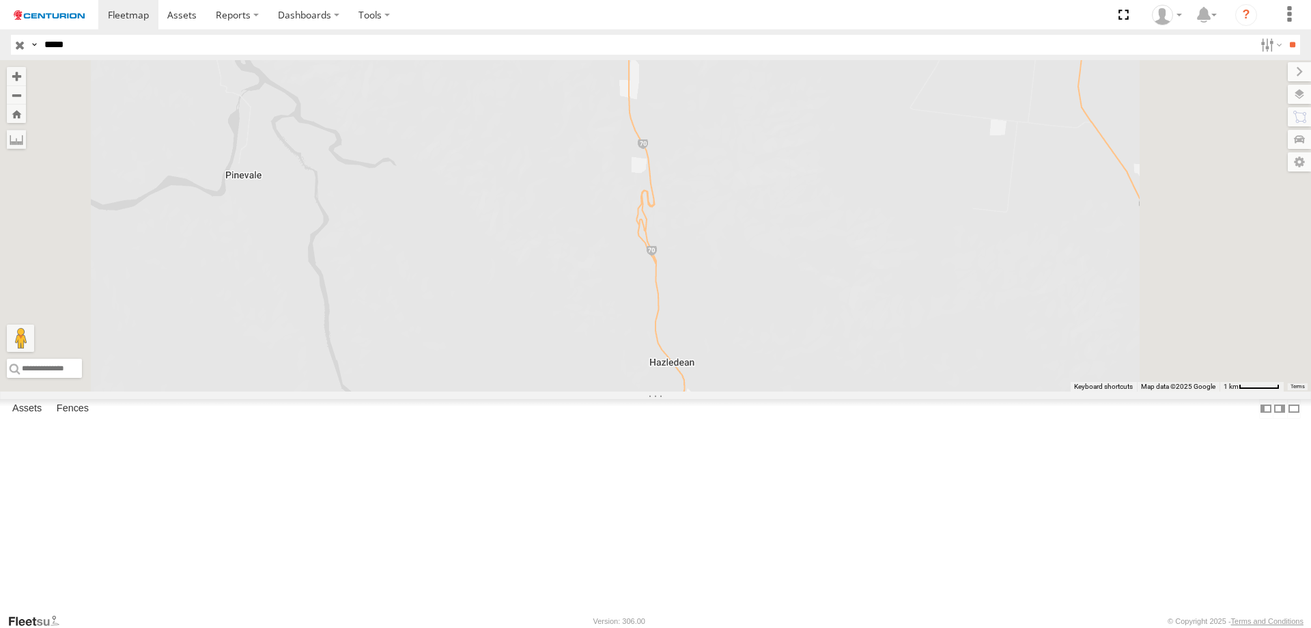
drag, startPoint x: 890, startPoint y: 534, endPoint x: 889, endPoint y: 370, distance: 163.9
click at [889, 372] on div "PM656" at bounding box center [655, 225] width 1311 height 331
drag, startPoint x: 923, startPoint y: 477, endPoint x: 990, endPoint y: 188, distance: 297.2
click at [990, 189] on div "PM656" at bounding box center [655, 225] width 1311 height 331
drag, startPoint x: 869, startPoint y: 383, endPoint x: 1080, endPoint y: 97, distance: 356.0
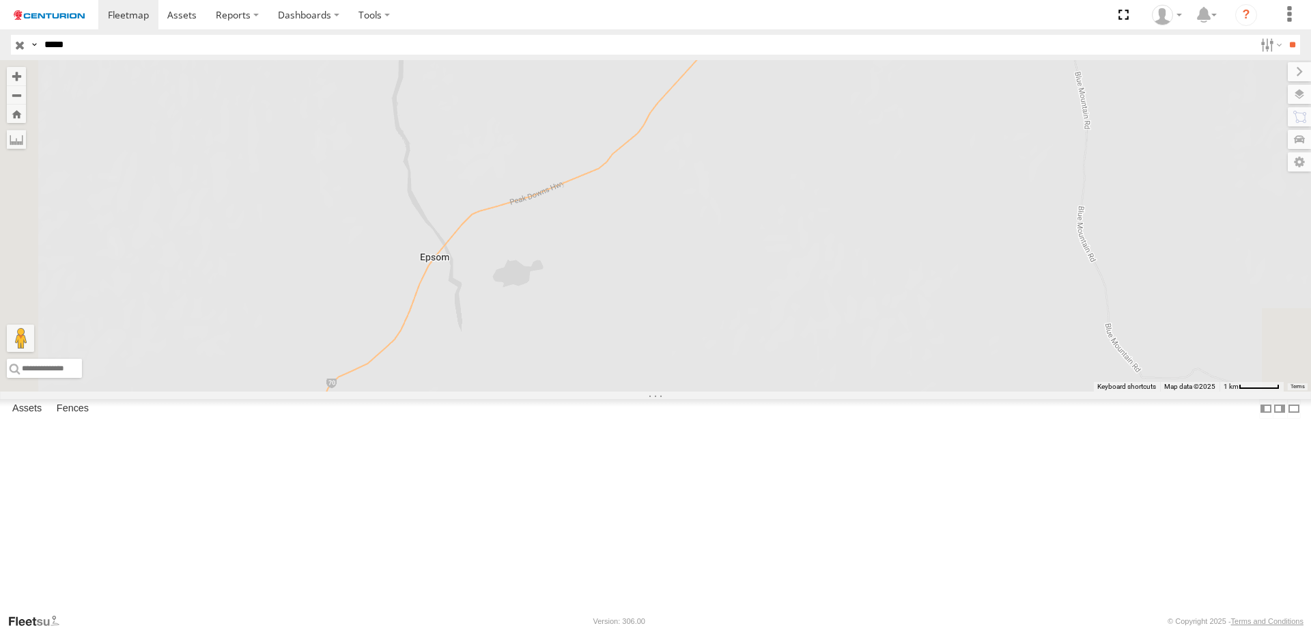
click at [1102, 85] on div "PM656" at bounding box center [655, 225] width 1311 height 331
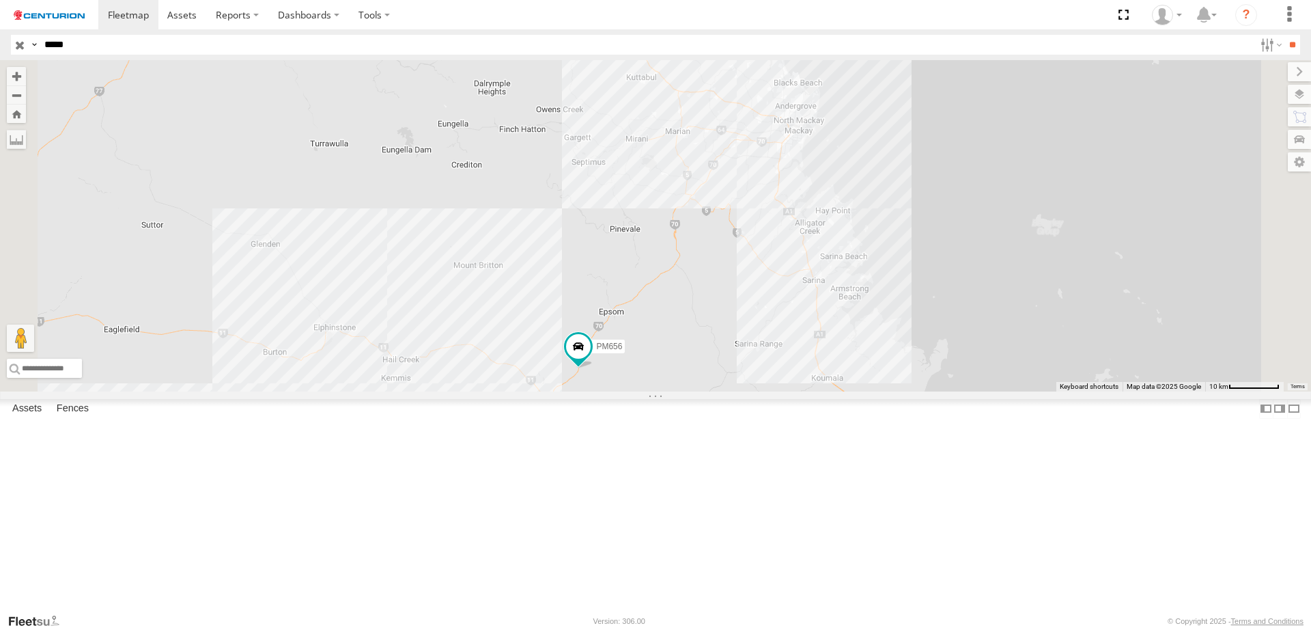
drag, startPoint x: 879, startPoint y: 365, endPoint x: 854, endPoint y: 400, distance: 43.0
click at [854, 391] on div "PM656" at bounding box center [655, 225] width 1311 height 331
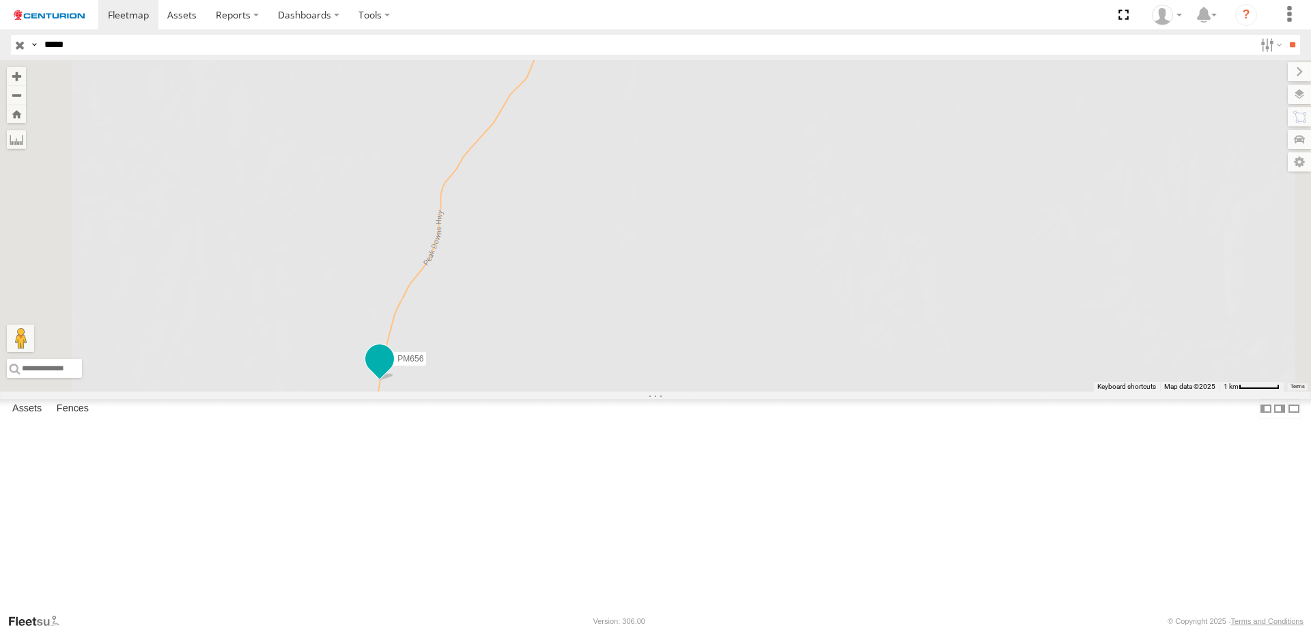
click at [392, 371] on span at bounding box center [379, 358] width 25 height 25
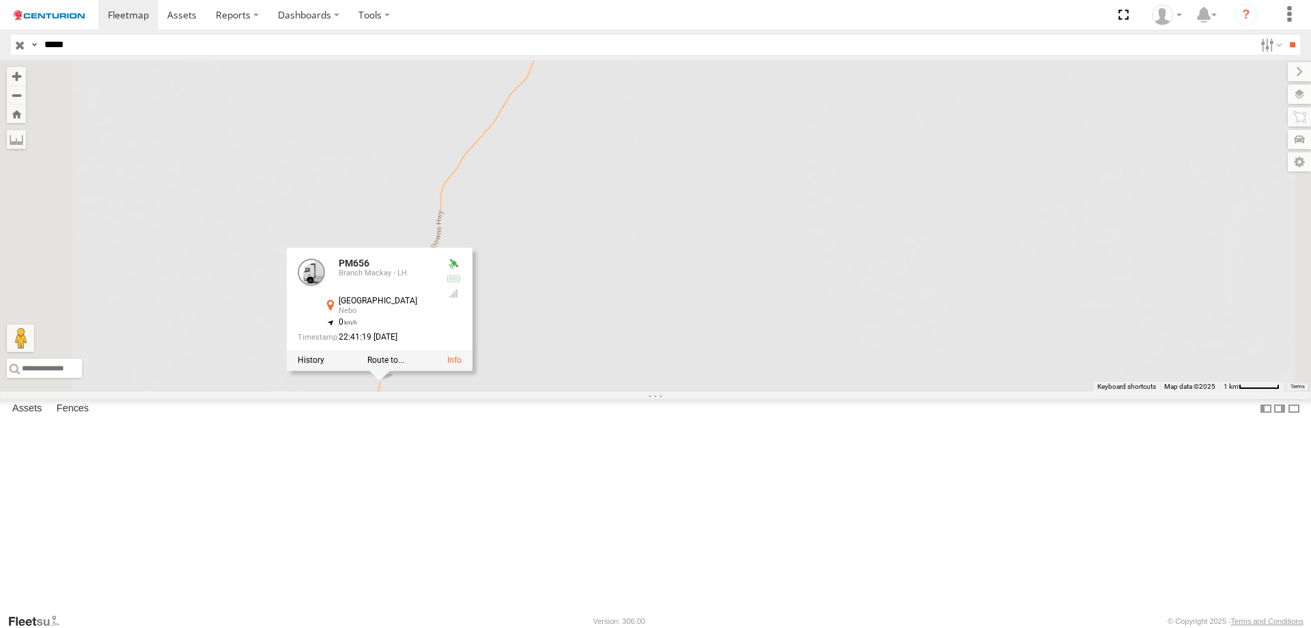
click at [801, 361] on div "PM656 PM656 Branch Mackay - LH Peak Downs Hwy Nebo -21.58885 , 148.74446 0 22:4…" at bounding box center [655, 225] width 1311 height 331
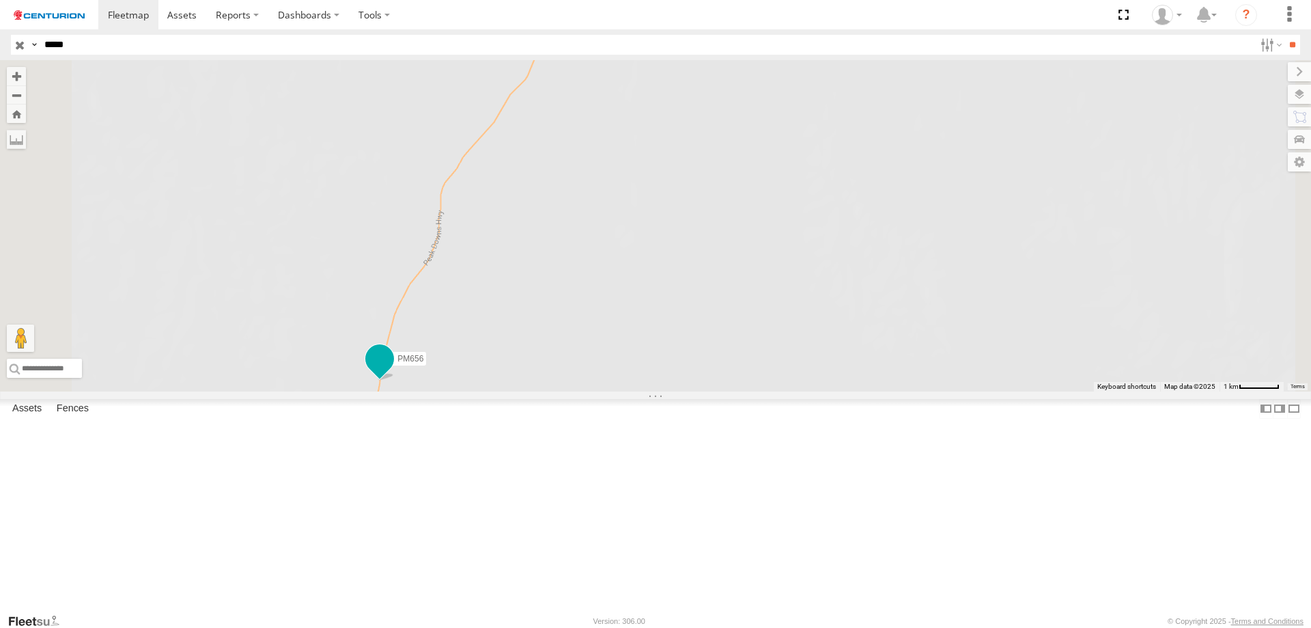
click at [392, 371] on span at bounding box center [379, 358] width 25 height 25
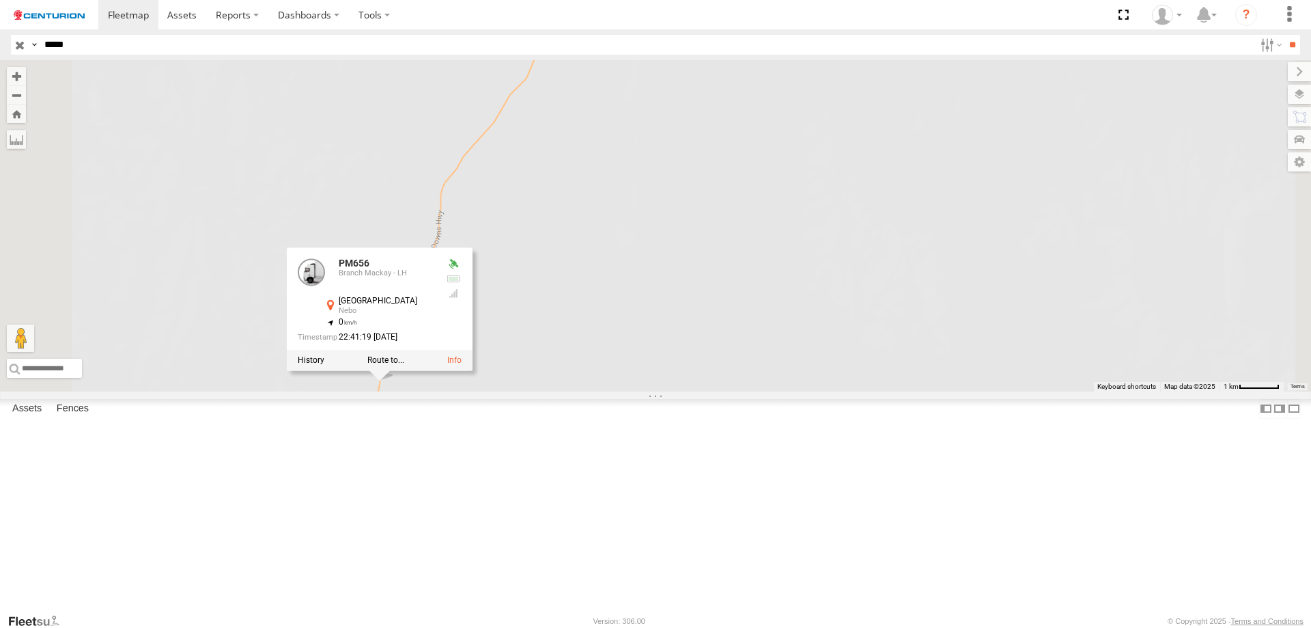
click at [788, 391] on div "PM656 PM656 Branch Mackay - LH Peak Downs Hwy Nebo -21.58885 , 148.74446 0 22:4…" at bounding box center [655, 225] width 1311 height 331
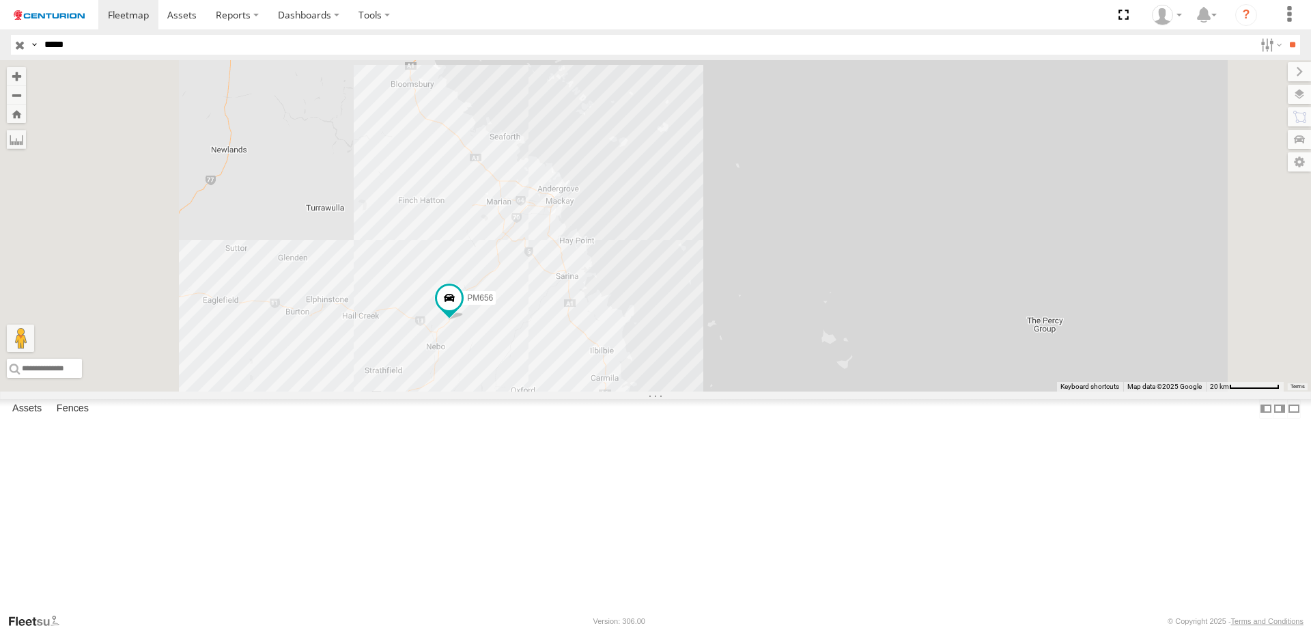
drag, startPoint x: 594, startPoint y: 531, endPoint x: 695, endPoint y: 391, distance: 172.7
click at [695, 391] on div "PM656" at bounding box center [655, 225] width 1311 height 331
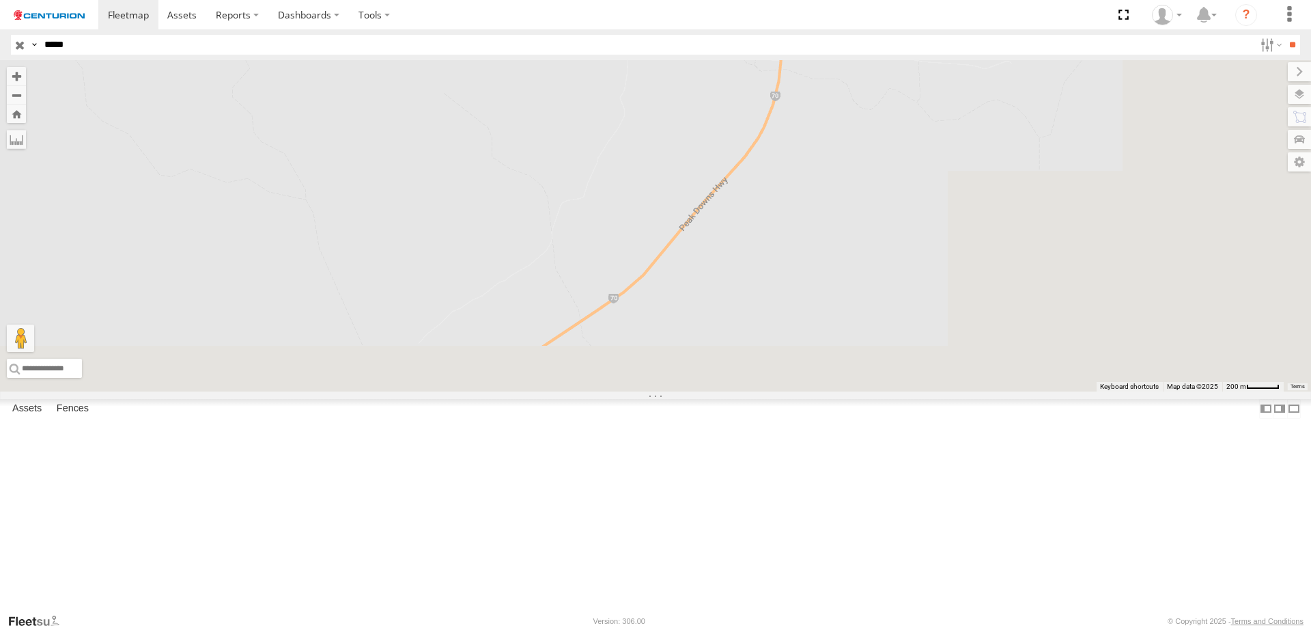
drag, startPoint x: 790, startPoint y: 466, endPoint x: 456, endPoint y: 114, distance: 485.5
click at [484, 102] on div "PM656" at bounding box center [655, 225] width 1311 height 331
drag, startPoint x: 817, startPoint y: 208, endPoint x: 510, endPoint y: 359, distance: 341.5
click at [510, 359] on div "PM656" at bounding box center [655, 225] width 1311 height 331
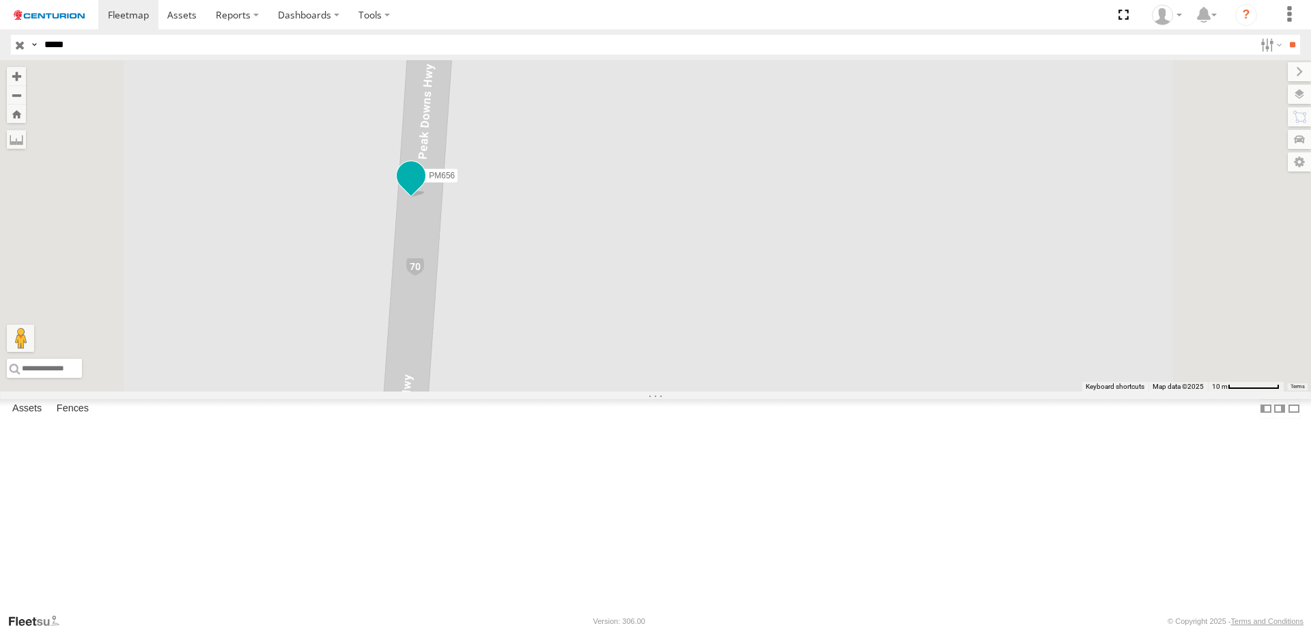
click at [423, 188] on span at bounding box center [411, 175] width 25 height 25
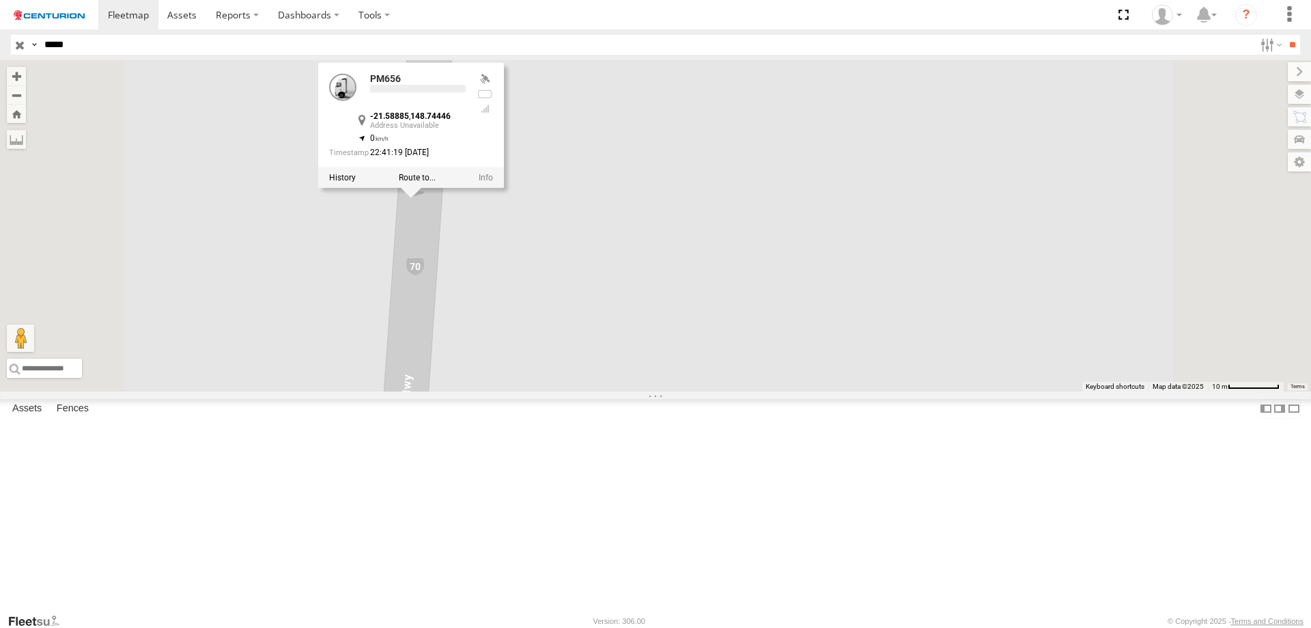
click at [504, 187] on div at bounding box center [411, 177] width 186 height 20
click at [356, 182] on label at bounding box center [342, 177] width 27 height 10
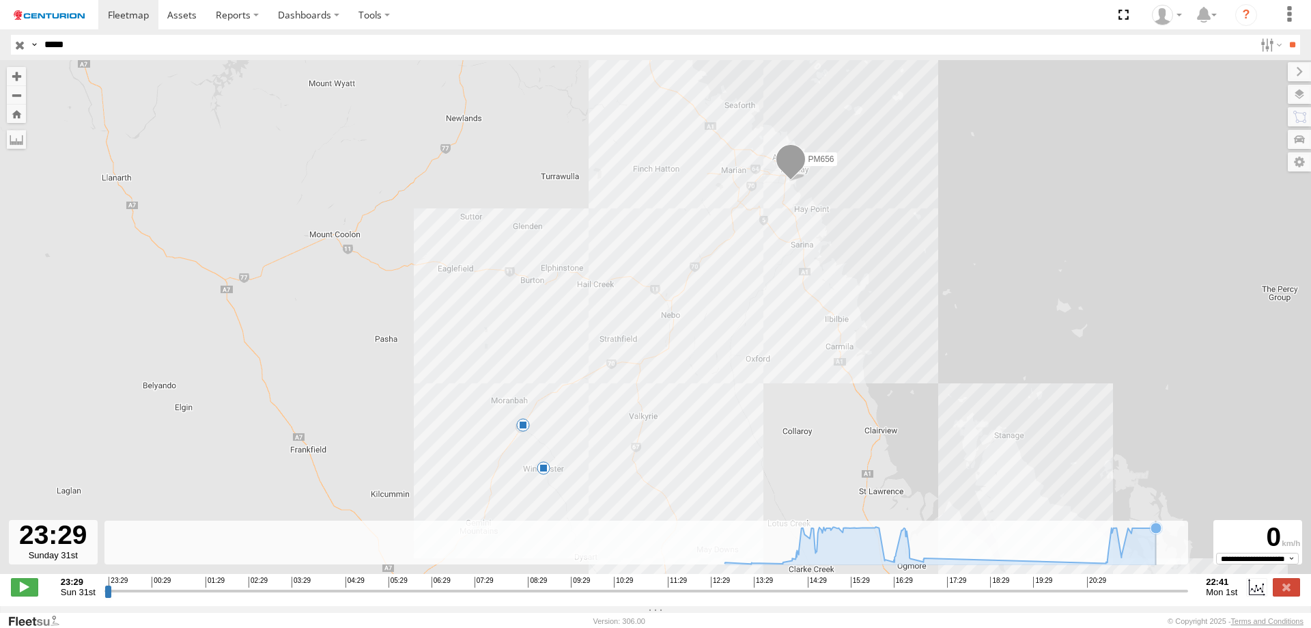
click at [1158, 564] on rect at bounding box center [646, 542] width 1084 height 44
click at [791, 160] on span at bounding box center [791, 162] width 30 height 37
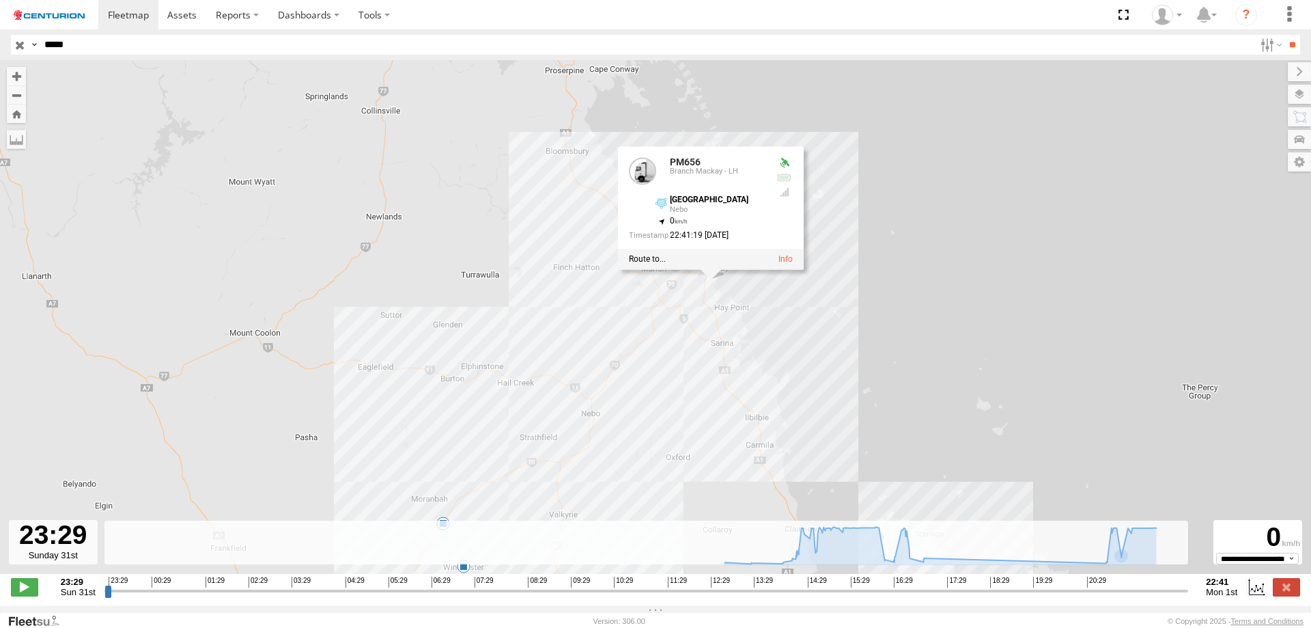
drag, startPoint x: 750, startPoint y: 276, endPoint x: 688, endPoint y: 350, distance: 96.0
click at [688, 350] on div "PM656 16:21 Mon 17:31 Mon PM656 Branch Mackay - LH Peak Downs Hwy Nebo -21.1870…" at bounding box center [655, 324] width 1311 height 528
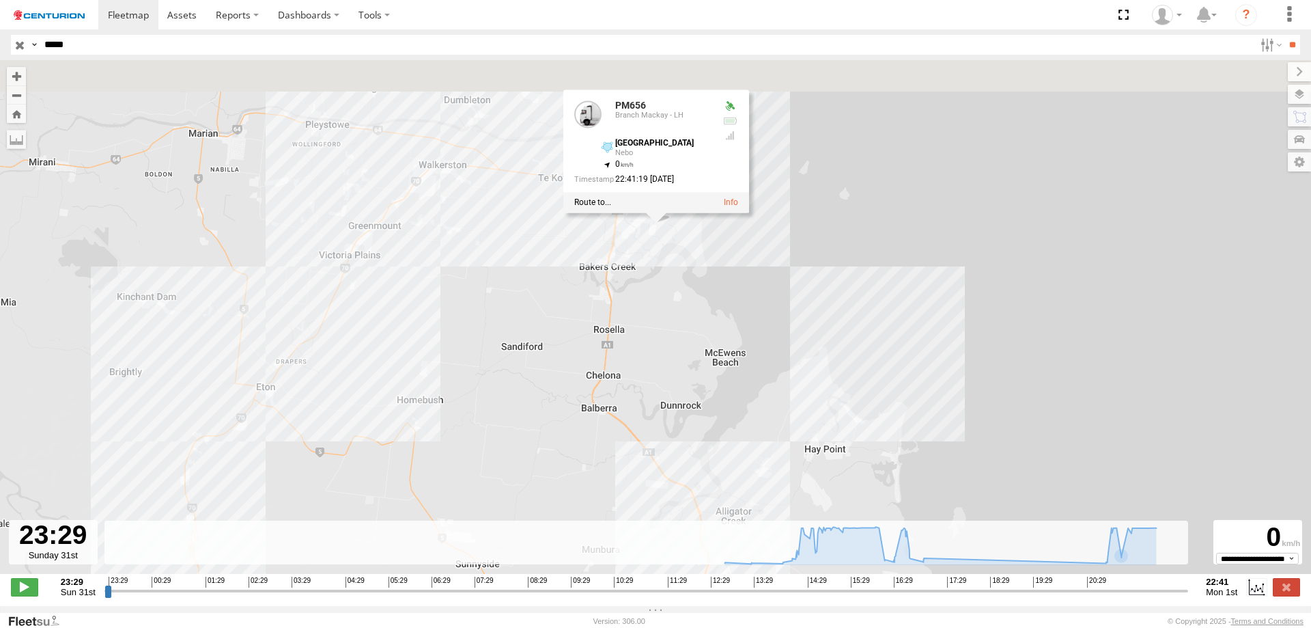
drag, startPoint x: 697, startPoint y: 191, endPoint x: 655, endPoint y: 364, distance: 178.4
click at [655, 364] on div "PM656 16:21 Mon 17:31 Mon PM656 Branch Mackay - LH Peak Downs Hwy Nebo -21.1870…" at bounding box center [655, 324] width 1311 height 528
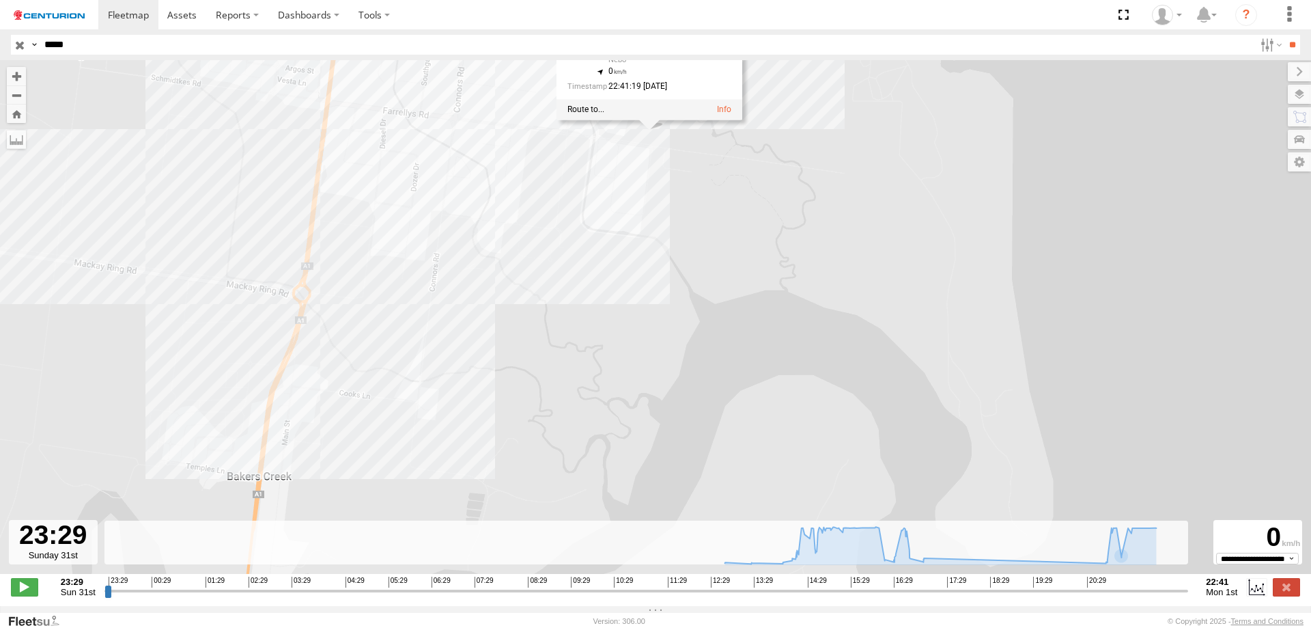
click at [708, 179] on div "PM656 16:21 Mon 17:31 Mon PM656 Branch Mackay - LH Peak Downs Hwy Nebo -21.1870…" at bounding box center [655, 324] width 1311 height 528
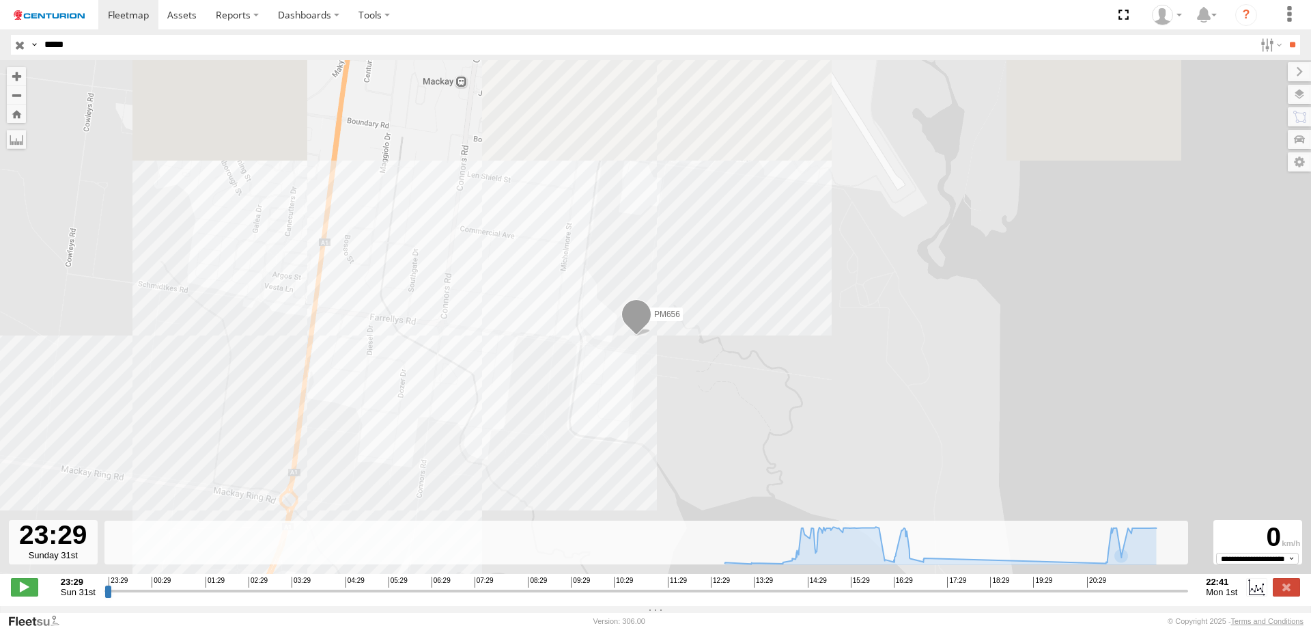
drag, startPoint x: 689, startPoint y: 274, endPoint x: 682, endPoint y: 460, distance: 185.9
click at [682, 460] on div "PM656 16:21 Mon 17:31 Mon" at bounding box center [655, 324] width 1311 height 528
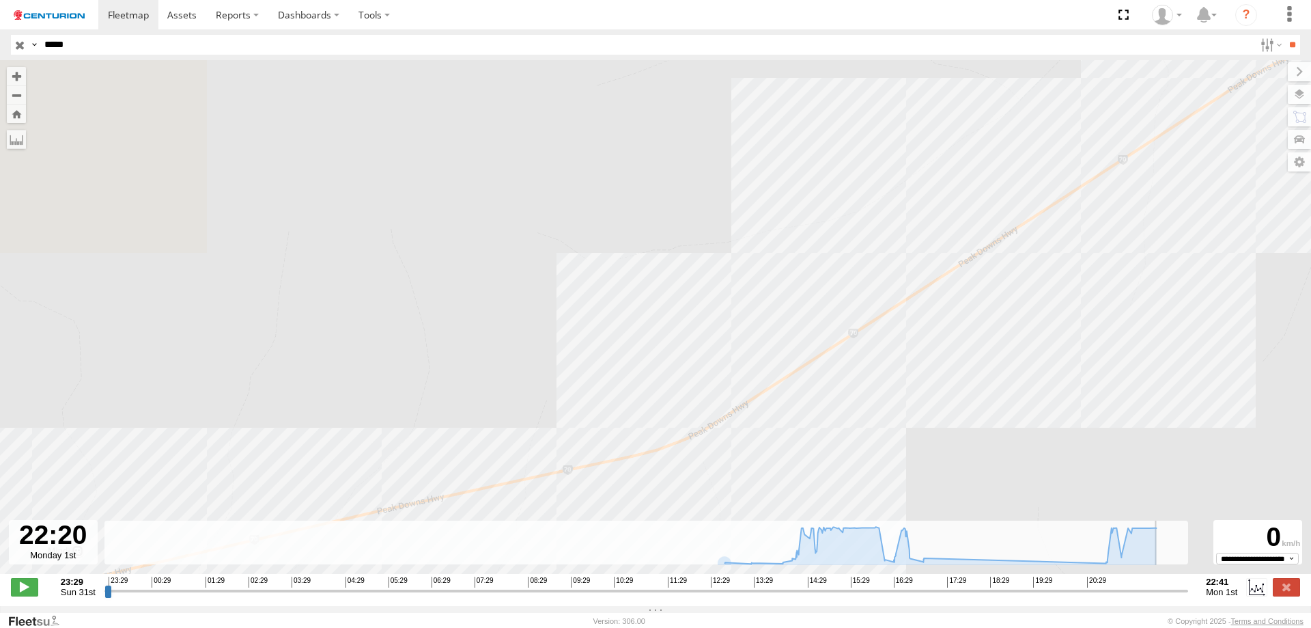
drag, startPoint x: 109, startPoint y: 600, endPoint x: 1168, endPoint y: 573, distance: 1058.9
type input "**********"
click at [1168, 584] on input "range" at bounding box center [646, 590] width 1084 height 13
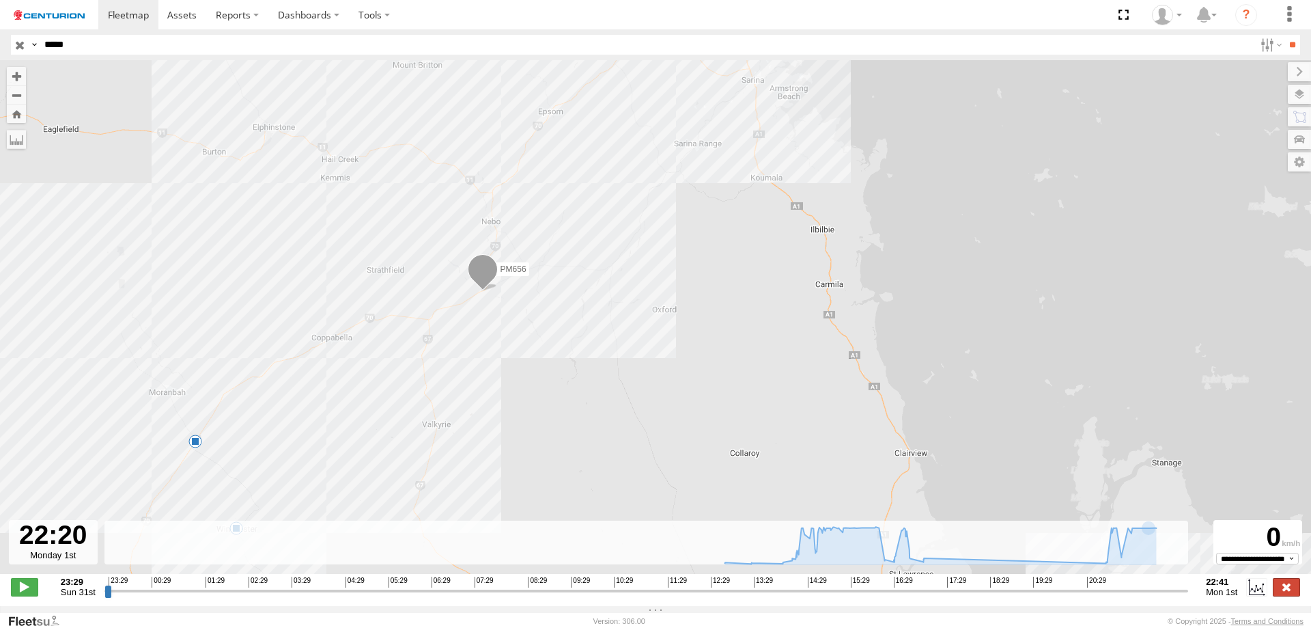
click at [1286, 596] on label at bounding box center [1286, 587] width 27 height 18
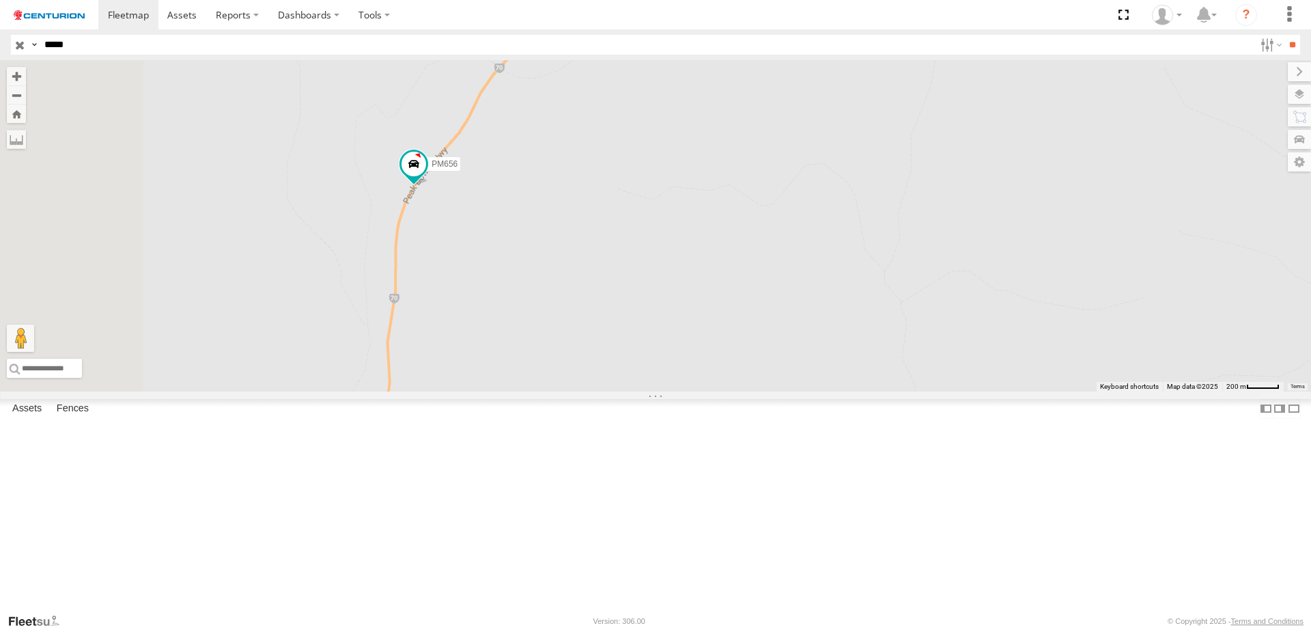
drag, startPoint x: 630, startPoint y: 247, endPoint x: 825, endPoint y: 761, distance: 549.9
click at [825, 627] on html at bounding box center [655, 314] width 1311 height 628
drag, startPoint x: 798, startPoint y: 367, endPoint x: 772, endPoint y: 492, distance: 127.5
click at [772, 391] on div "PM656" at bounding box center [655, 225] width 1311 height 331
drag, startPoint x: 1035, startPoint y: 379, endPoint x: 884, endPoint y: 568, distance: 242.0
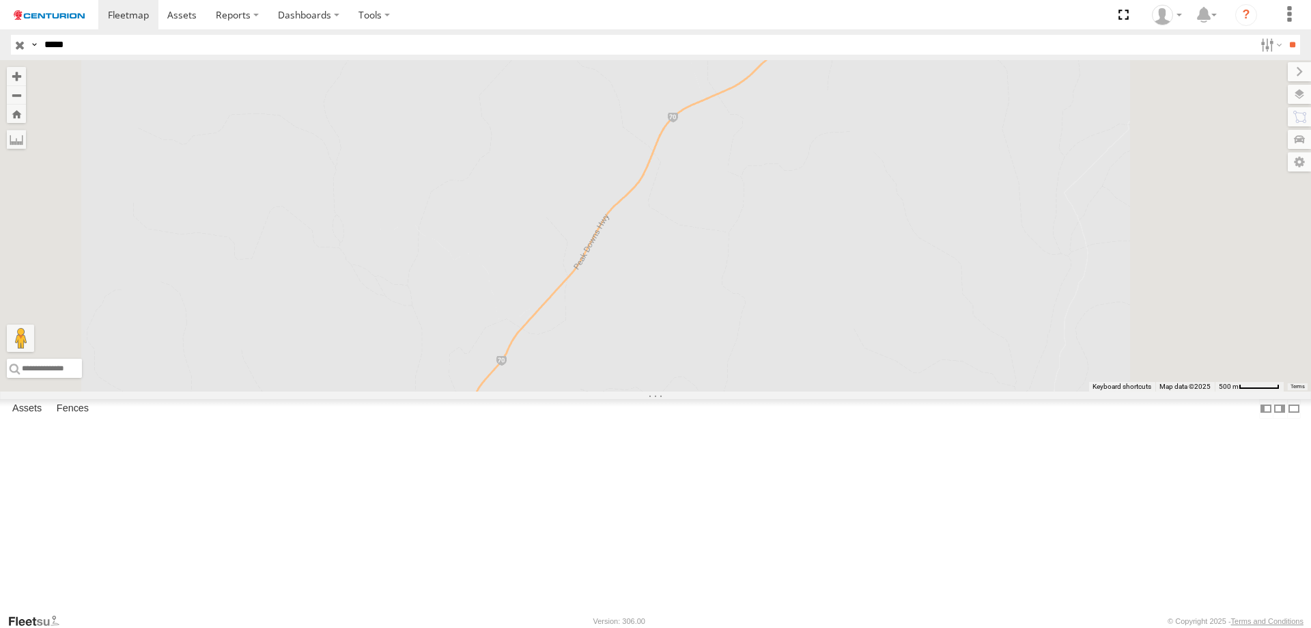
click at [884, 391] on div "PM656" at bounding box center [655, 225] width 1311 height 331
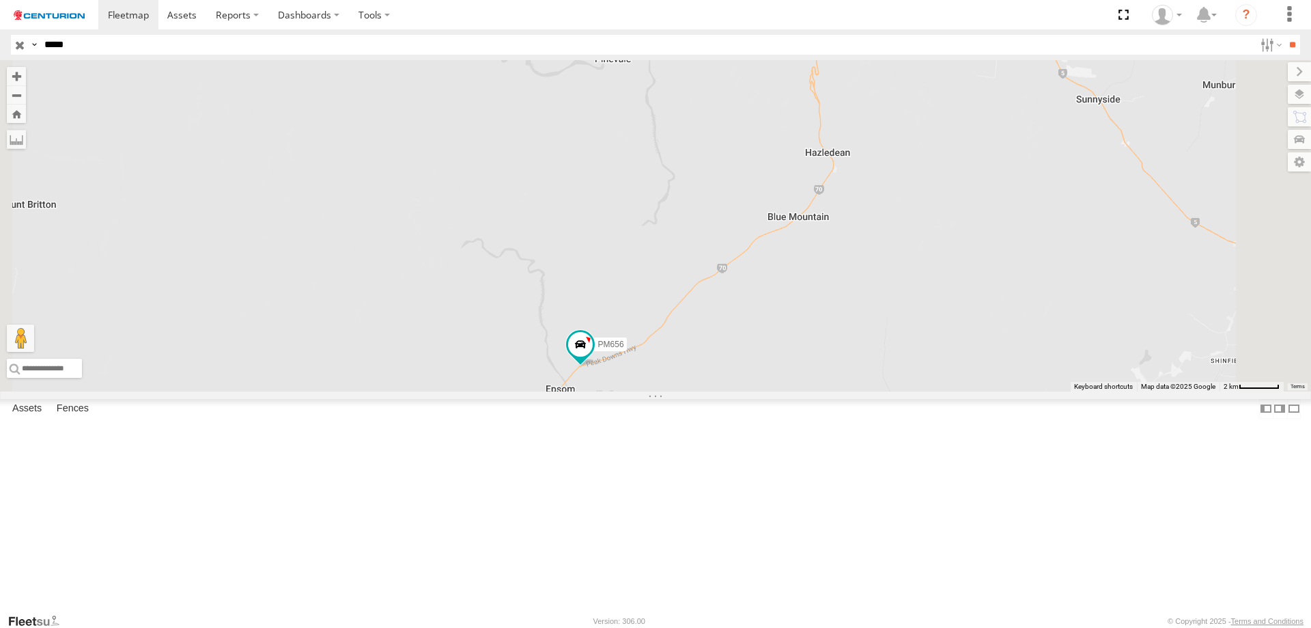
drag, startPoint x: 991, startPoint y: 450, endPoint x: 860, endPoint y: 488, distance: 136.4
click at [860, 391] on div "PM656" at bounding box center [655, 225] width 1311 height 331
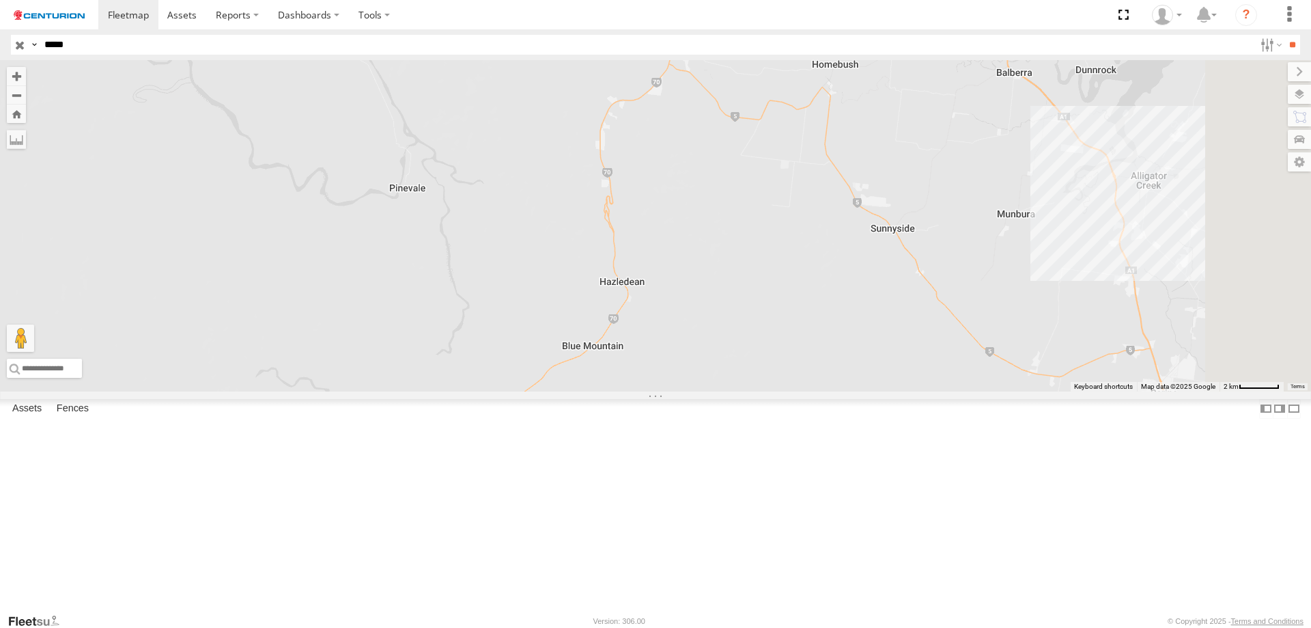
drag, startPoint x: 1026, startPoint y: 400, endPoint x: 841, endPoint y: 516, distance: 218.1
click at [841, 391] on div "PM656" at bounding box center [655, 225] width 1311 height 331
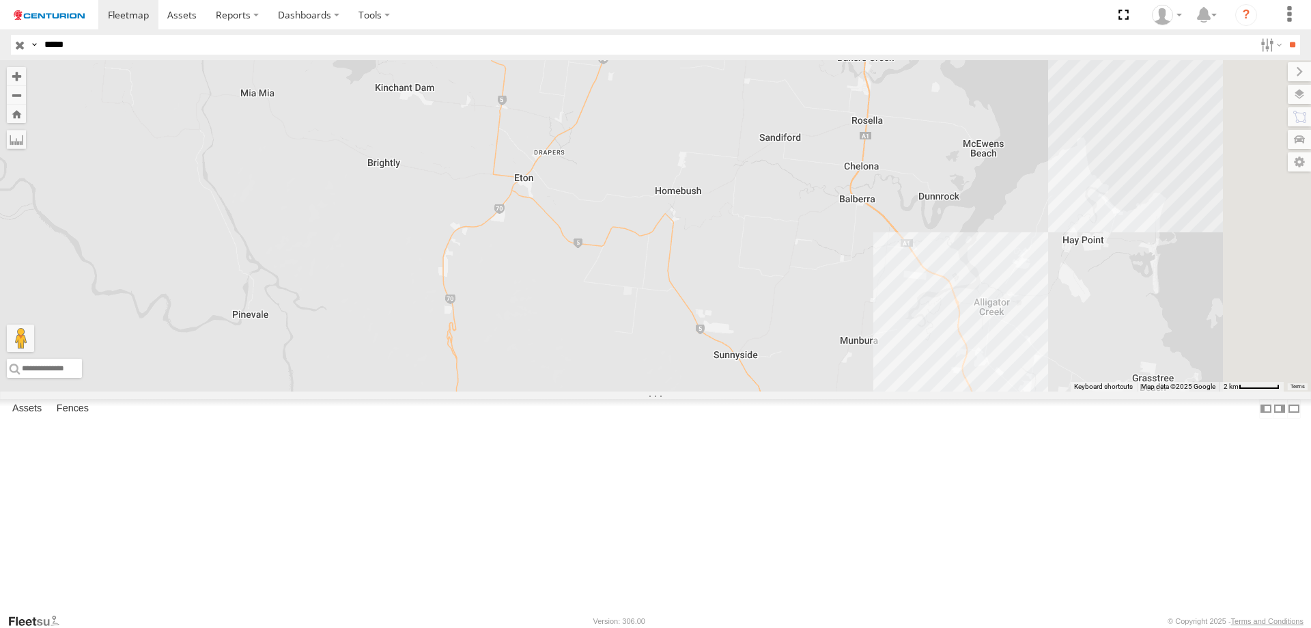
drag, startPoint x: 921, startPoint y: 348, endPoint x: 831, endPoint y: 509, distance: 184.7
click at [831, 391] on div at bounding box center [655, 225] width 1311 height 331
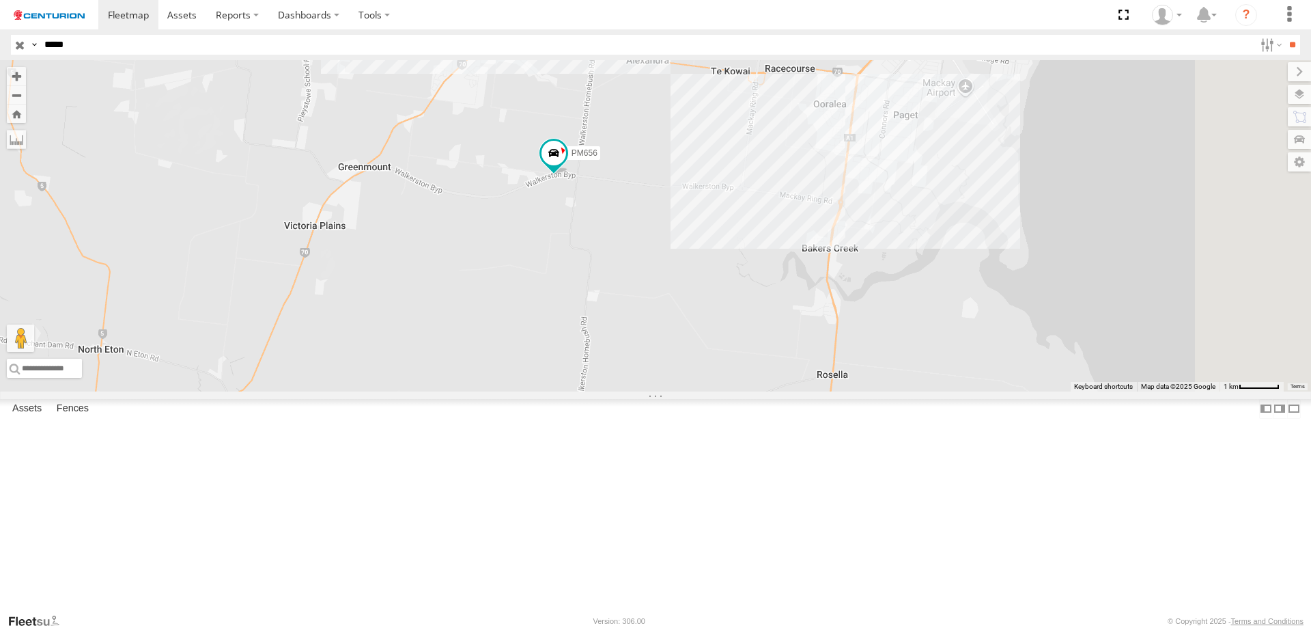
drag, startPoint x: 773, startPoint y: 316, endPoint x: 692, endPoint y: 407, distance: 122.4
click at [693, 391] on div "PM656" at bounding box center [655, 225] width 1311 height 331
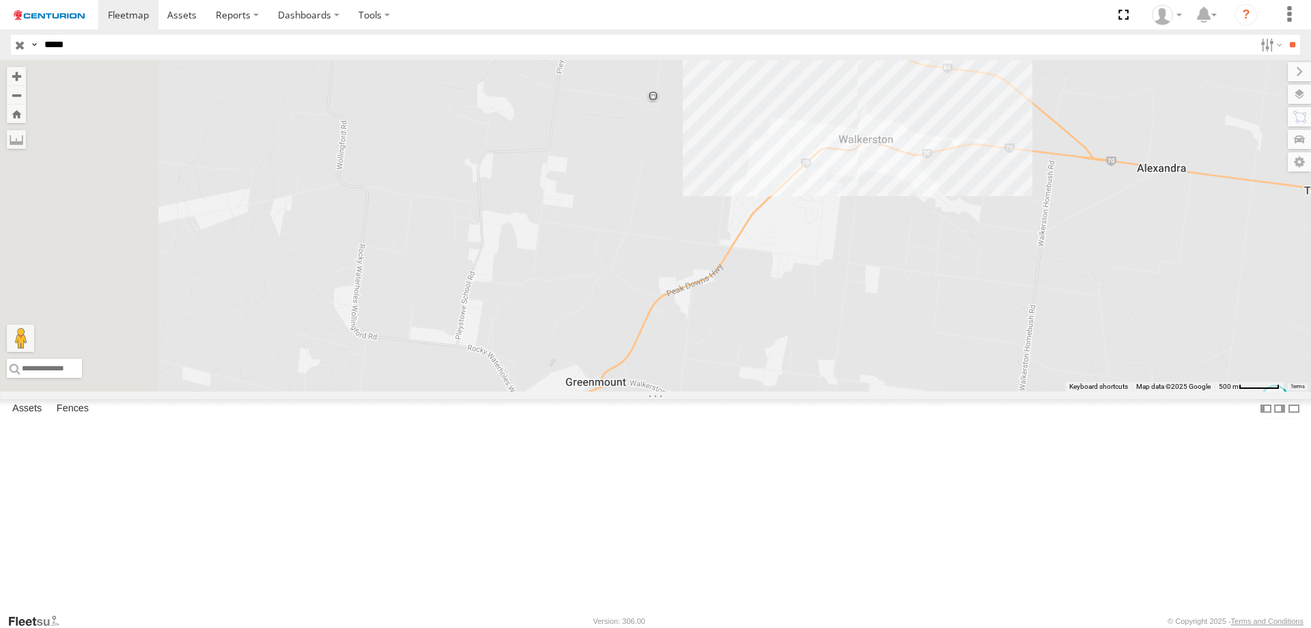
drag, startPoint x: 705, startPoint y: 268, endPoint x: 927, endPoint y: 477, distance: 305.8
click at [927, 391] on div "PM656" at bounding box center [655, 225] width 1311 height 331
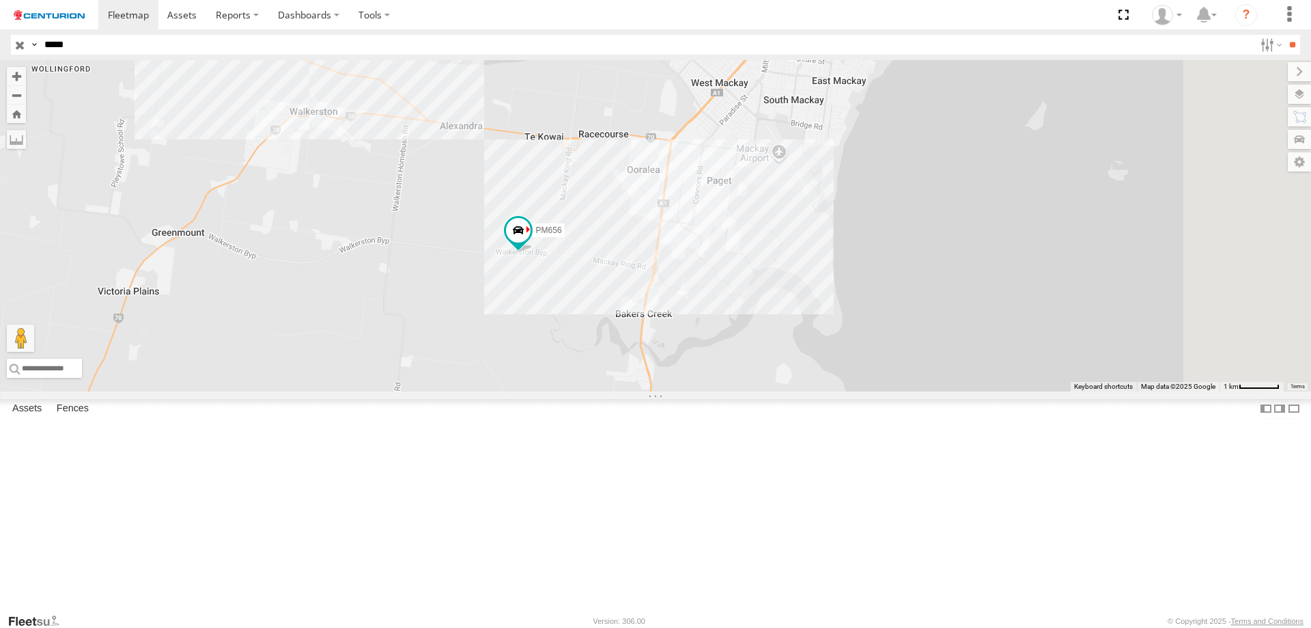
drag, startPoint x: 1067, startPoint y: 537, endPoint x: 589, endPoint y: 405, distance: 495.4
click at [589, 391] on div "PM656" at bounding box center [655, 225] width 1311 height 331
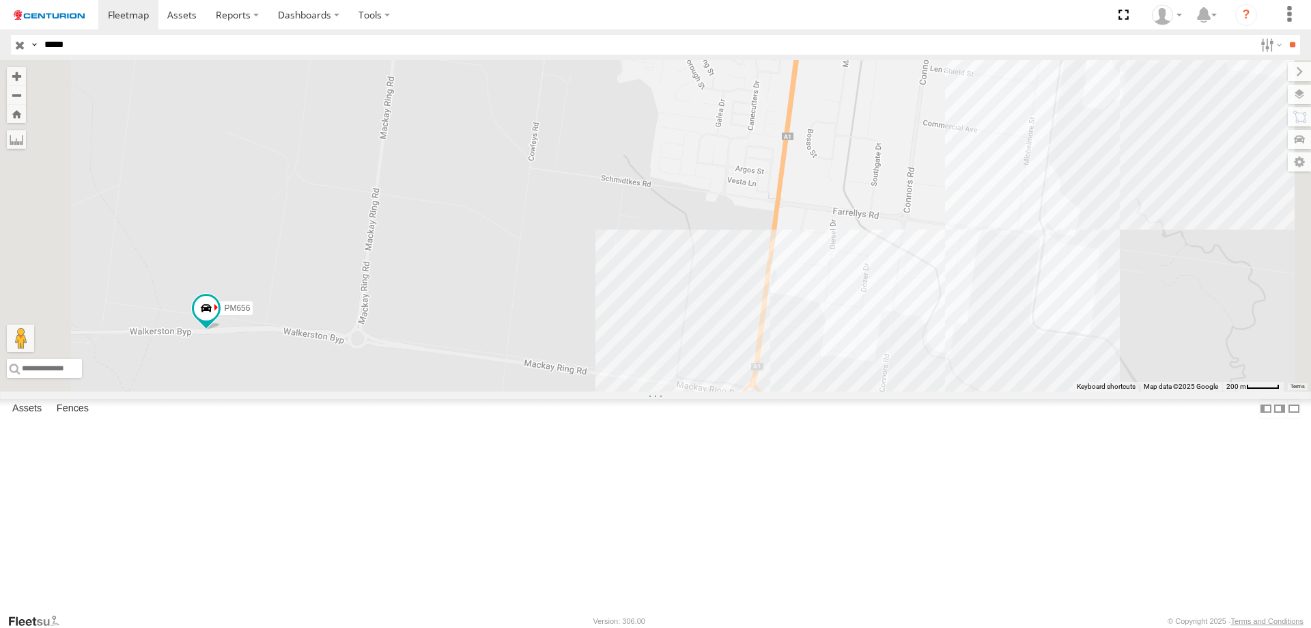
drag, startPoint x: 634, startPoint y: 345, endPoint x: 632, endPoint y: 514, distance: 169.4
click at [632, 391] on div "PM656" at bounding box center [655, 225] width 1311 height 331
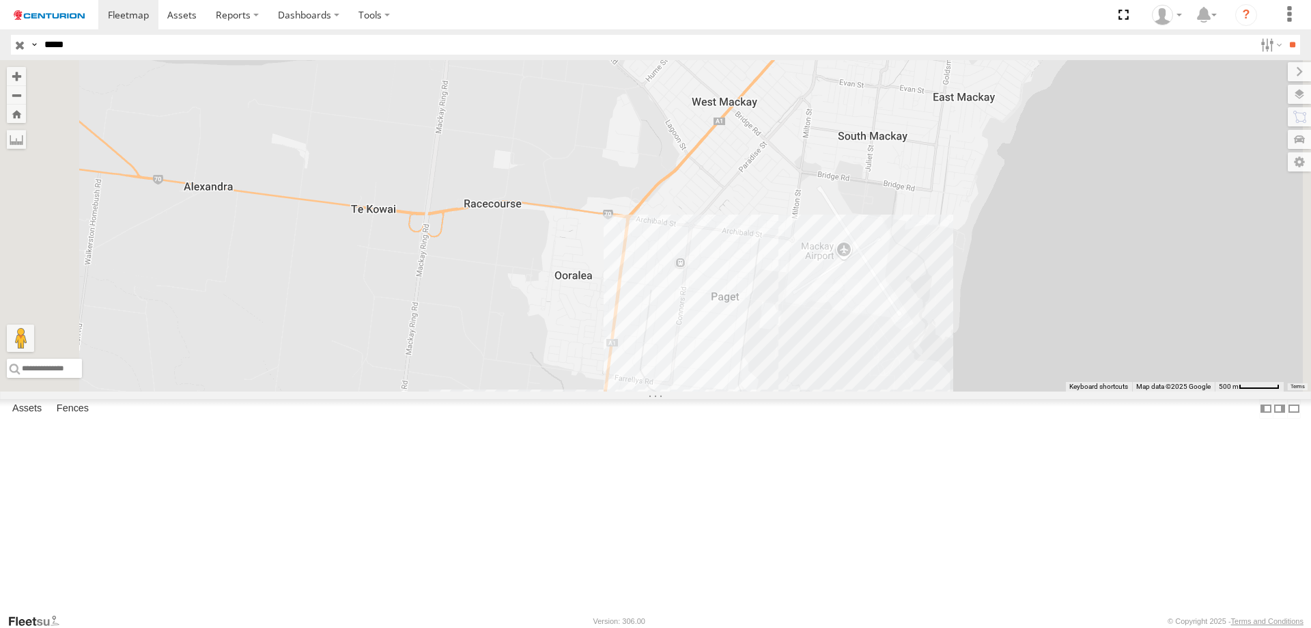
drag, startPoint x: 621, startPoint y: 288, endPoint x: 619, endPoint y: 441, distance: 152.3
click at [619, 391] on div "PM656" at bounding box center [655, 225] width 1311 height 331
